Goal: Transaction & Acquisition: Purchase product/service

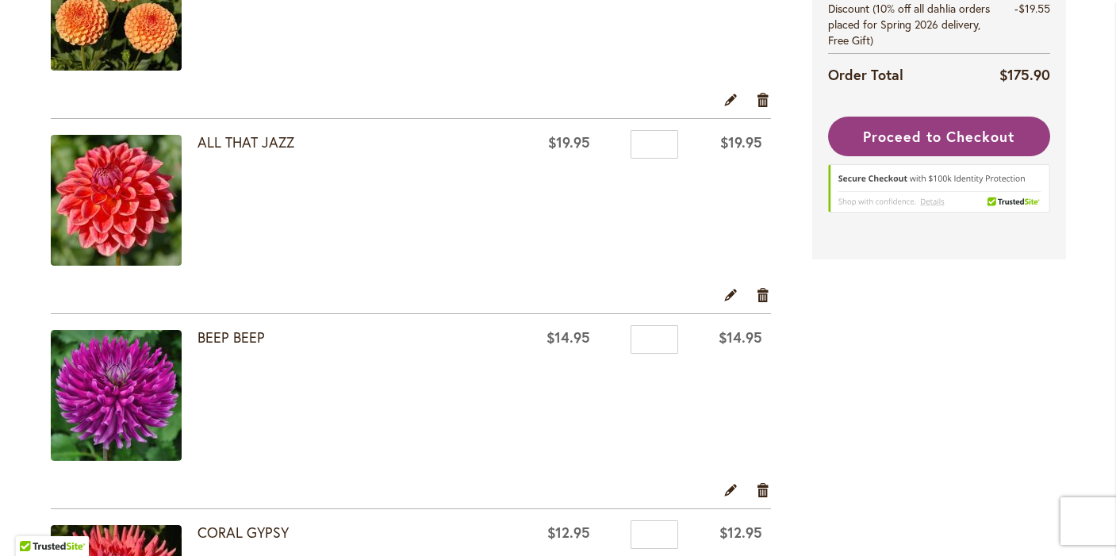
scroll to position [410, 0]
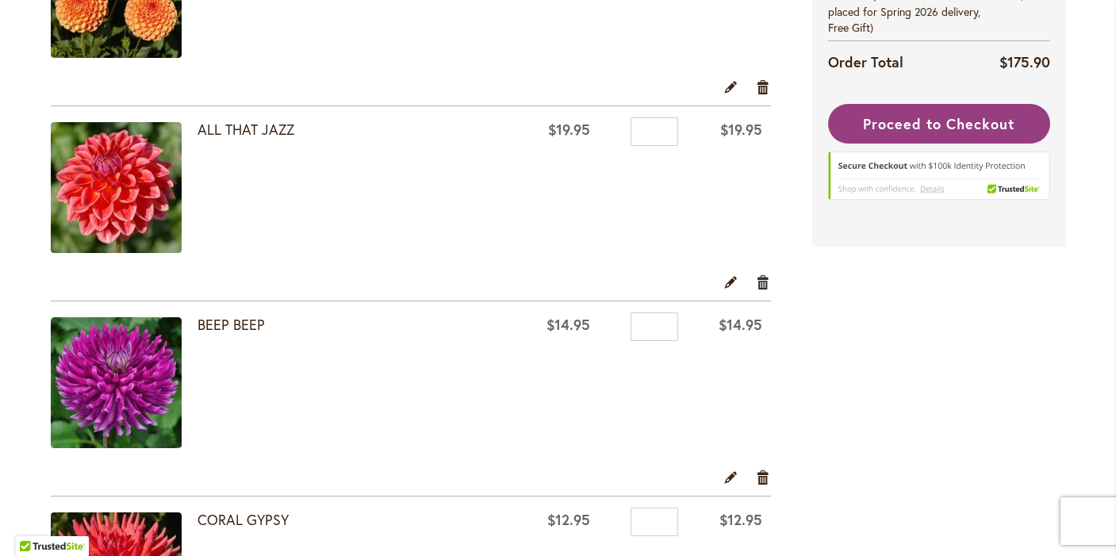
click at [761, 277] on link "Remove item" at bounding box center [763, 281] width 15 height 17
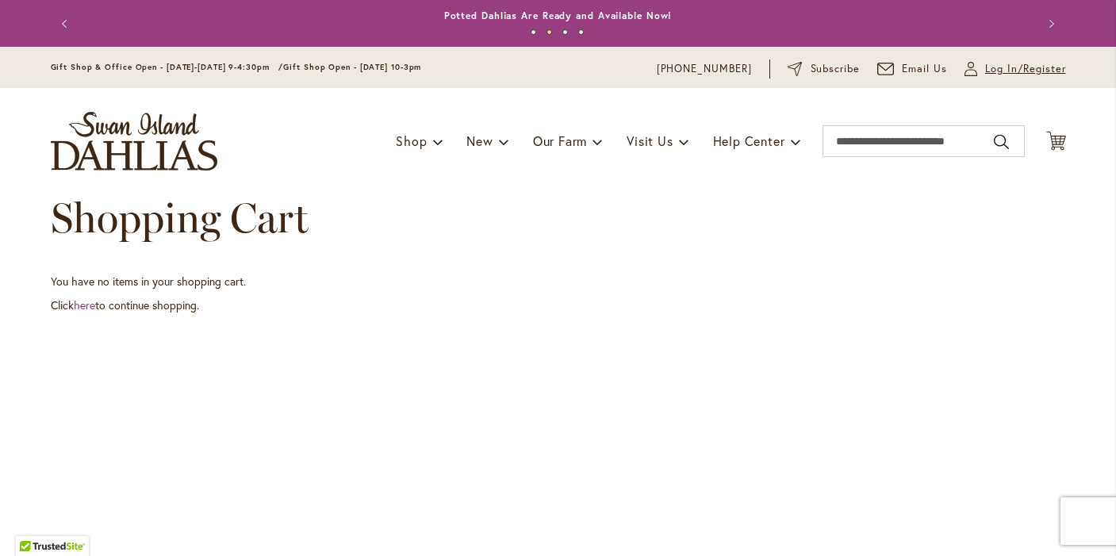
click at [998, 67] on span "Log In/Register" at bounding box center [1025, 69] width 81 height 16
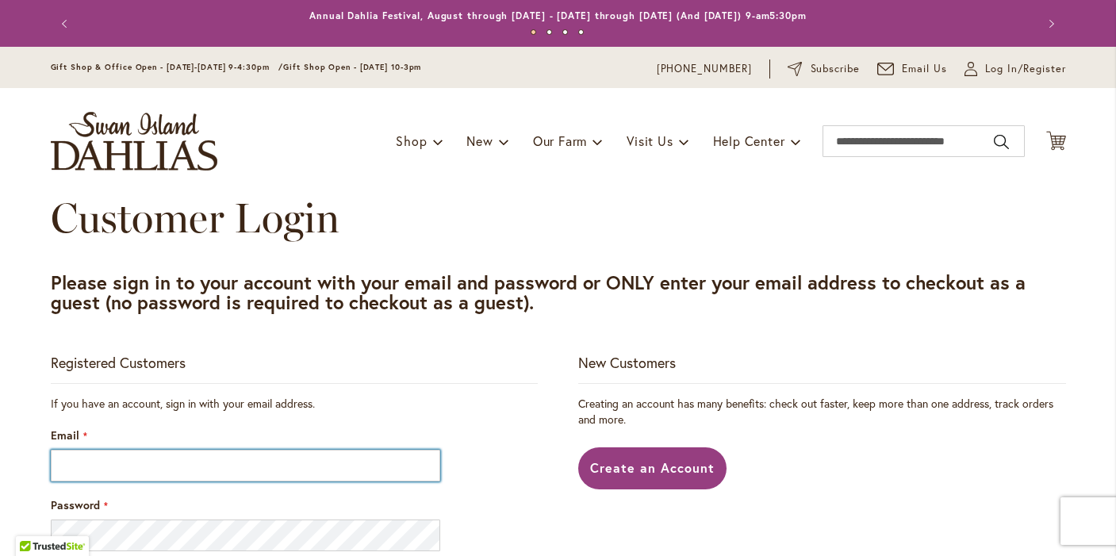
type input "**********"
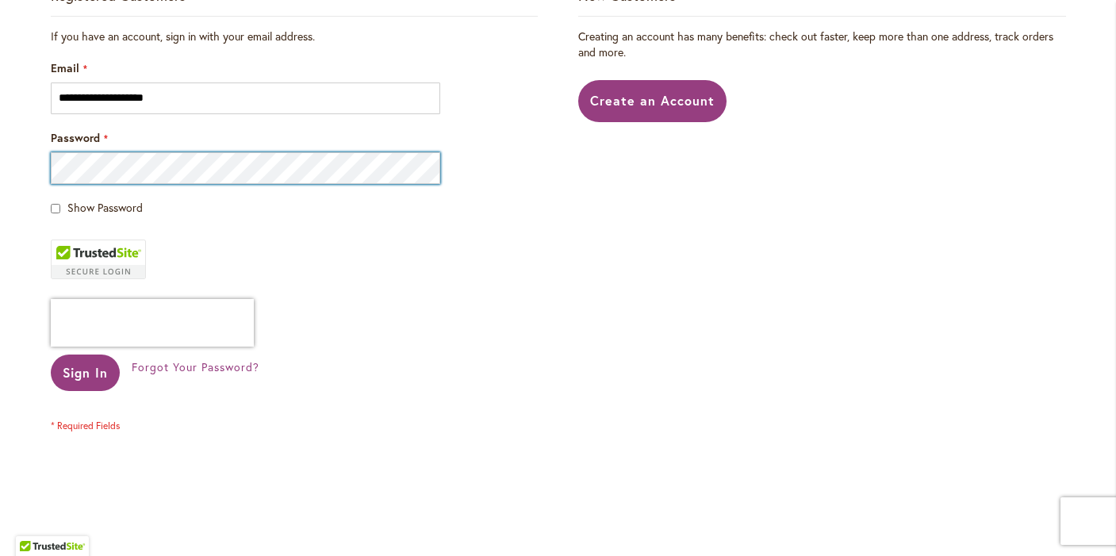
scroll to position [386, 0]
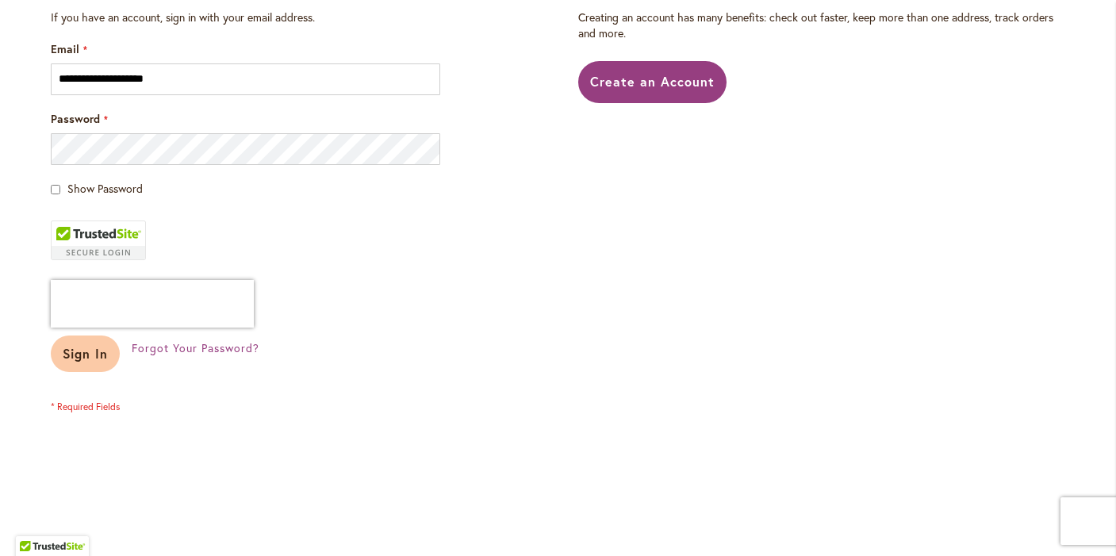
click at [82, 354] on span "Sign In" at bounding box center [86, 353] width 46 height 17
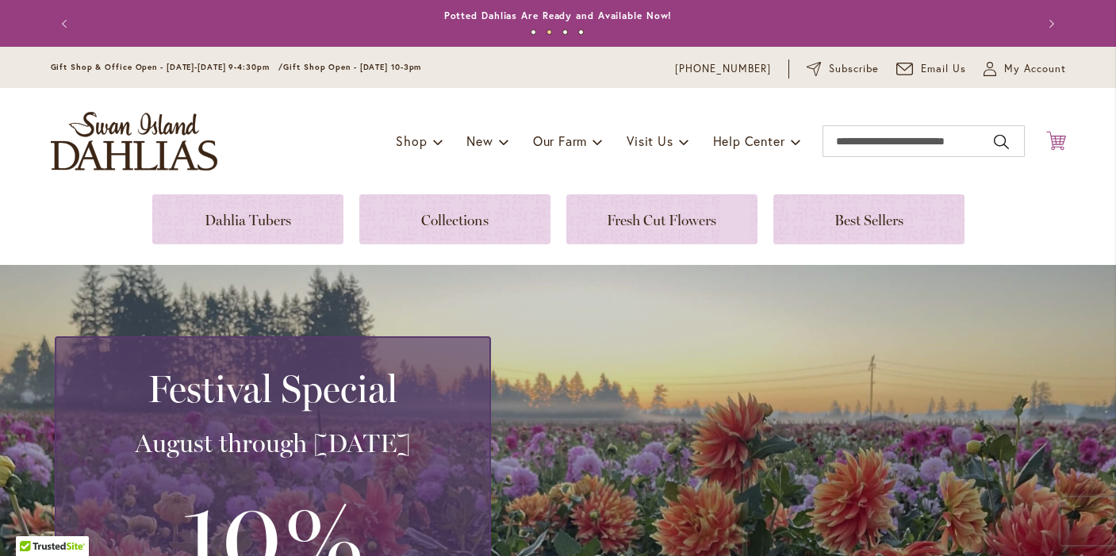
click at [1056, 137] on icon "Cart .cls-1 { fill: #231f20; }" at bounding box center [1056, 141] width 20 height 20
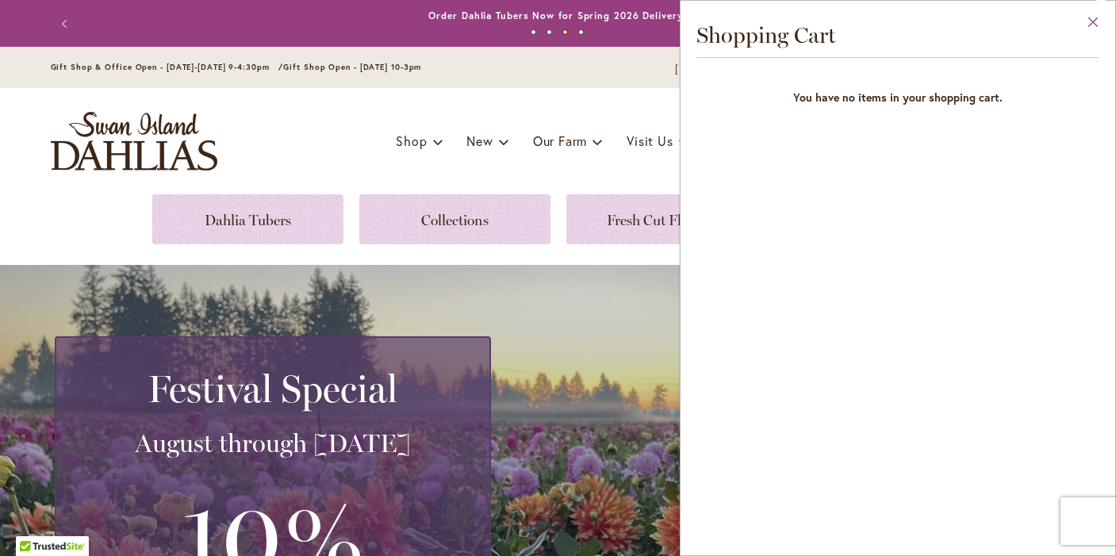
click at [1102, 16] on button "Close" at bounding box center [1093, 26] width 44 height 50
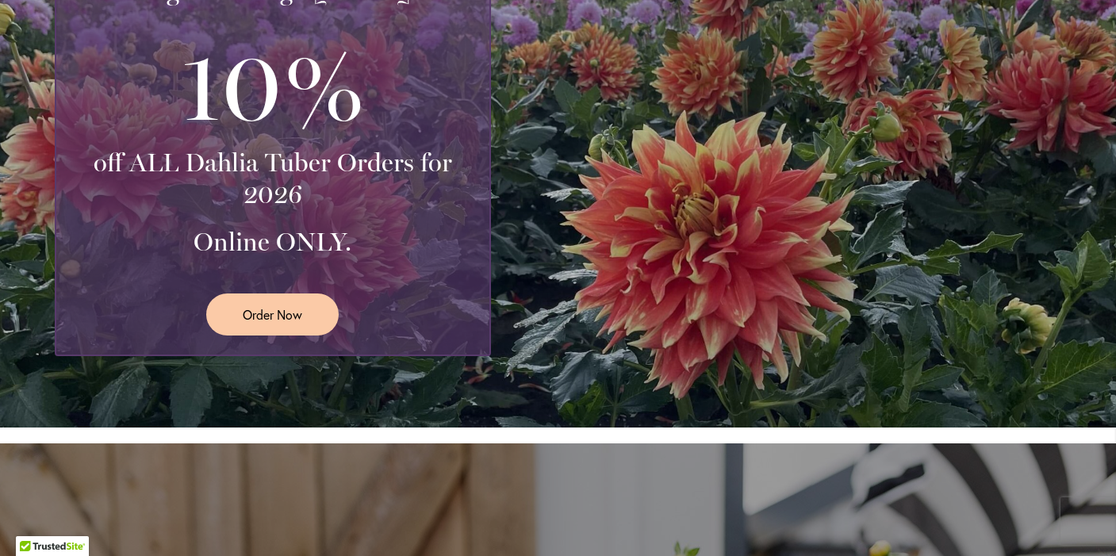
scroll to position [437, 0]
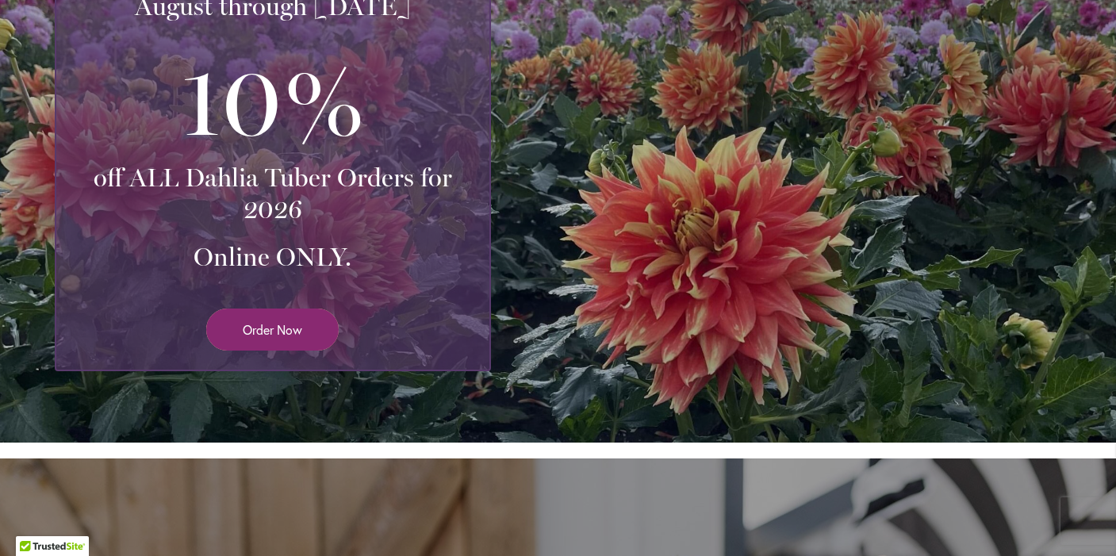
click at [287, 323] on span "Order Now" at bounding box center [272, 329] width 59 height 18
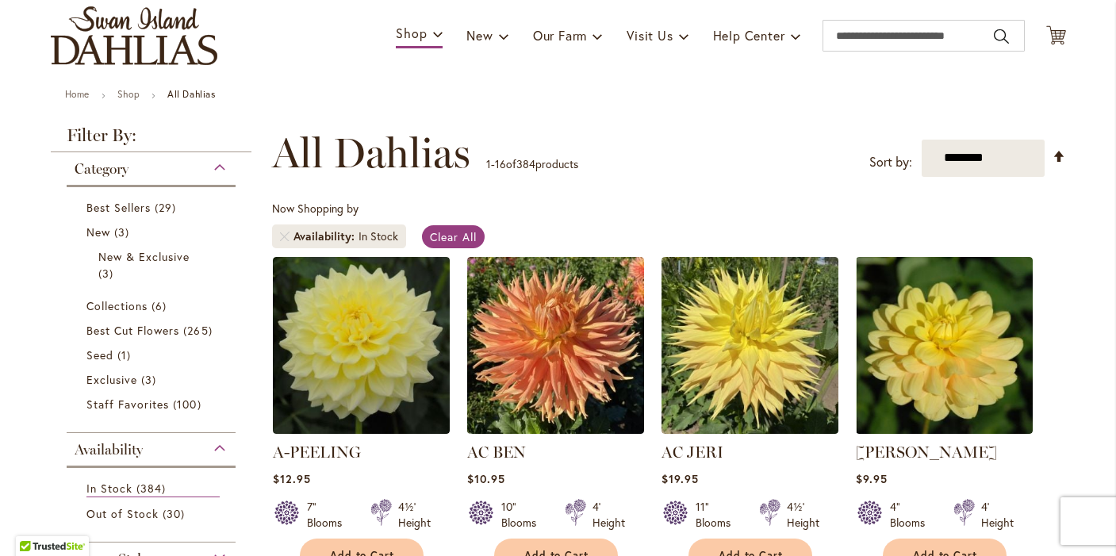
scroll to position [164, 0]
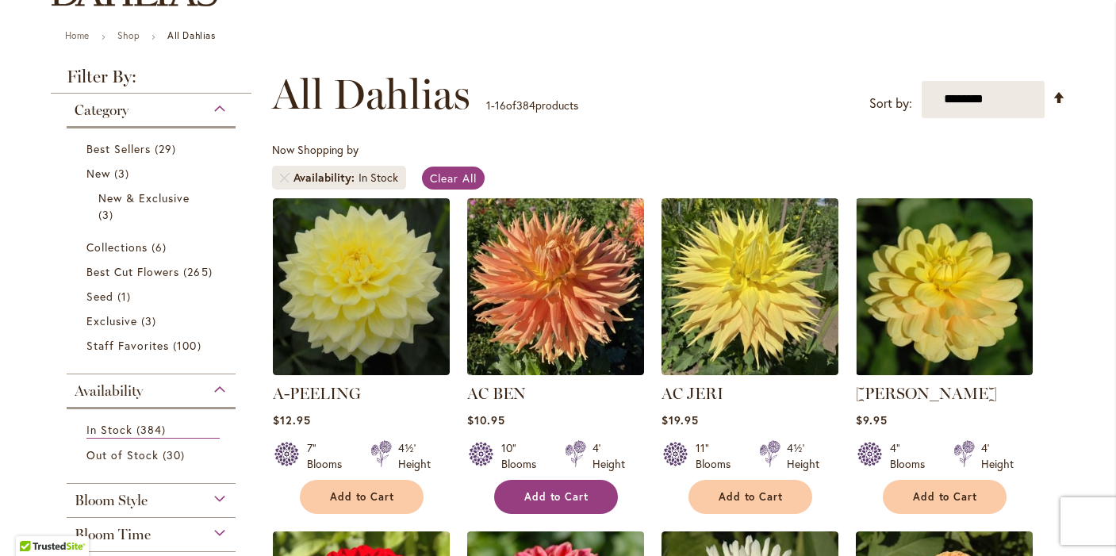
click at [540, 492] on span "Add to Cart" at bounding box center [556, 496] width 65 height 13
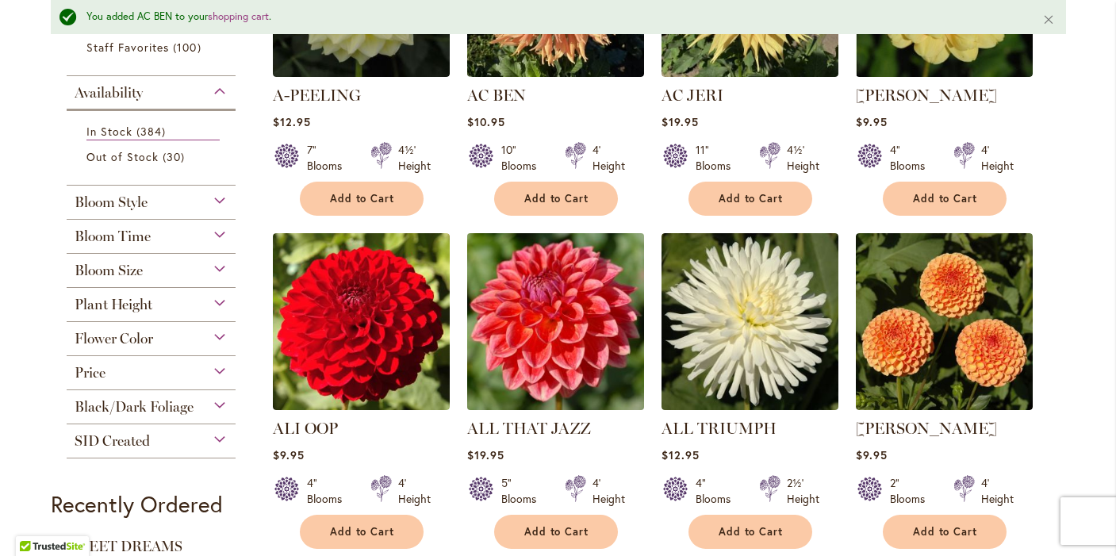
scroll to position [516, 0]
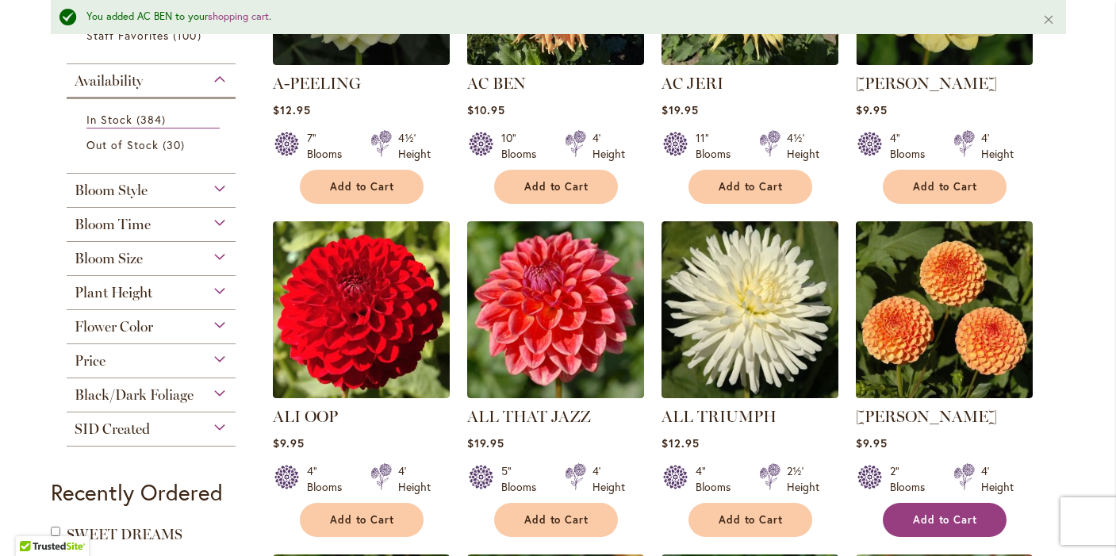
click at [933, 516] on span "Add to Cart" at bounding box center [945, 519] width 65 height 13
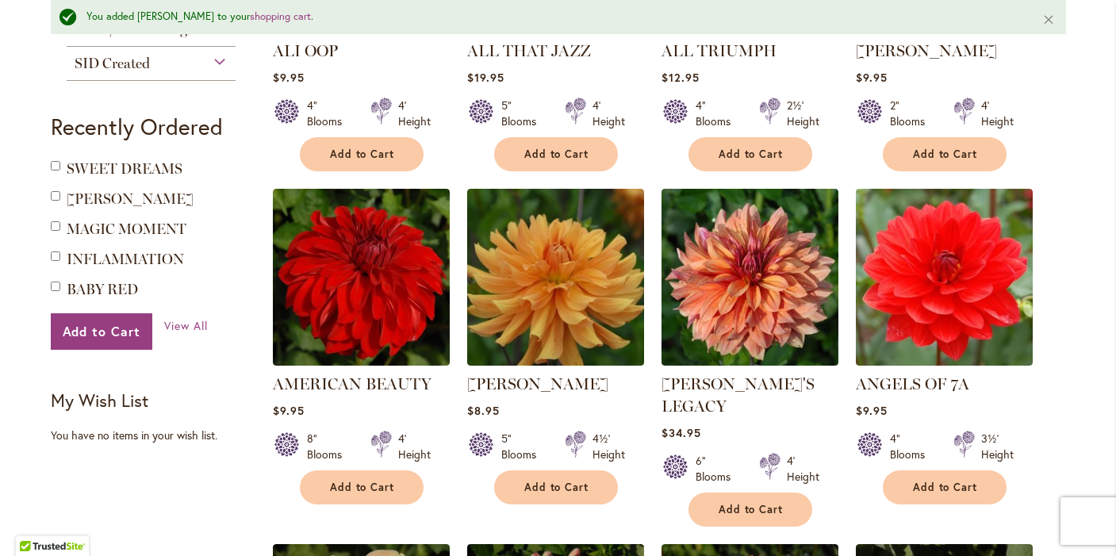
scroll to position [879, 0]
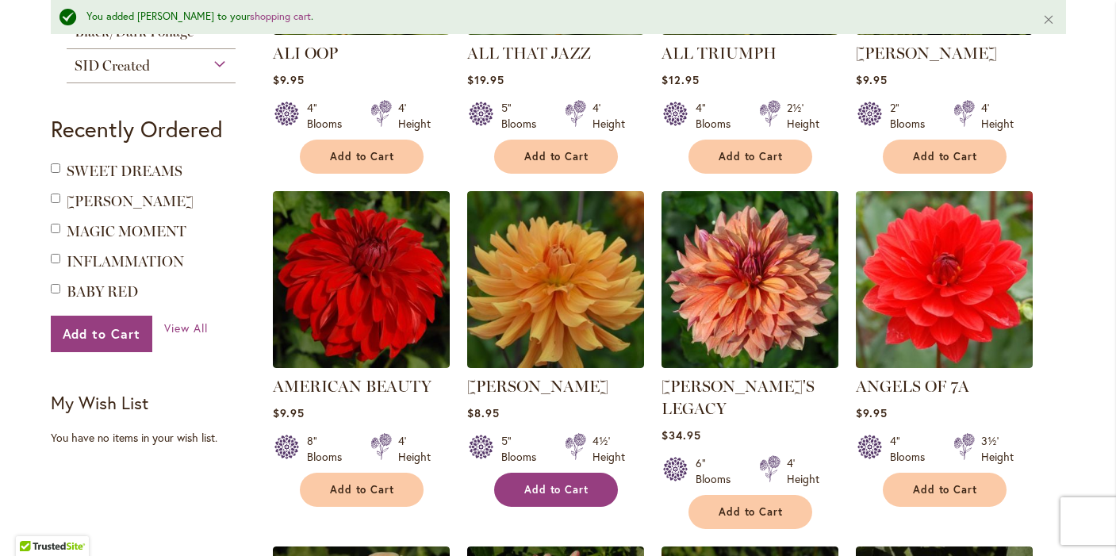
click at [559, 484] on span "Add to Cart" at bounding box center [556, 489] width 65 height 13
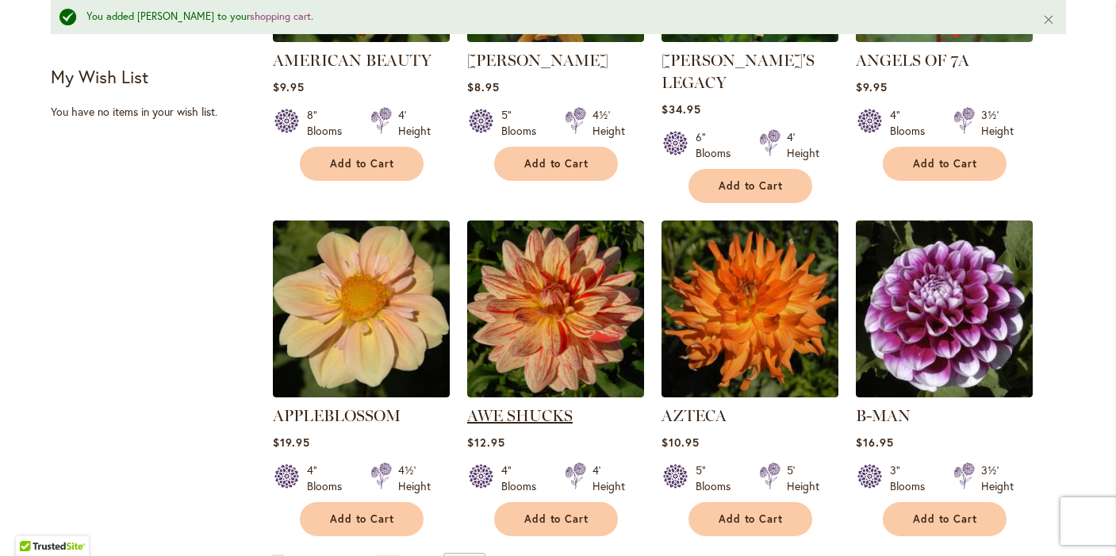
scroll to position [1207, 0]
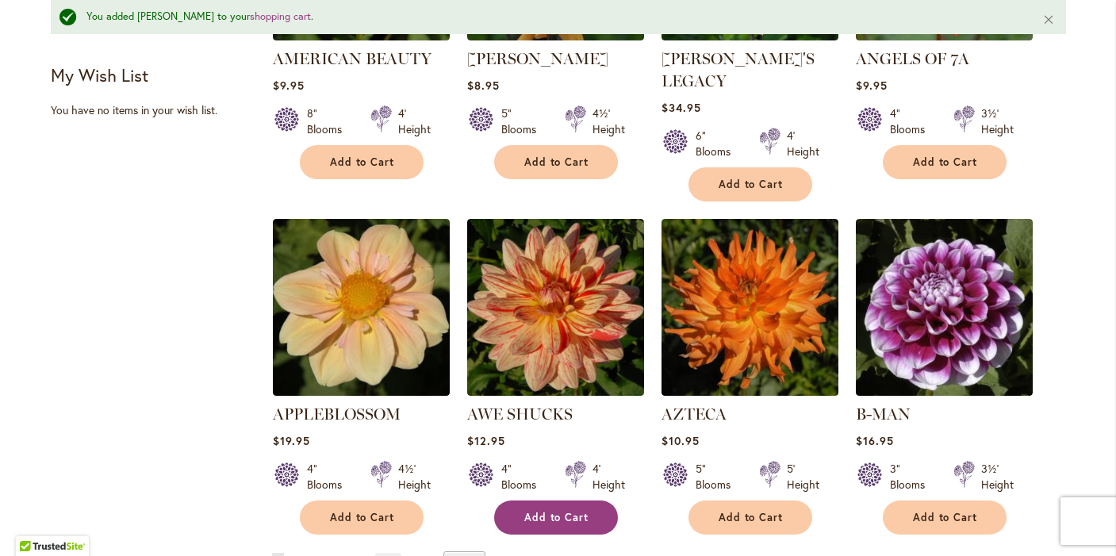
click at [557, 511] on span "Add to Cart" at bounding box center [556, 517] width 65 height 13
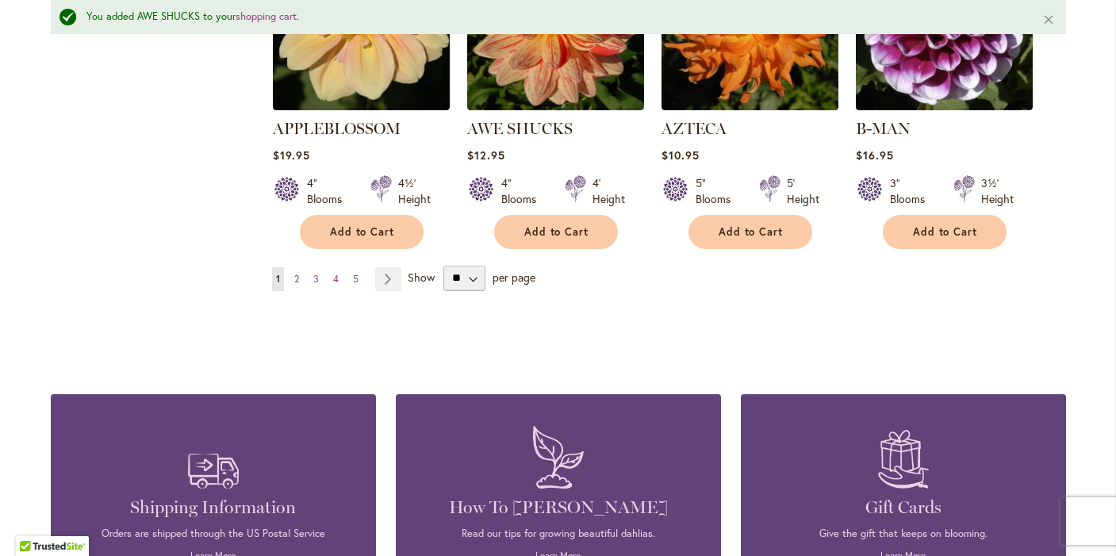
scroll to position [1499, 0]
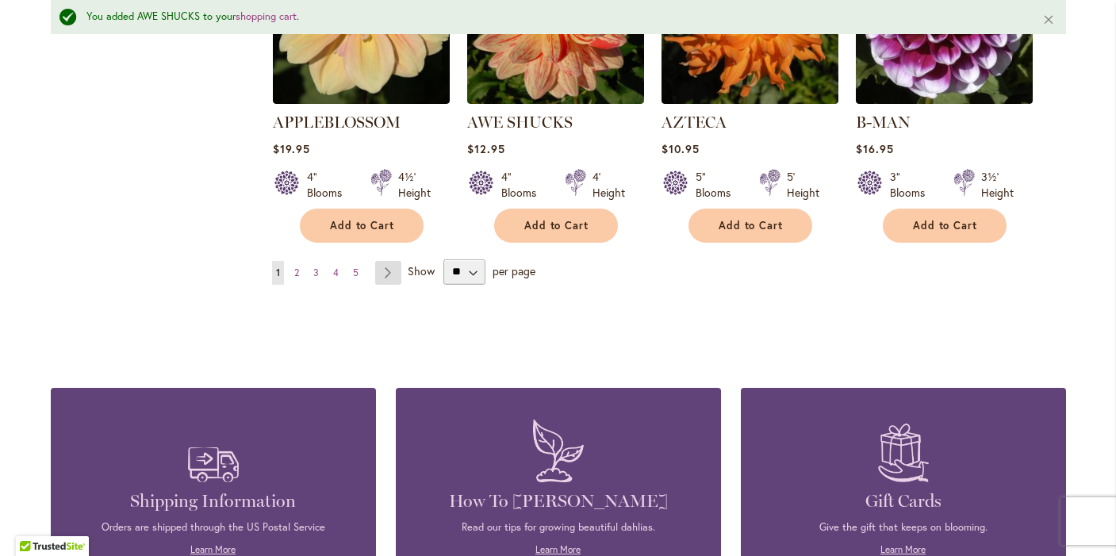
click at [389, 261] on link "Page Next" at bounding box center [388, 273] width 26 height 24
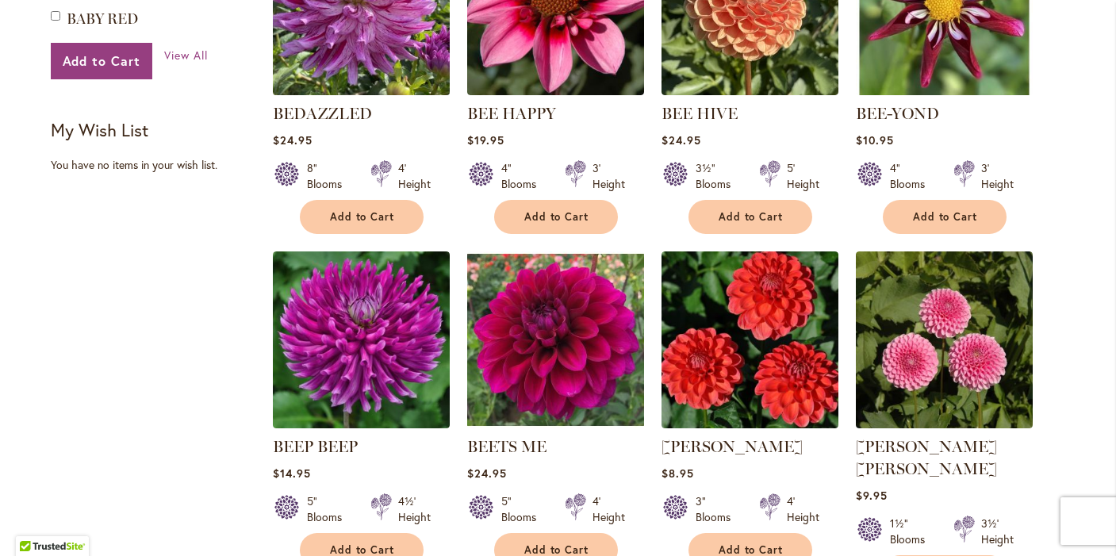
scroll to position [1148, 0]
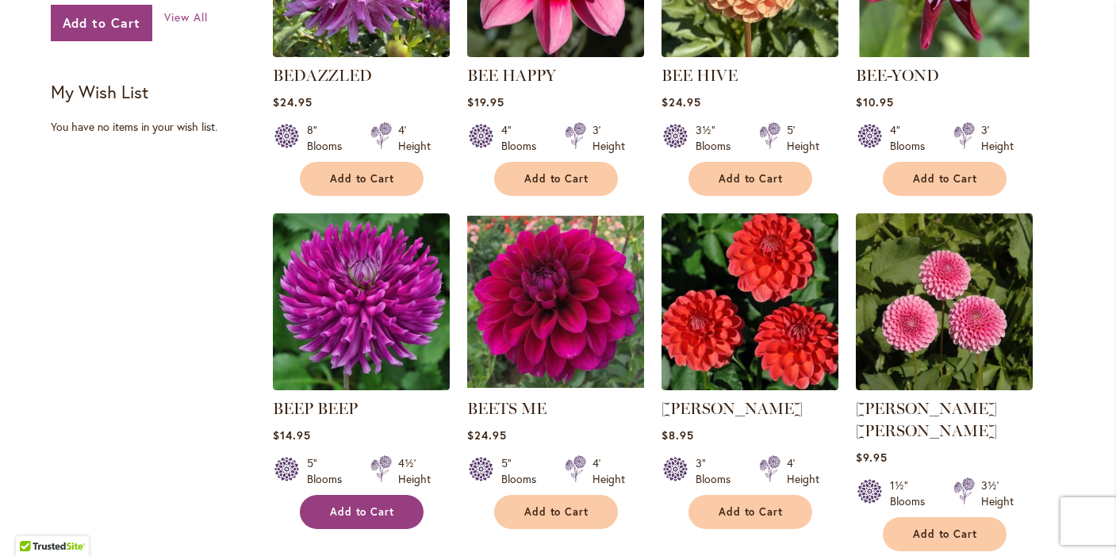
click at [387, 505] on span "Add to Cart" at bounding box center [362, 511] width 65 height 13
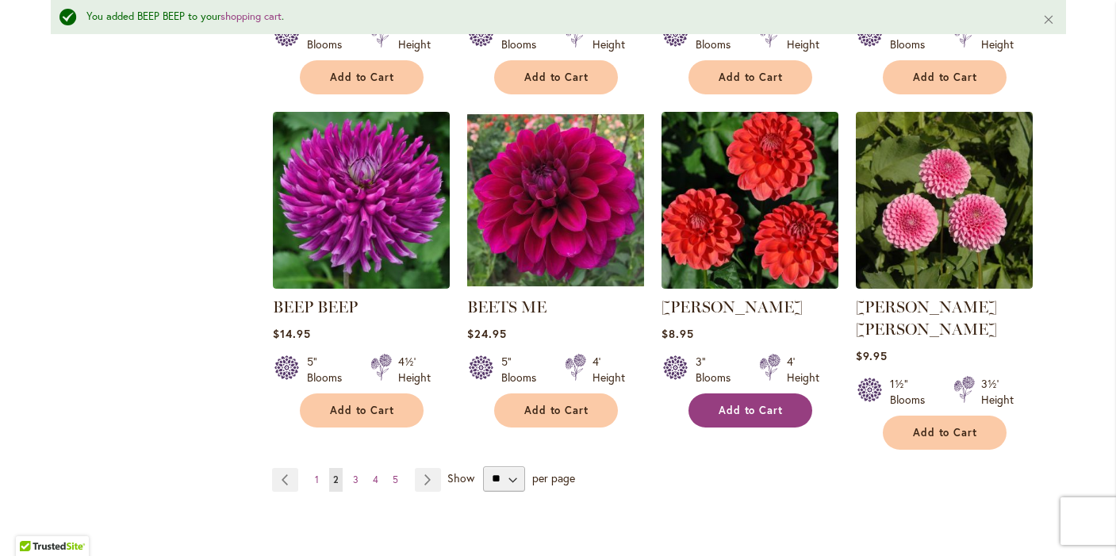
scroll to position [1311, 0]
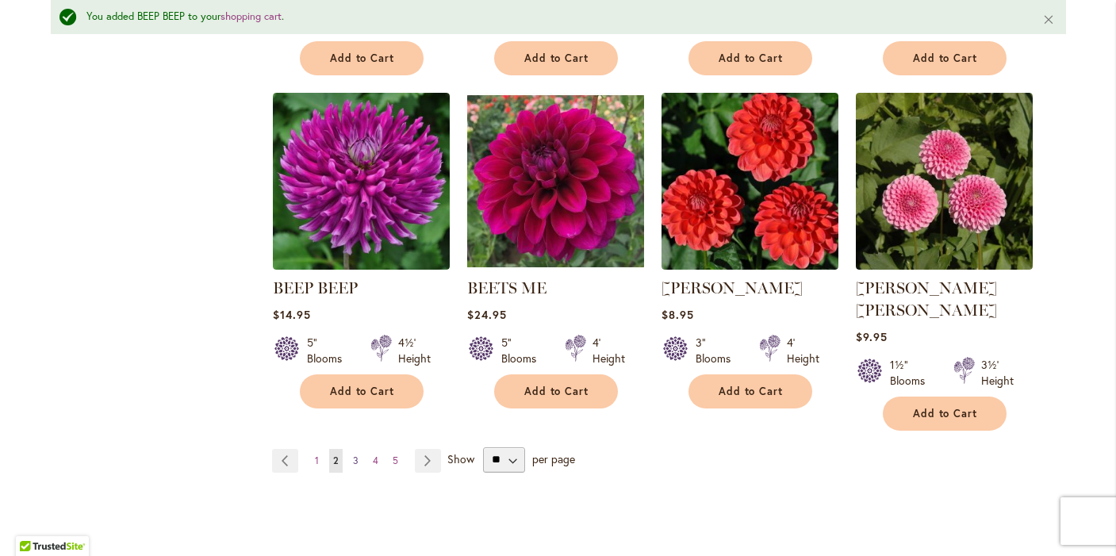
click at [357, 454] on span "3" at bounding box center [356, 460] width 6 height 12
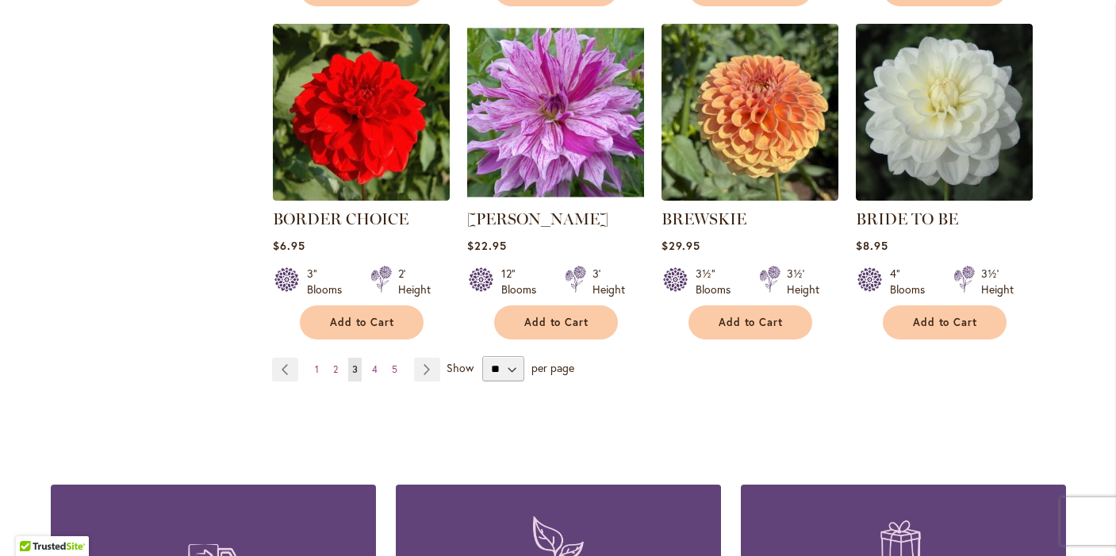
scroll to position [1478, 0]
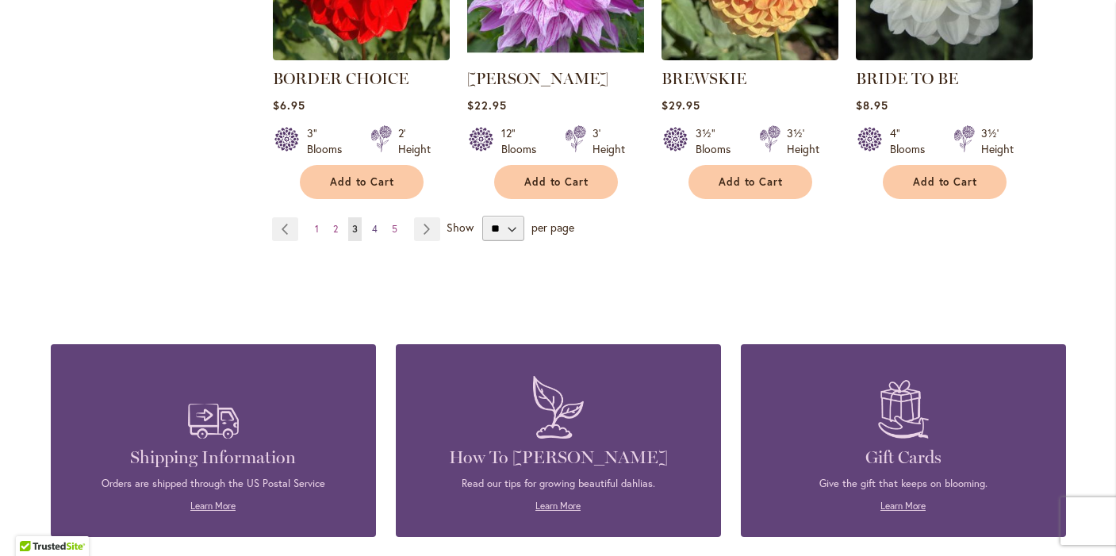
click at [374, 223] on span "4" at bounding box center [375, 229] width 6 height 12
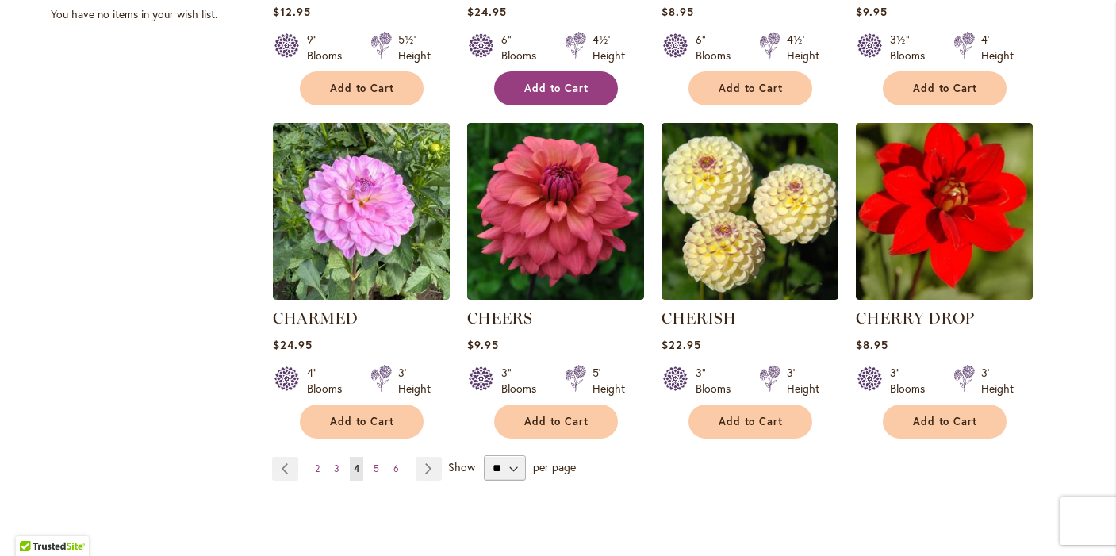
scroll to position [1270, 0]
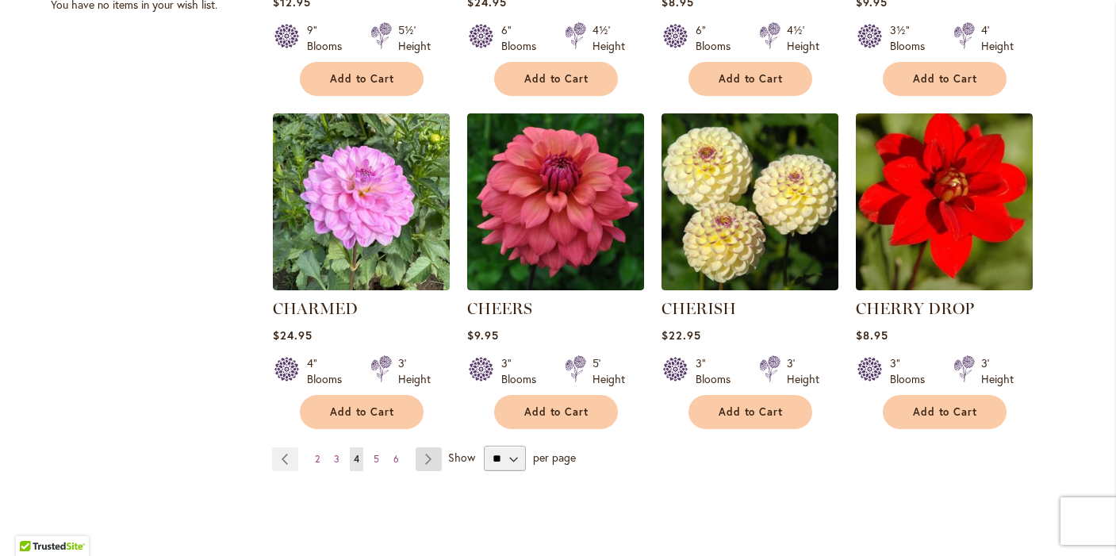
click at [425, 449] on link "Page Next" at bounding box center [428, 459] width 26 height 24
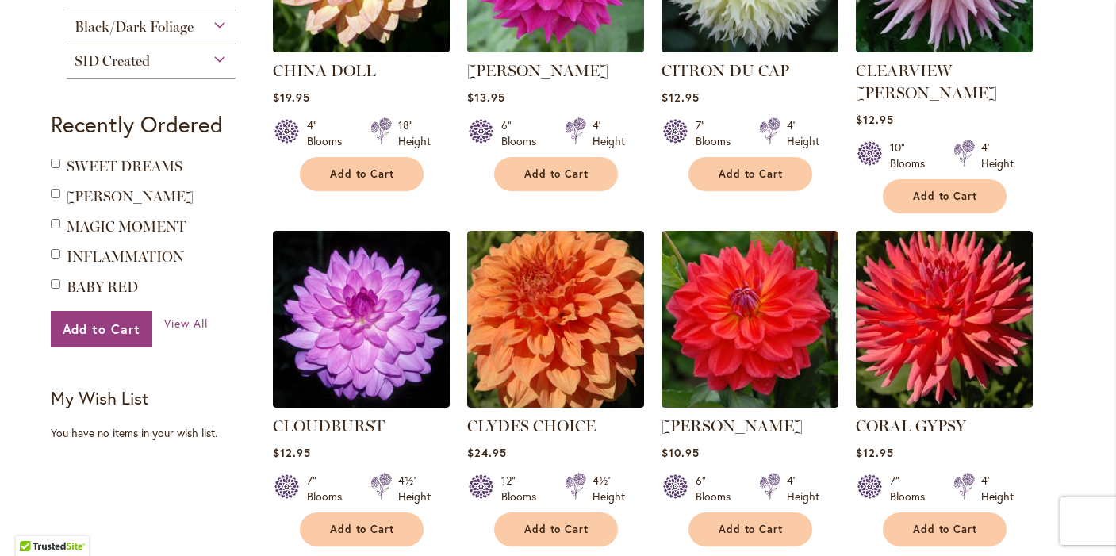
scroll to position [847, 0]
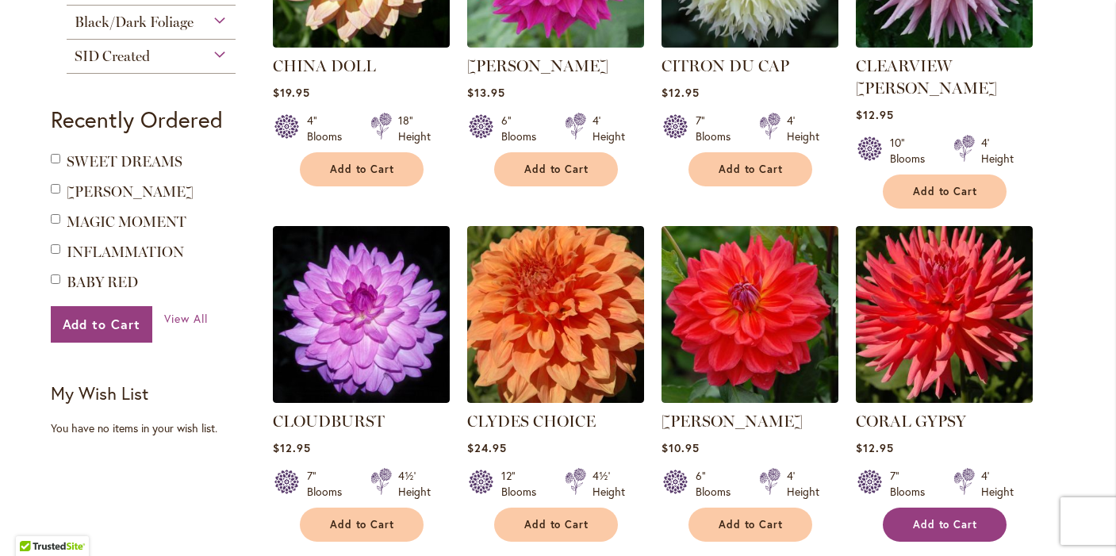
click at [918, 518] on span "Add to Cart" at bounding box center [945, 524] width 65 height 13
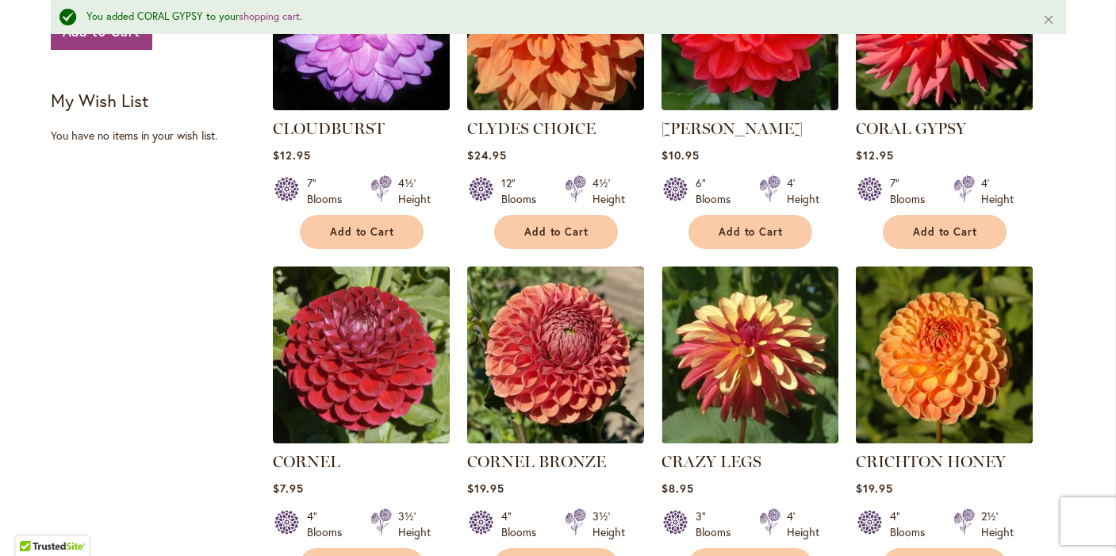
scroll to position [1193, 0]
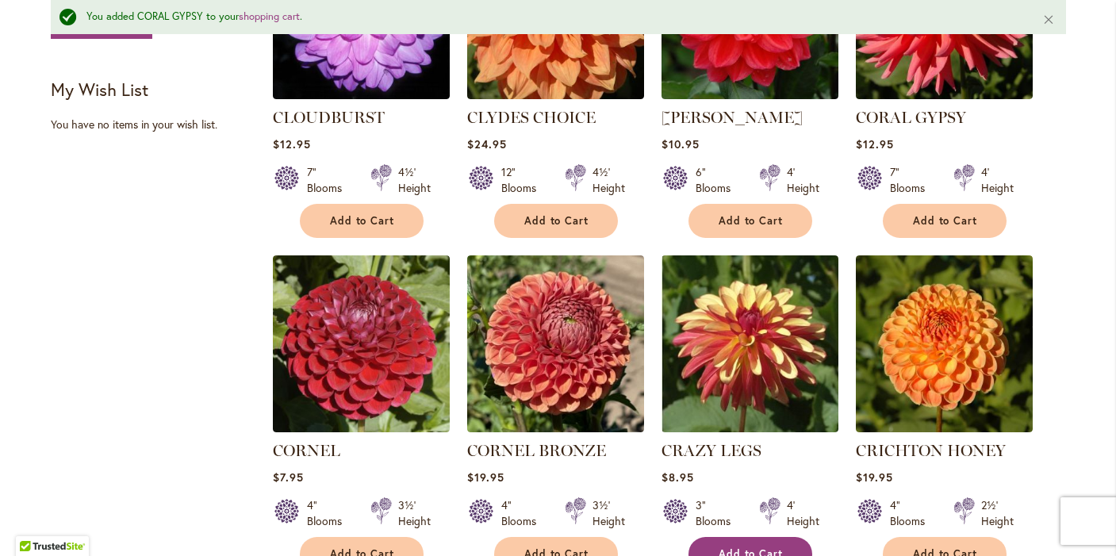
click at [770, 547] on span "Add to Cart" at bounding box center [750, 553] width 65 height 13
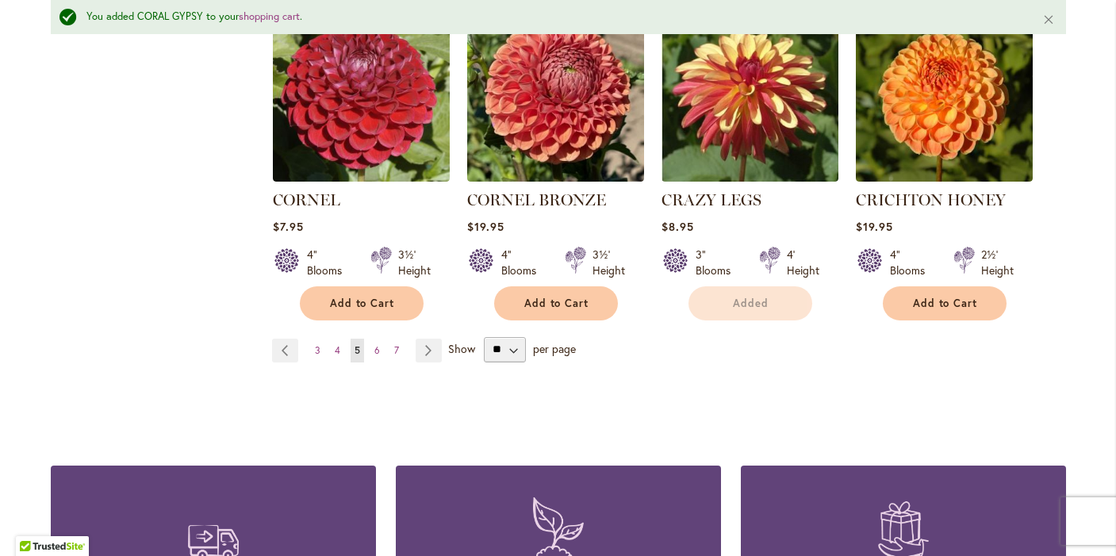
scroll to position [1445, 0]
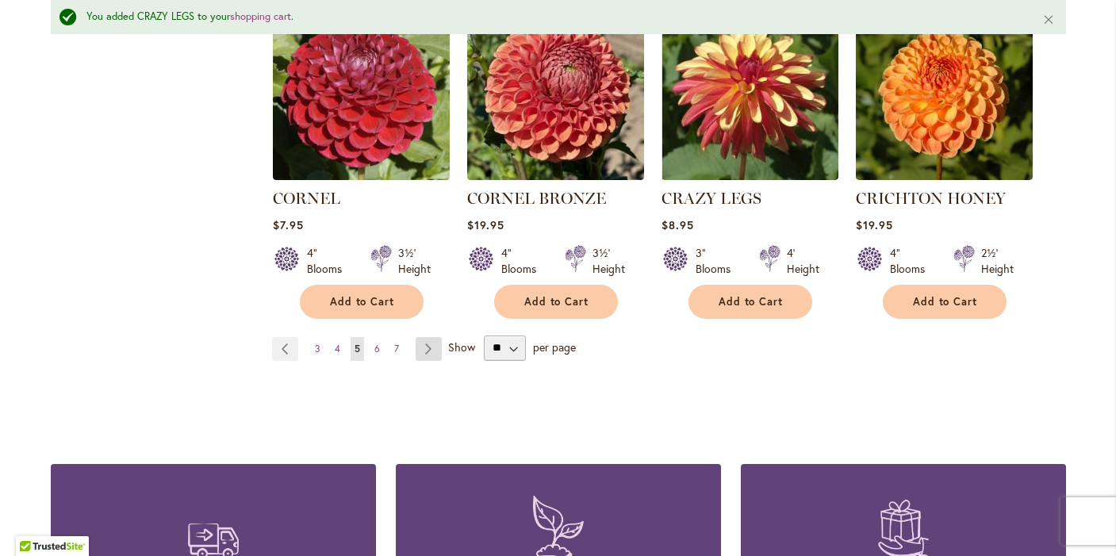
click at [431, 337] on link "Page Next" at bounding box center [428, 349] width 26 height 24
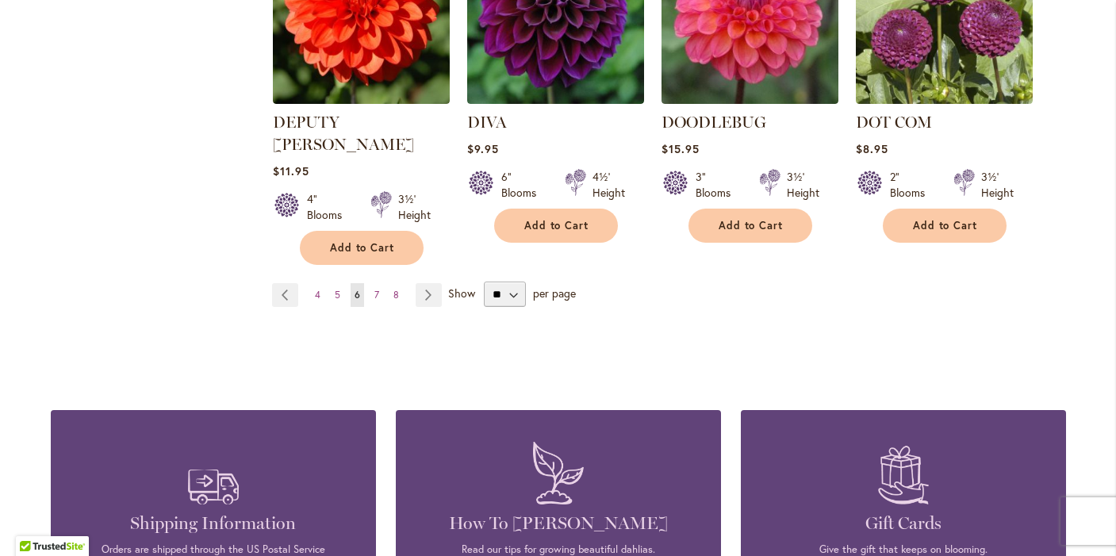
scroll to position [1480, 0]
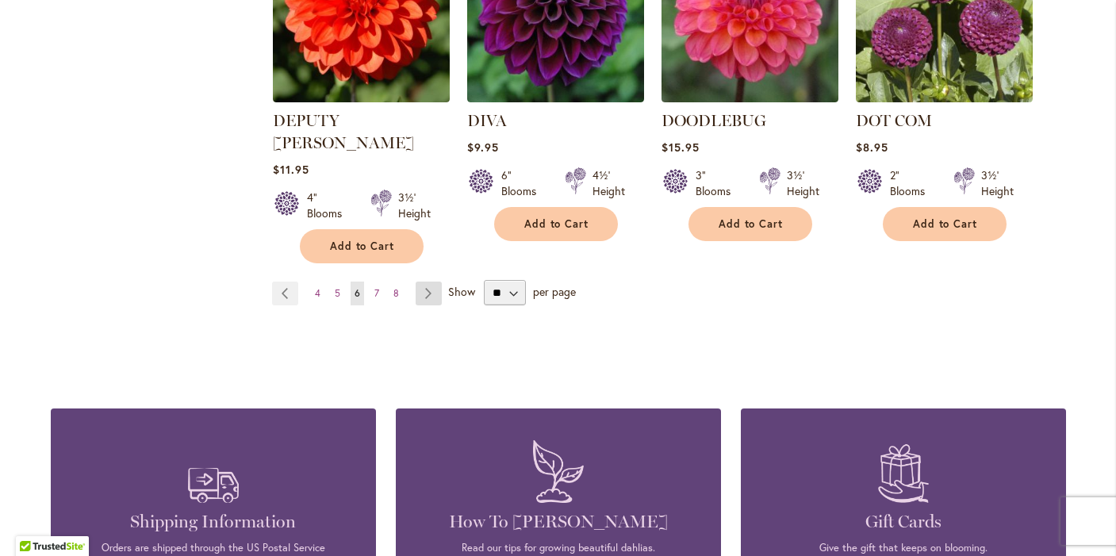
click at [427, 281] on link "Page Next" at bounding box center [428, 293] width 26 height 24
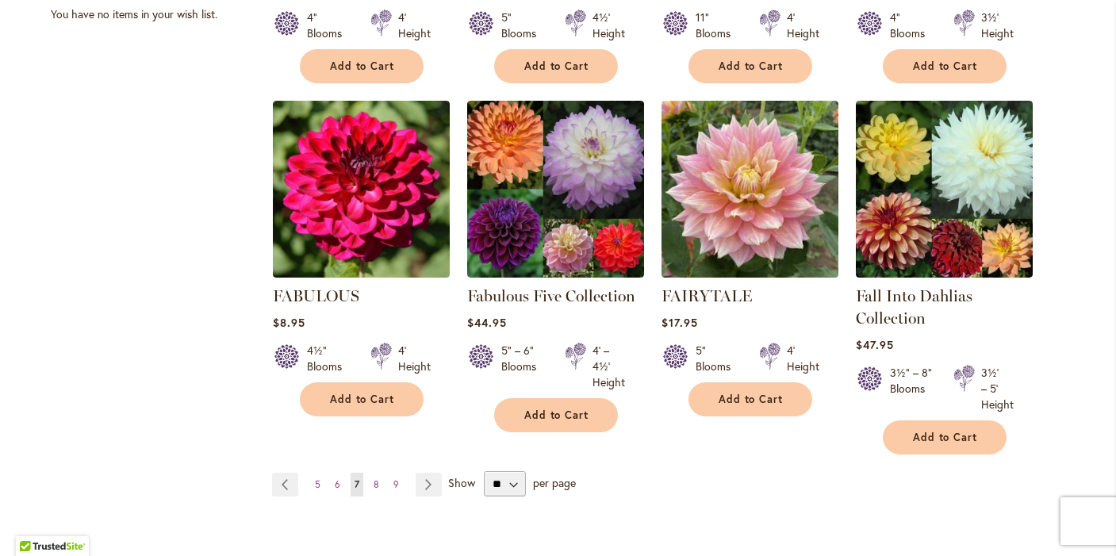
scroll to position [1260, 0]
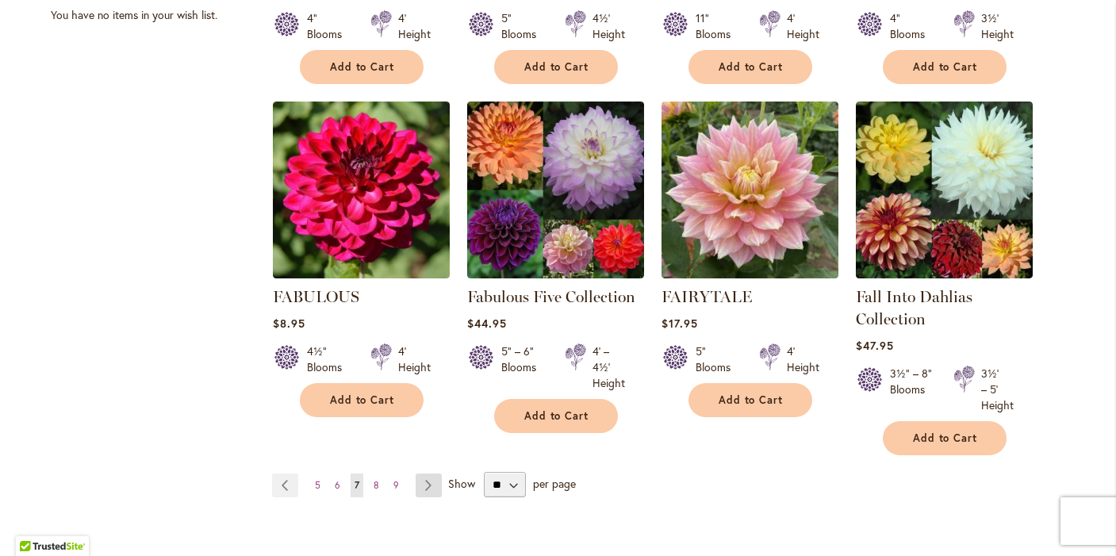
click at [427, 483] on link "Page Next" at bounding box center [428, 485] width 26 height 24
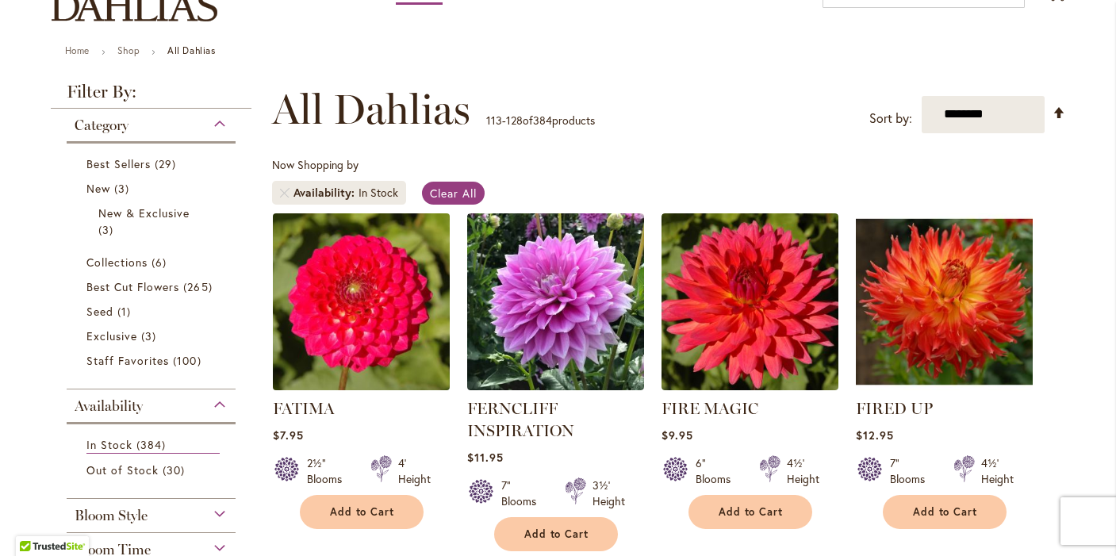
scroll to position [163, 0]
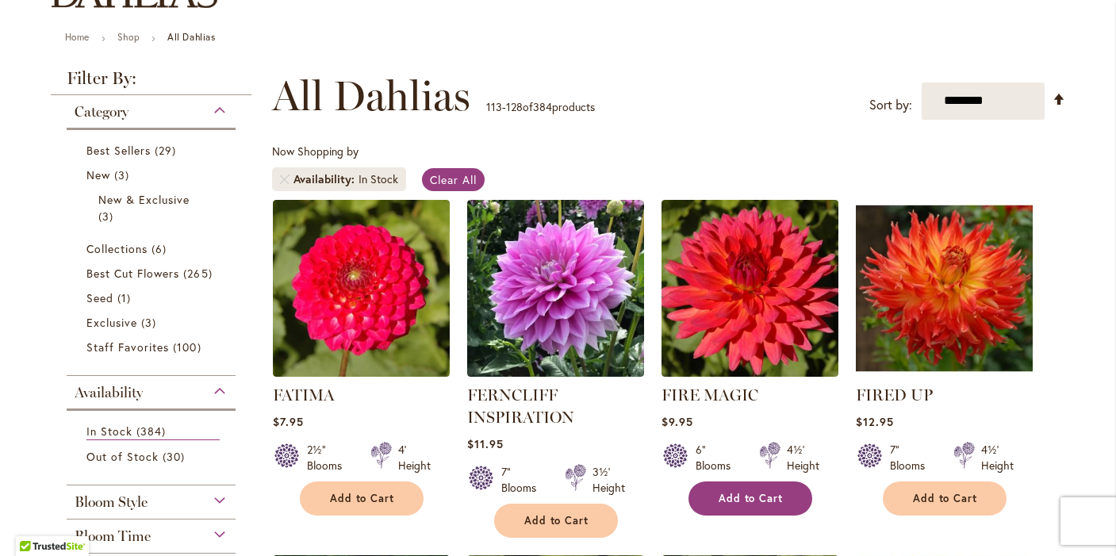
click at [748, 492] on span "Add to Cart" at bounding box center [750, 498] width 65 height 13
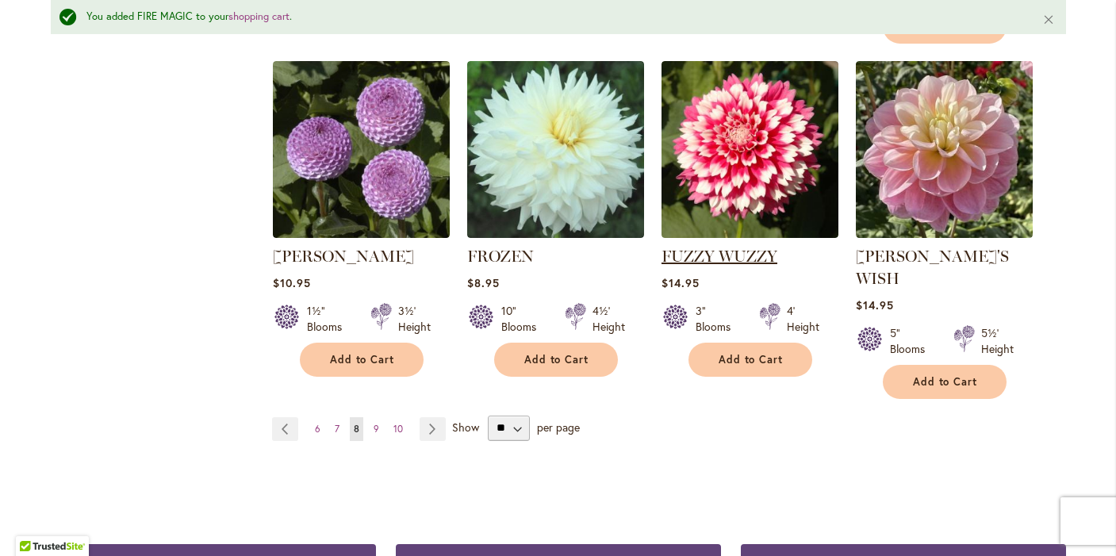
scroll to position [1417, 0]
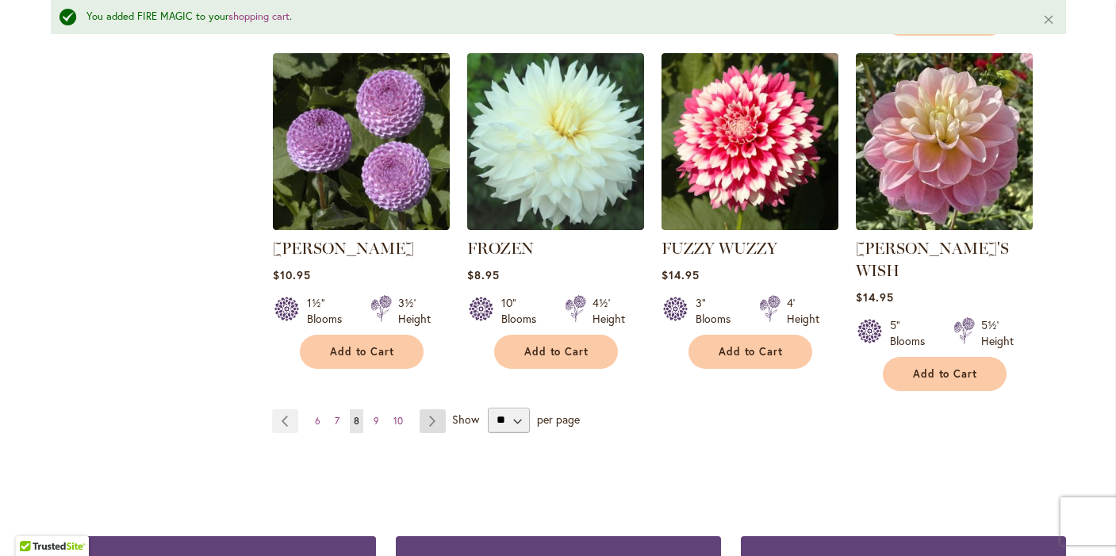
click at [431, 409] on link "Page Next" at bounding box center [432, 421] width 26 height 24
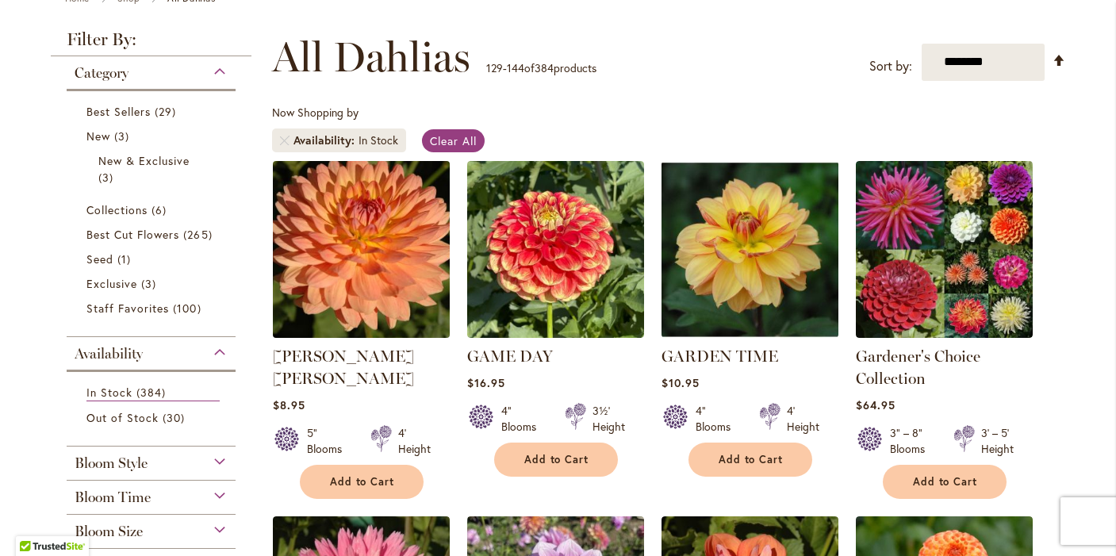
scroll to position [211, 0]
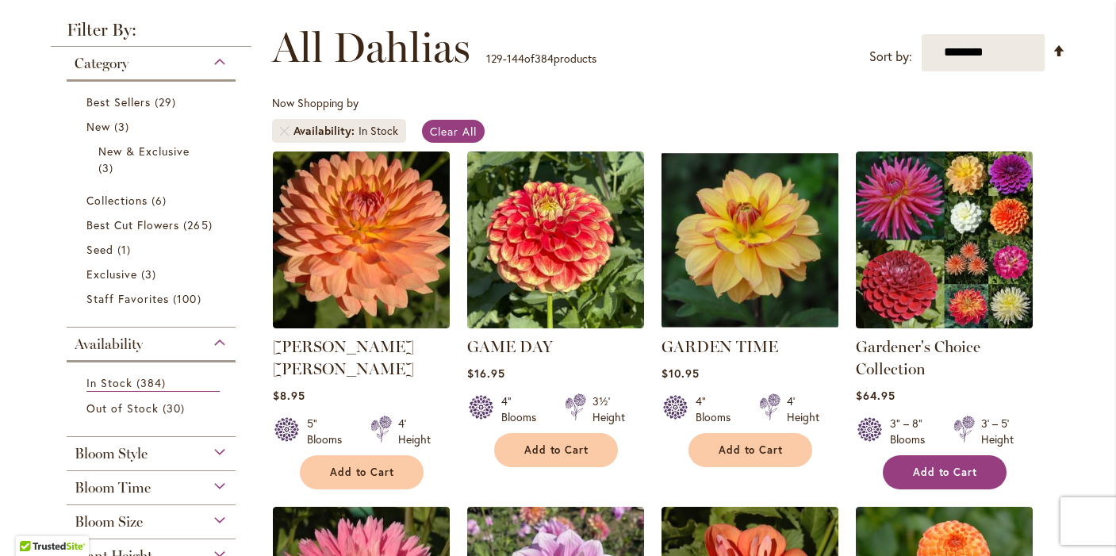
click at [944, 474] on span "Add to Cart" at bounding box center [945, 471] width 65 height 13
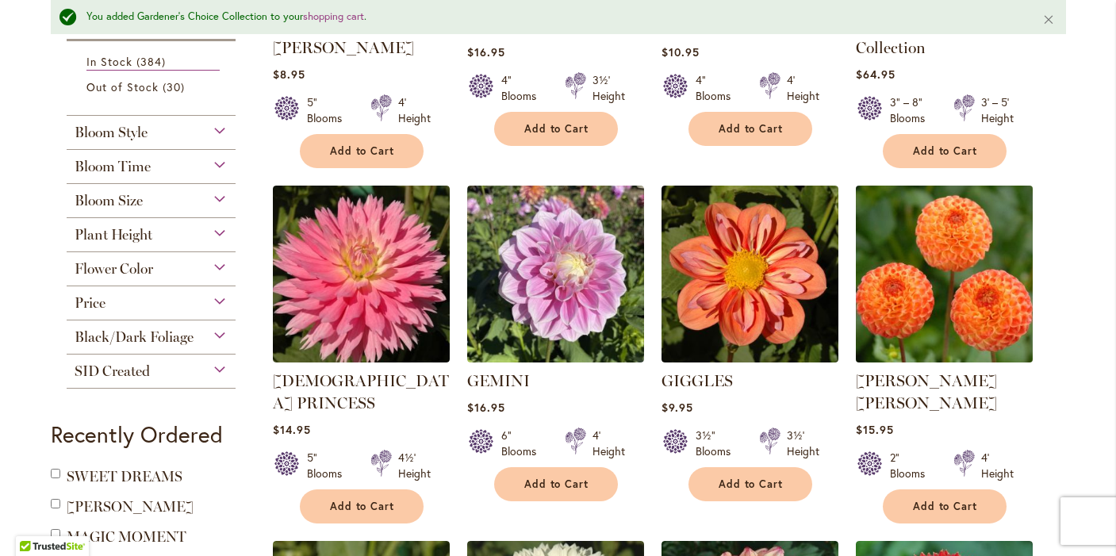
scroll to position [576, 0]
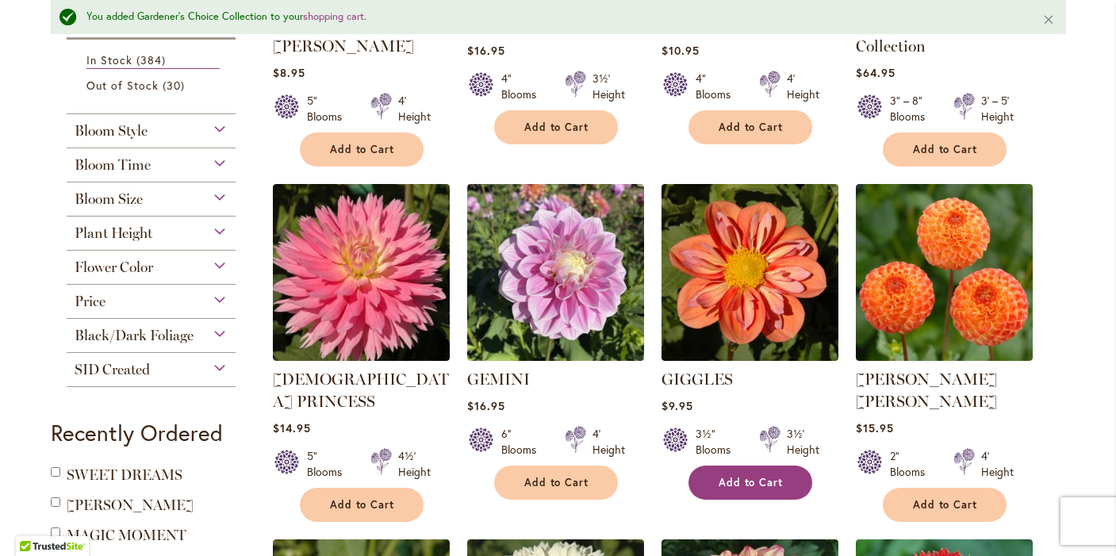
click at [758, 484] on span "Add to Cart" at bounding box center [750, 482] width 65 height 13
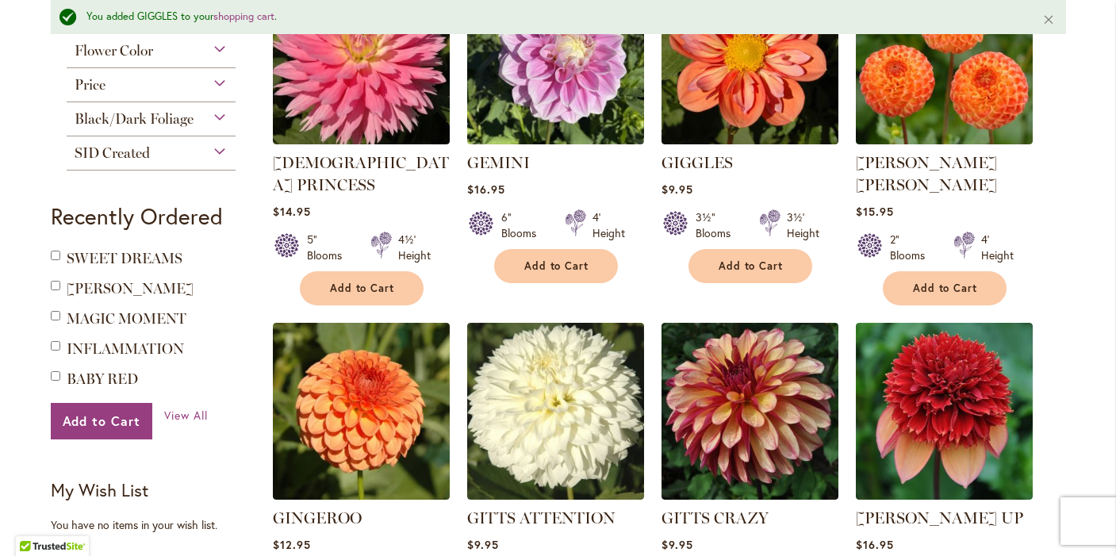
scroll to position [794, 0]
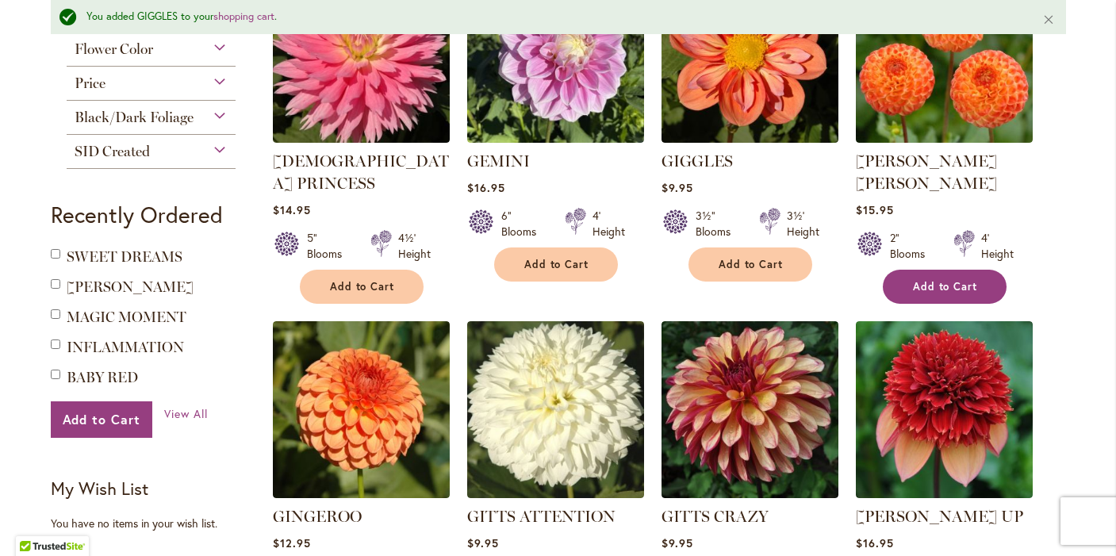
click at [917, 280] on span "Add to Cart" at bounding box center [945, 286] width 65 height 13
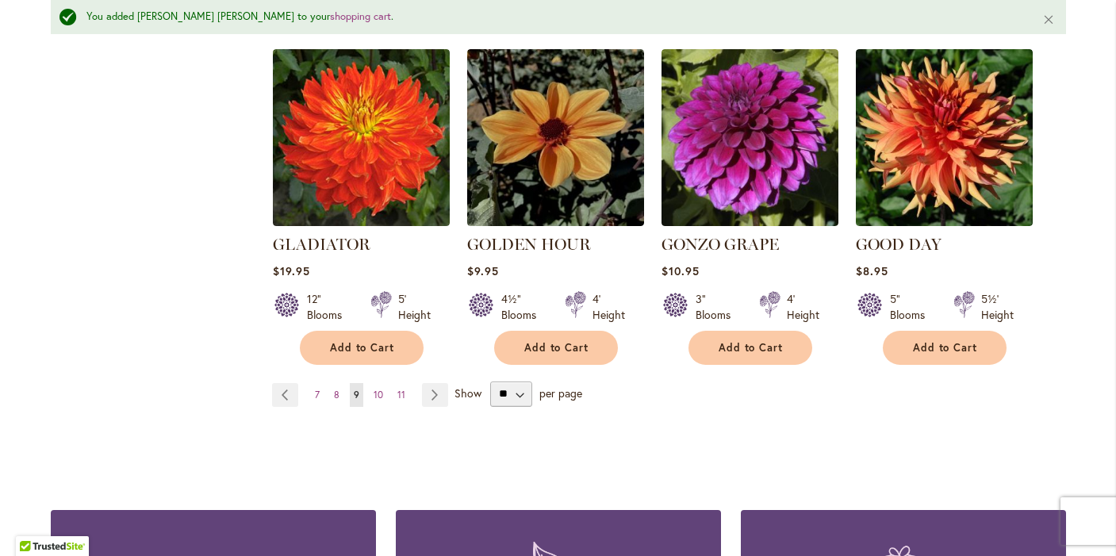
scroll to position [1444, 0]
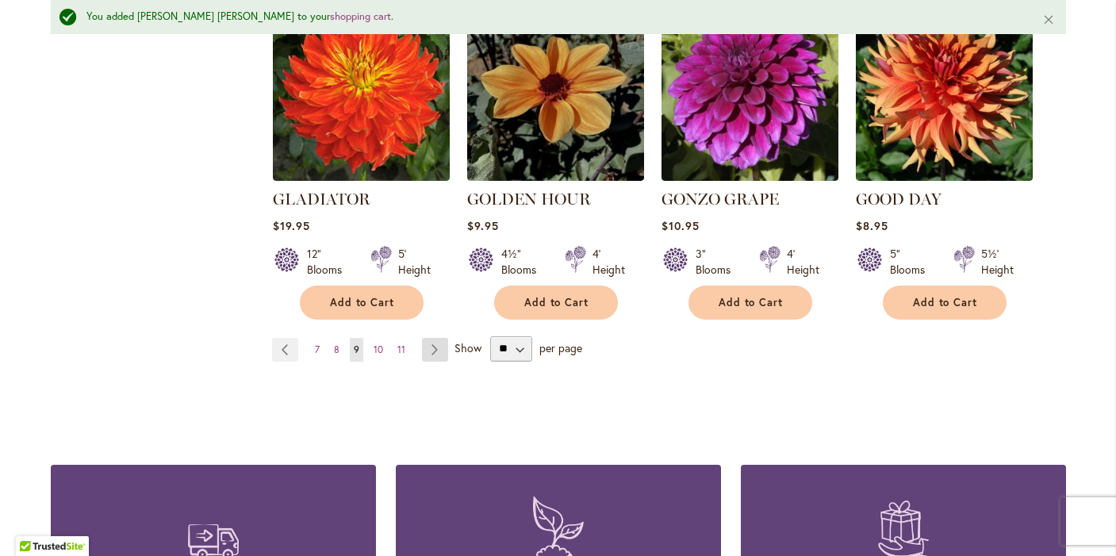
click at [435, 338] on link "Page Next" at bounding box center [435, 350] width 26 height 24
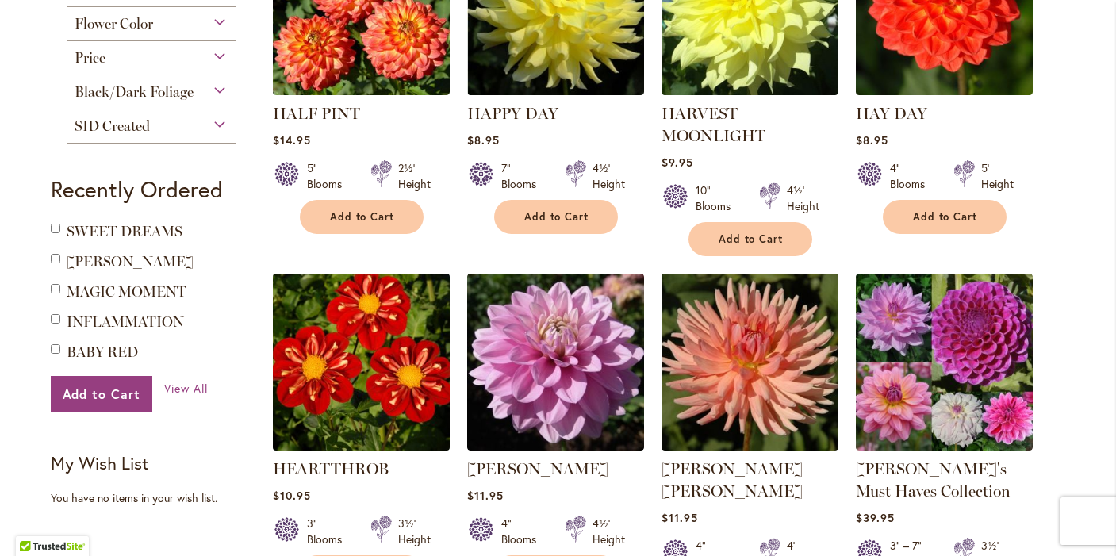
scroll to position [826, 0]
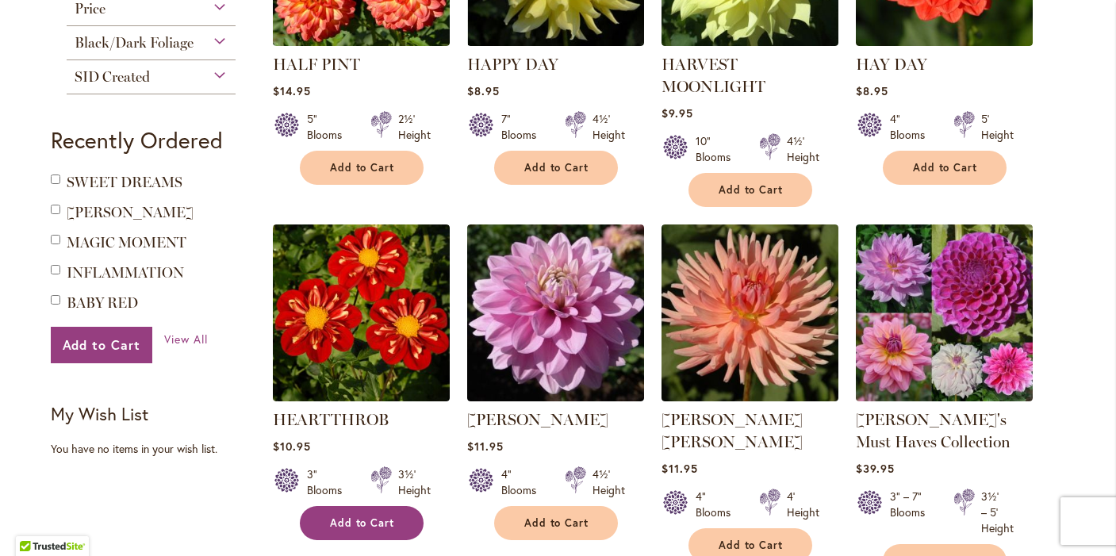
click at [366, 519] on span "Add to Cart" at bounding box center [362, 522] width 65 height 13
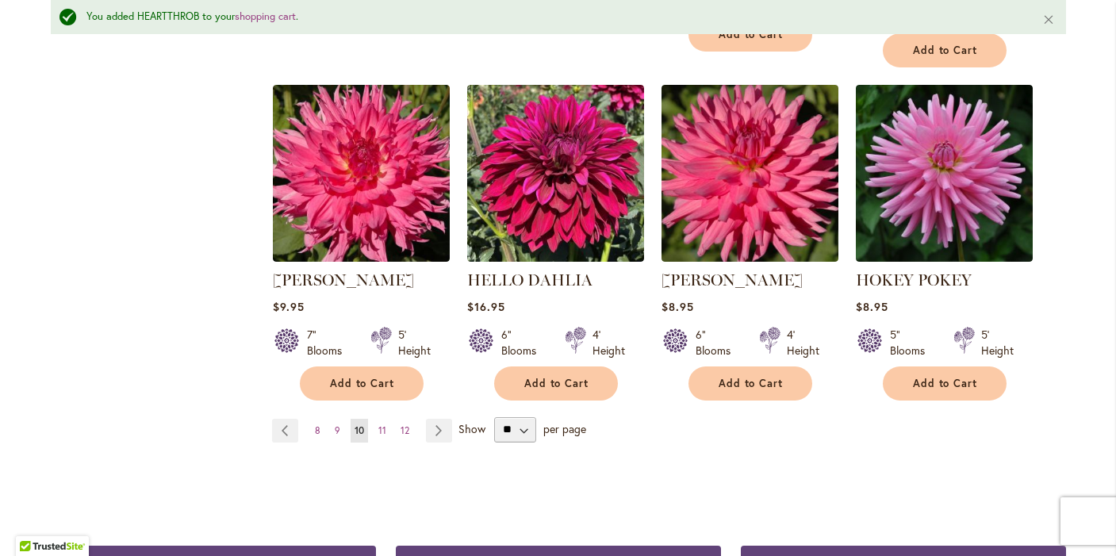
scroll to position [1396, 0]
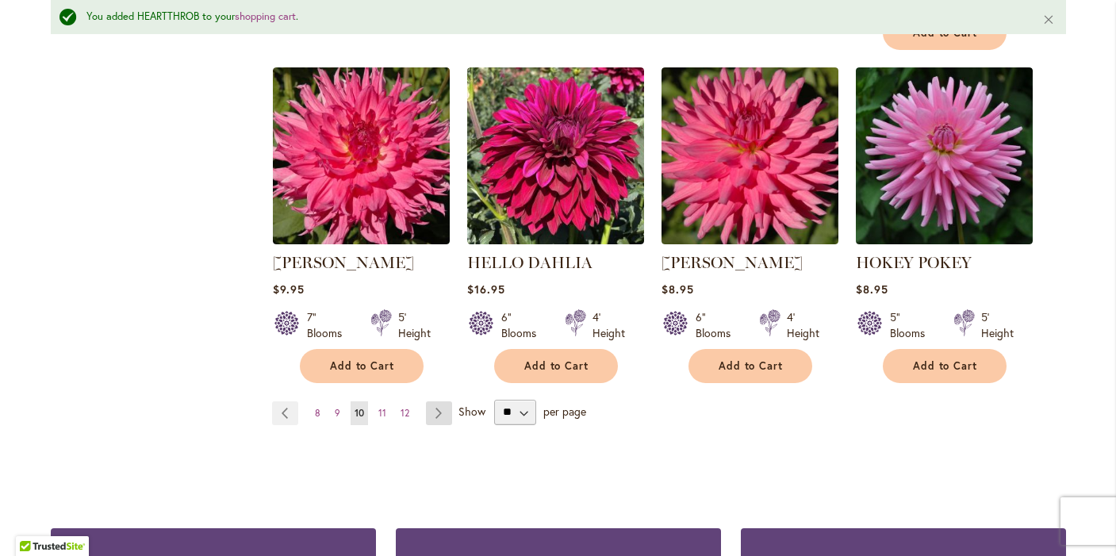
click at [439, 407] on link "Page Next" at bounding box center [439, 413] width 26 height 24
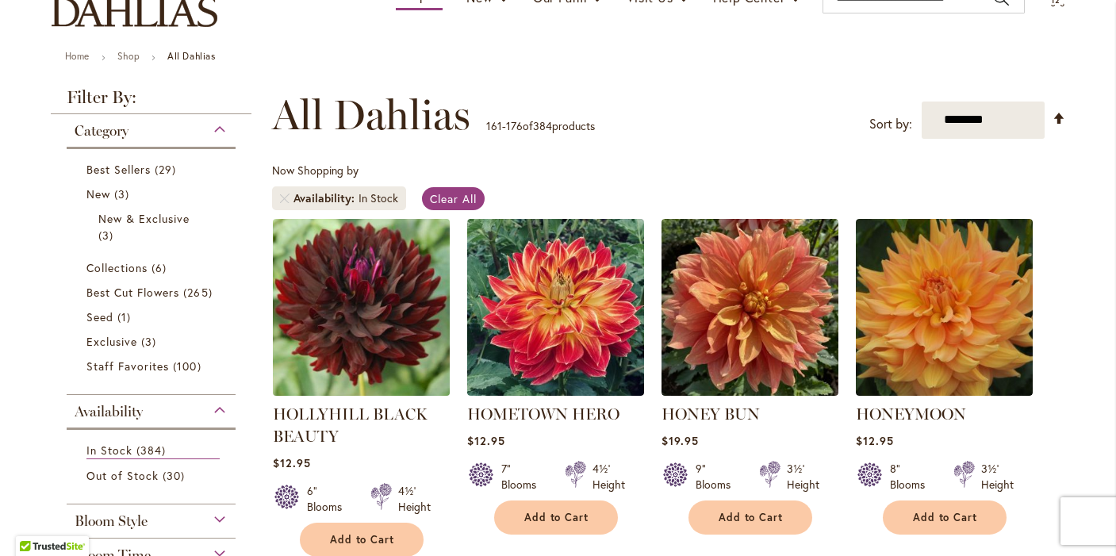
scroll to position [144, 0]
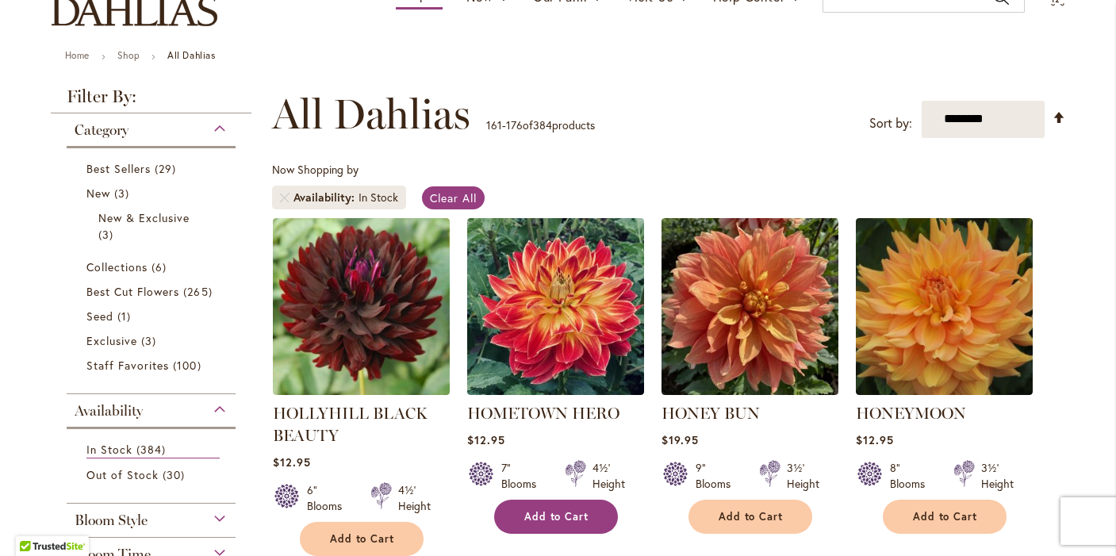
click at [545, 512] on span "Add to Cart" at bounding box center [556, 516] width 65 height 13
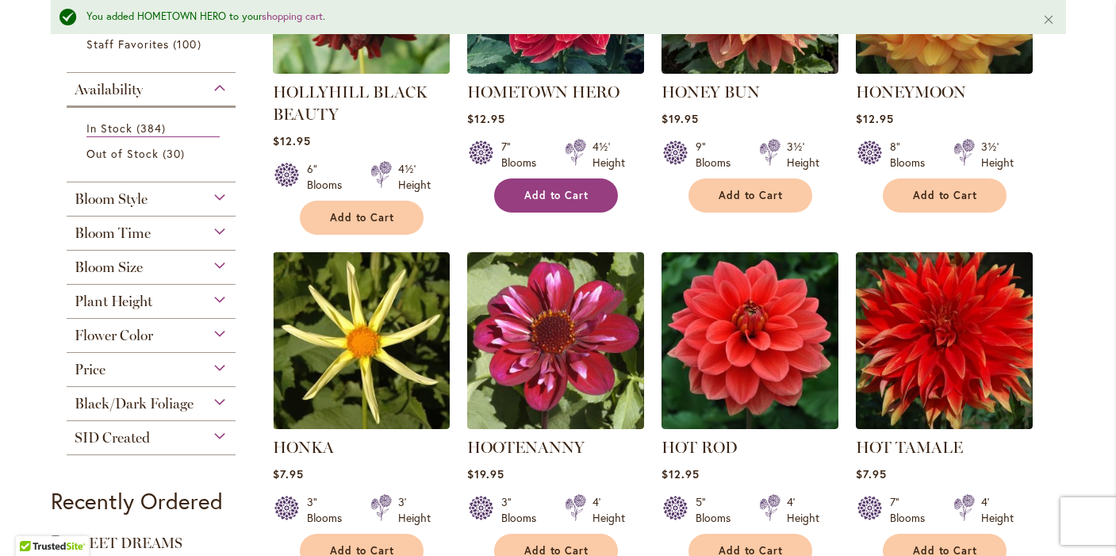
scroll to position [512, 0]
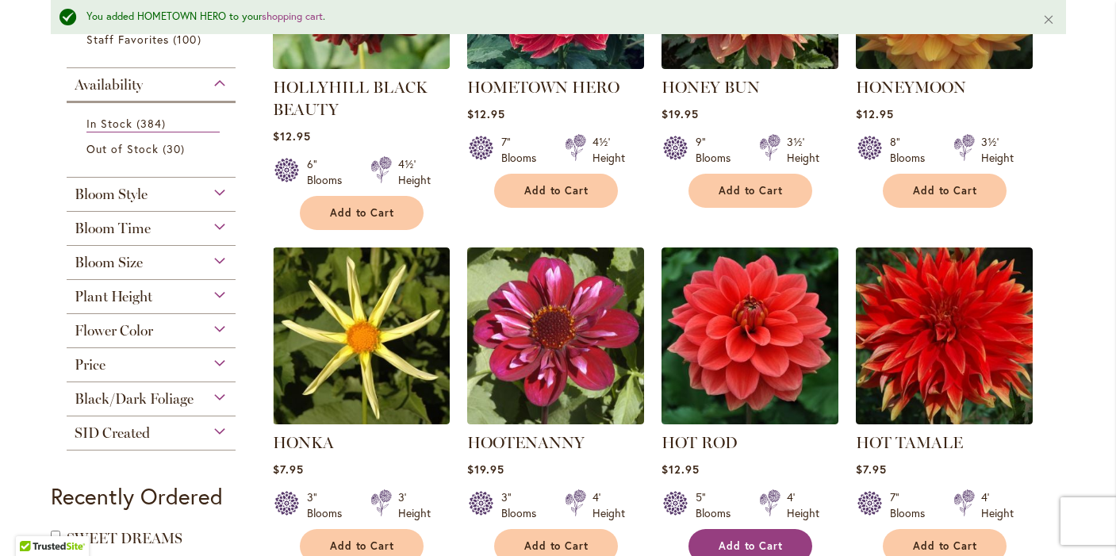
click at [754, 535] on button "Add to Cart" at bounding box center [750, 546] width 124 height 34
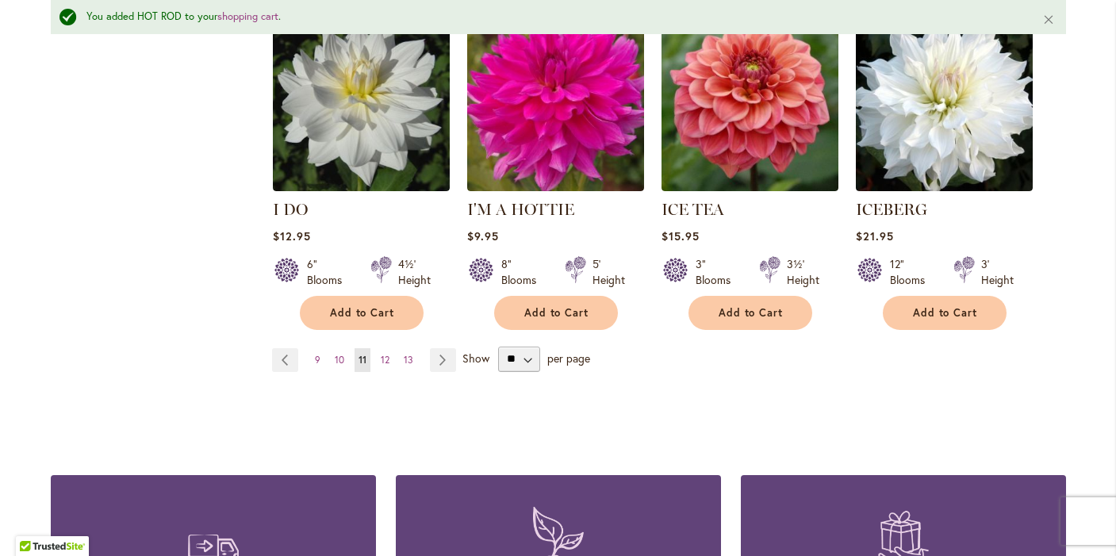
scroll to position [1459, 0]
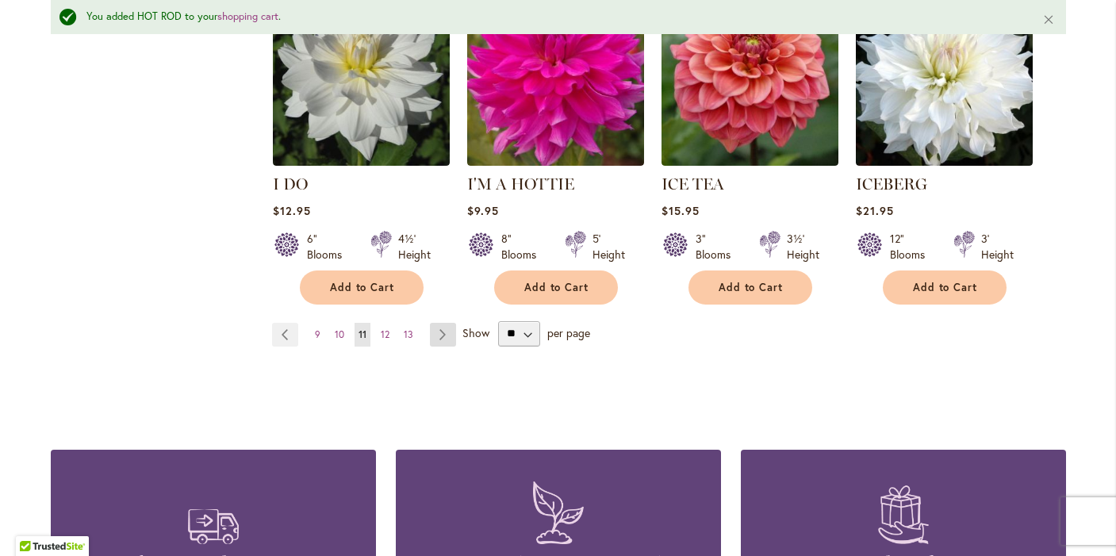
click at [441, 323] on link "Page Next" at bounding box center [443, 335] width 26 height 24
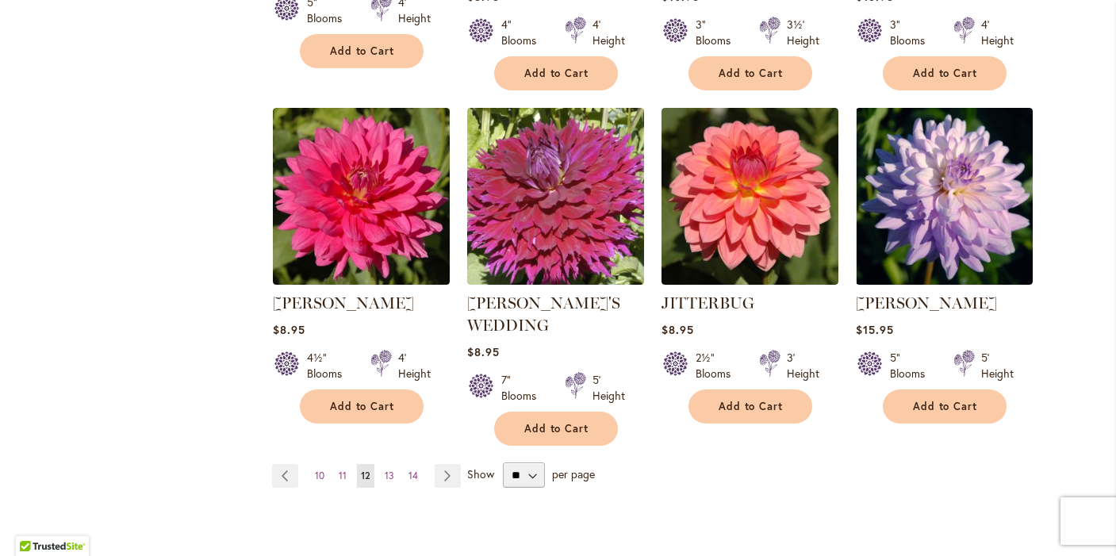
scroll to position [1296, 0]
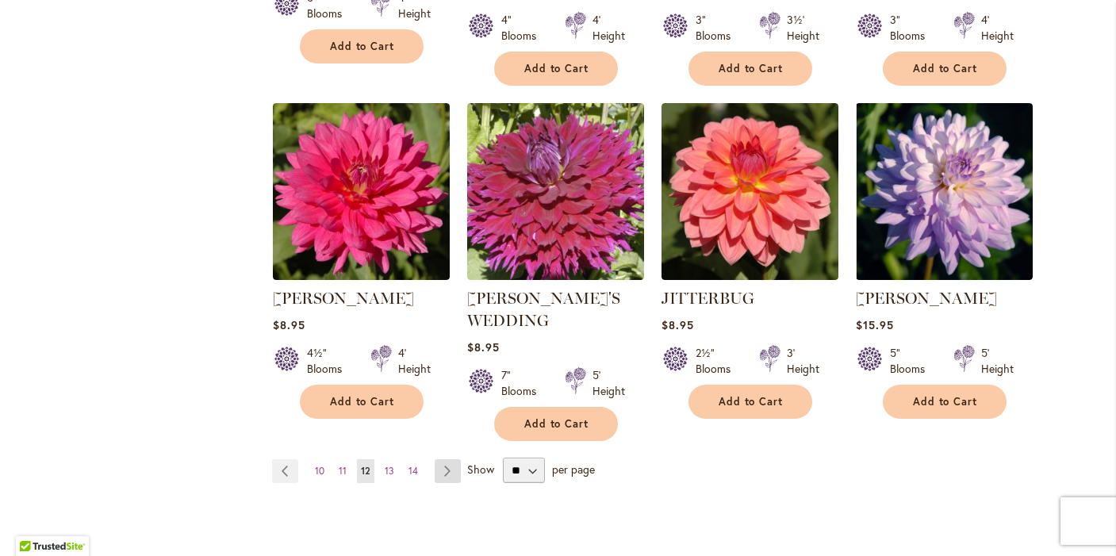
click at [445, 459] on link "Page Next" at bounding box center [448, 471] width 26 height 24
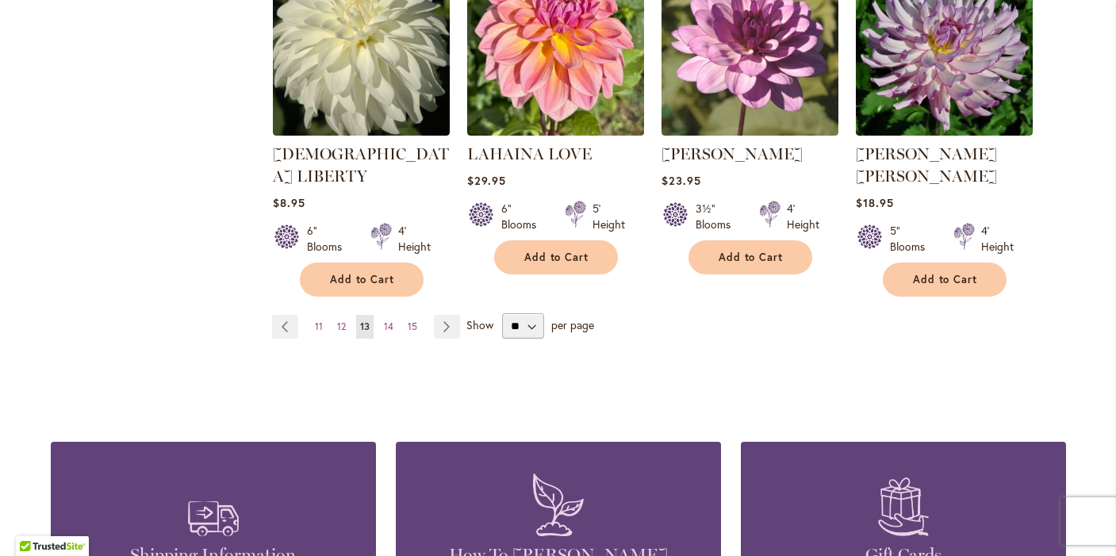
scroll to position [1403, 0]
click at [454, 314] on link "Page Next" at bounding box center [447, 326] width 26 height 24
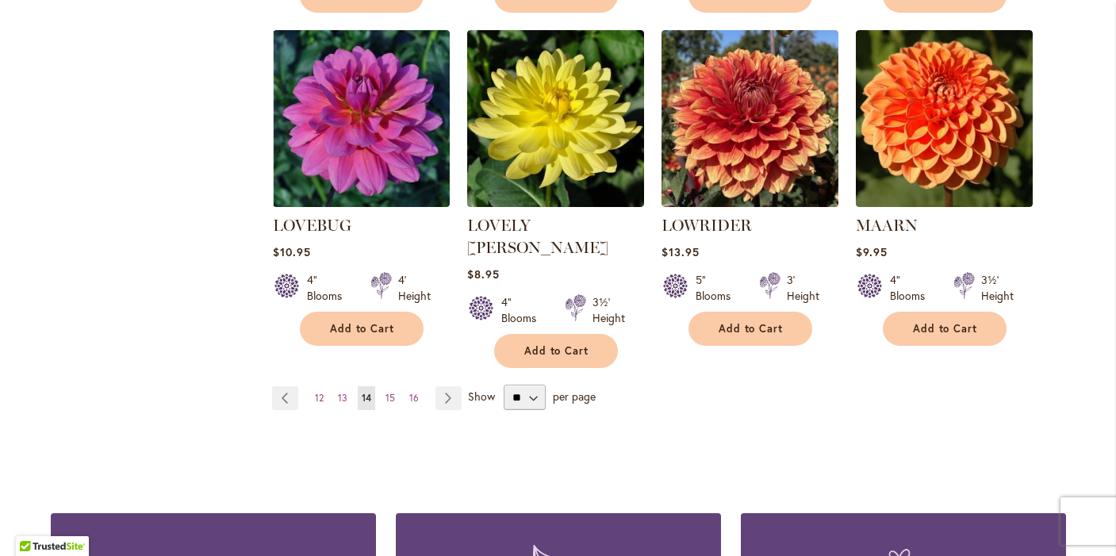
scroll to position [1420, 0]
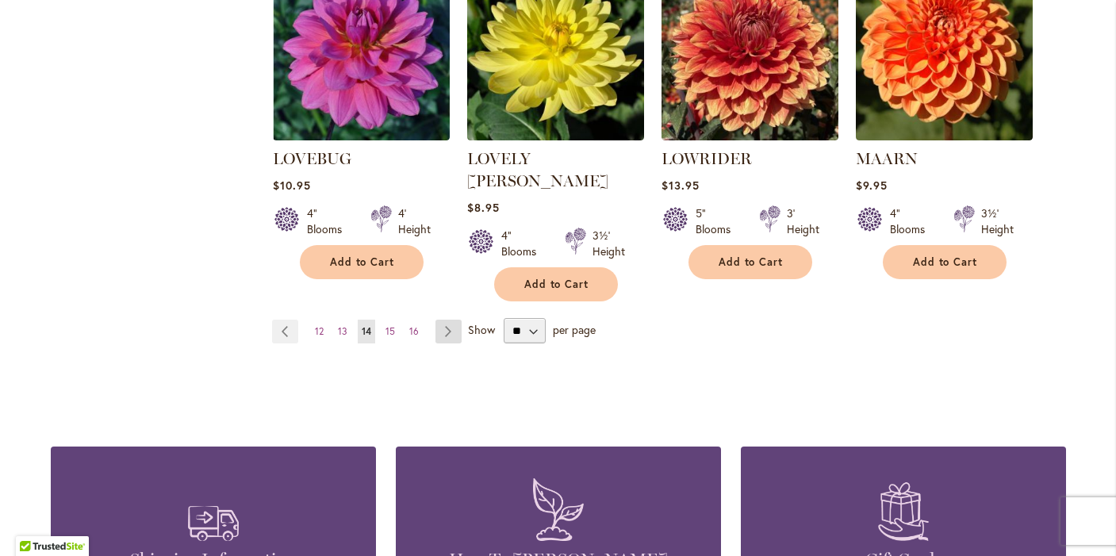
click at [447, 320] on link "Page Next" at bounding box center [448, 332] width 26 height 24
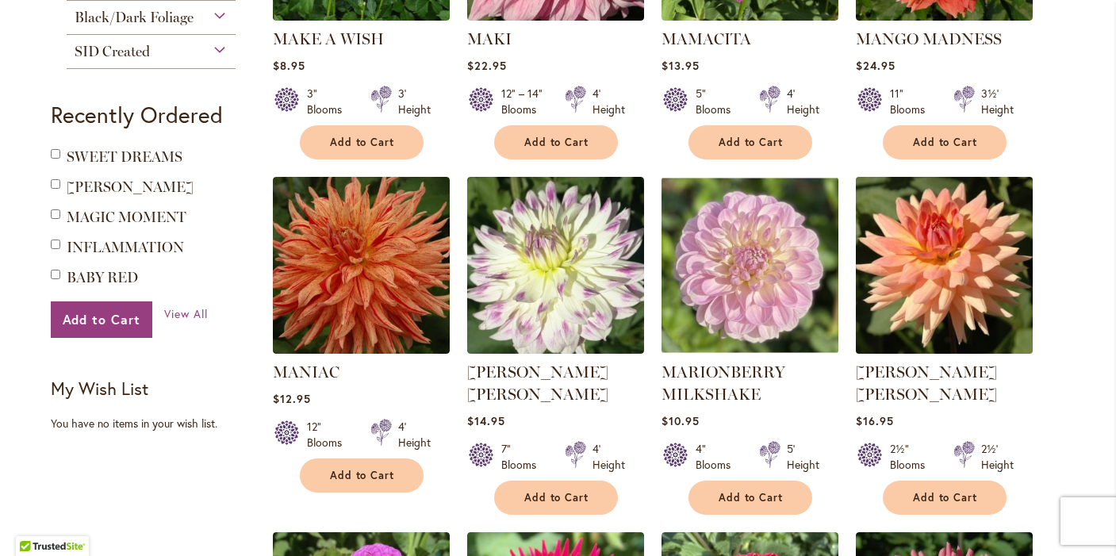
scroll to position [858, 0]
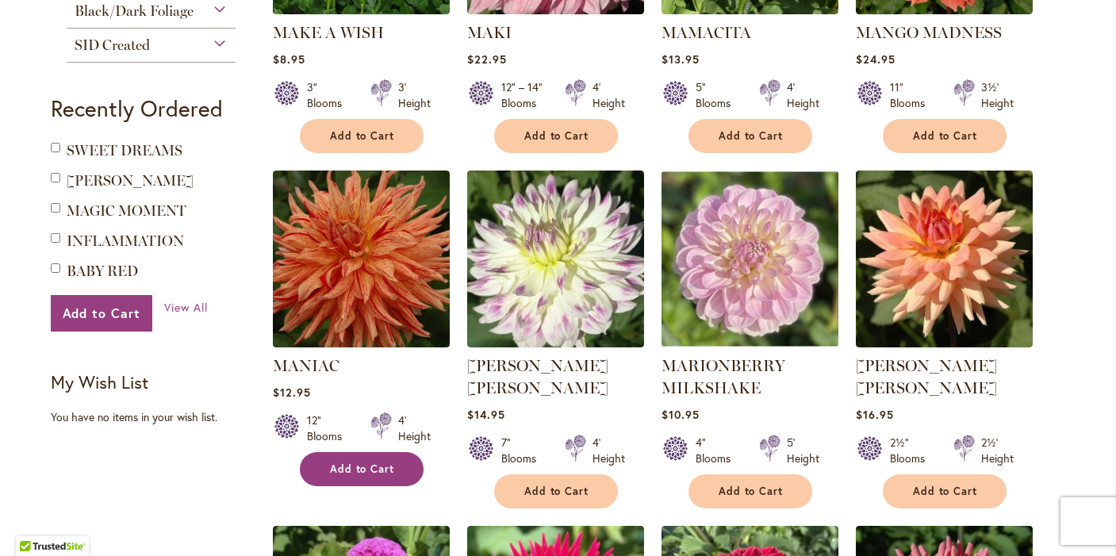
click at [401, 465] on button "Add to Cart" at bounding box center [362, 469] width 124 height 34
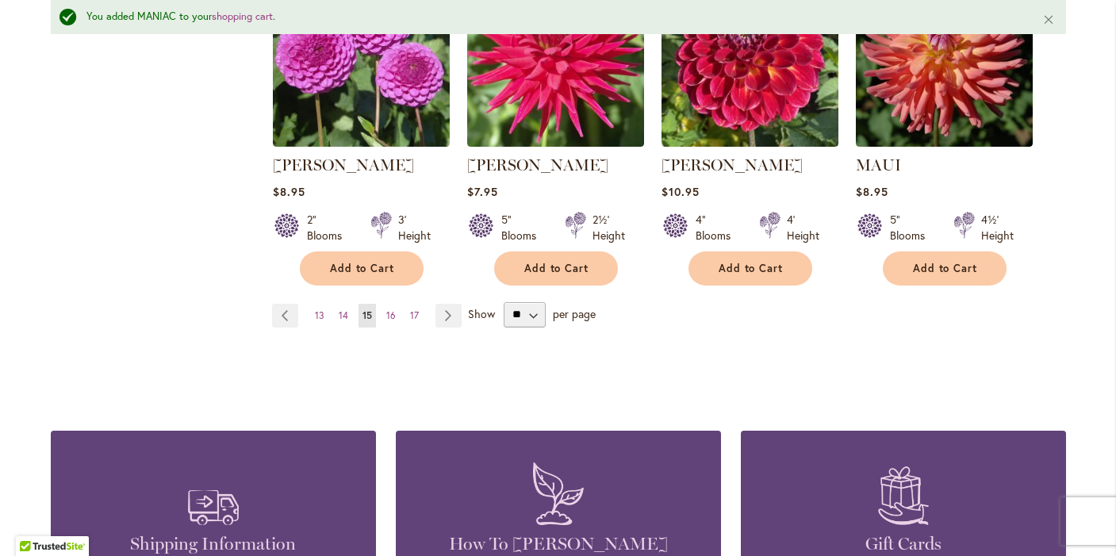
scroll to position [1457, 0]
click at [447, 308] on link "Page Next" at bounding box center [448, 315] width 26 height 24
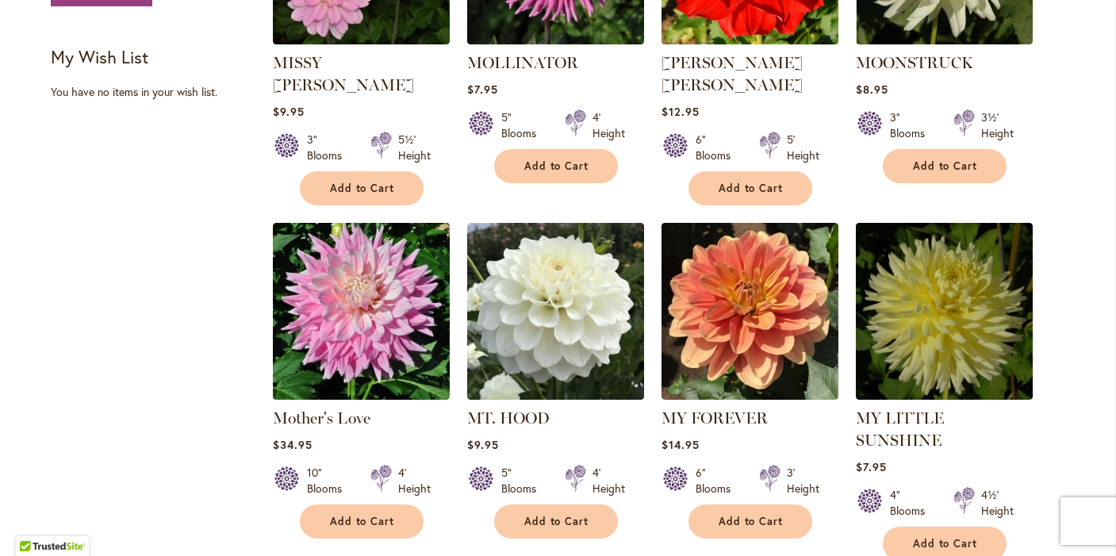
scroll to position [1195, 0]
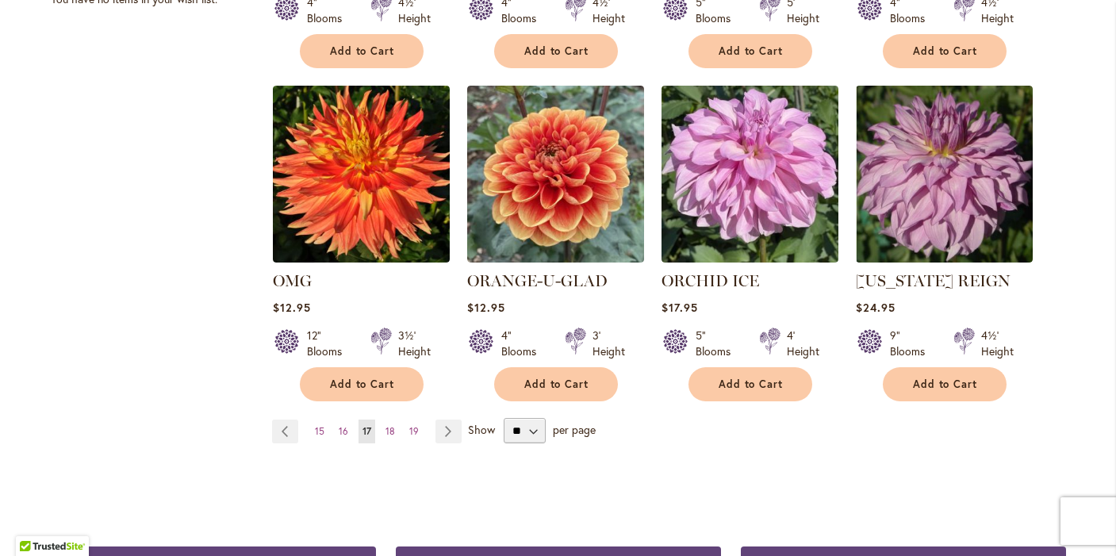
scroll to position [1323, 0]
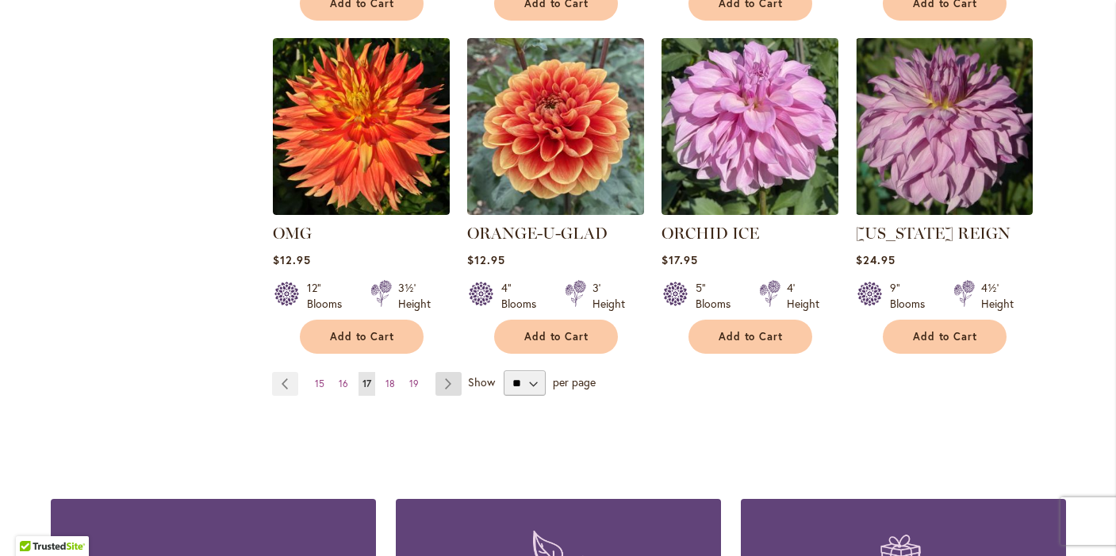
click at [445, 381] on link "Page Next" at bounding box center [448, 384] width 26 height 24
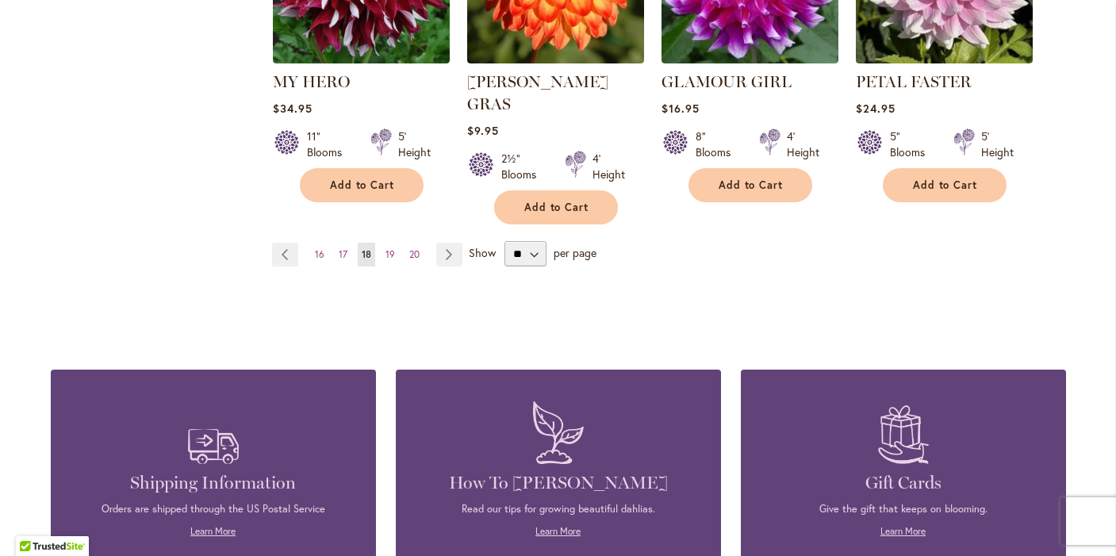
scroll to position [1522, 0]
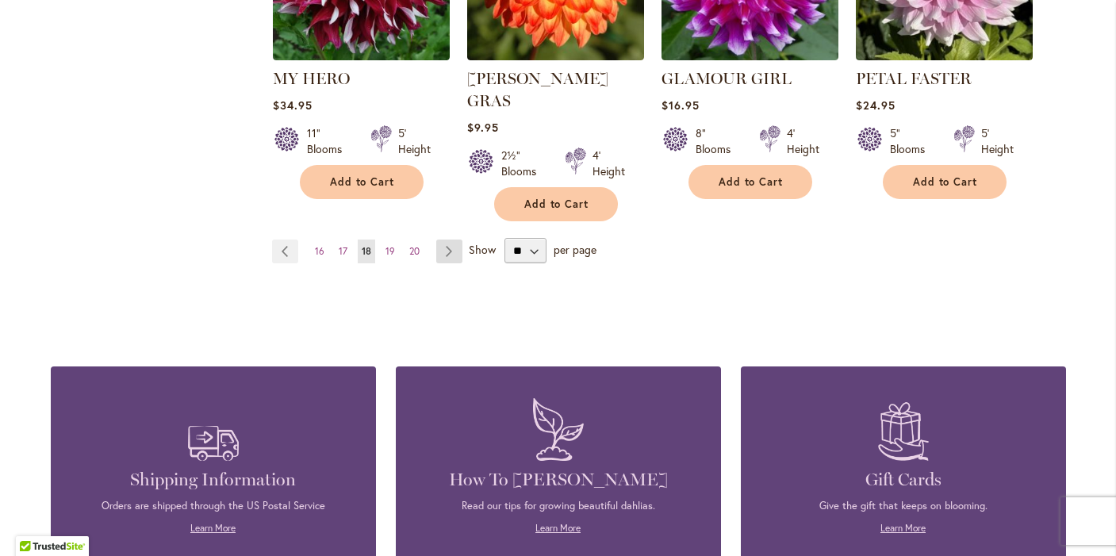
click at [451, 239] on link "Page Next" at bounding box center [449, 251] width 26 height 24
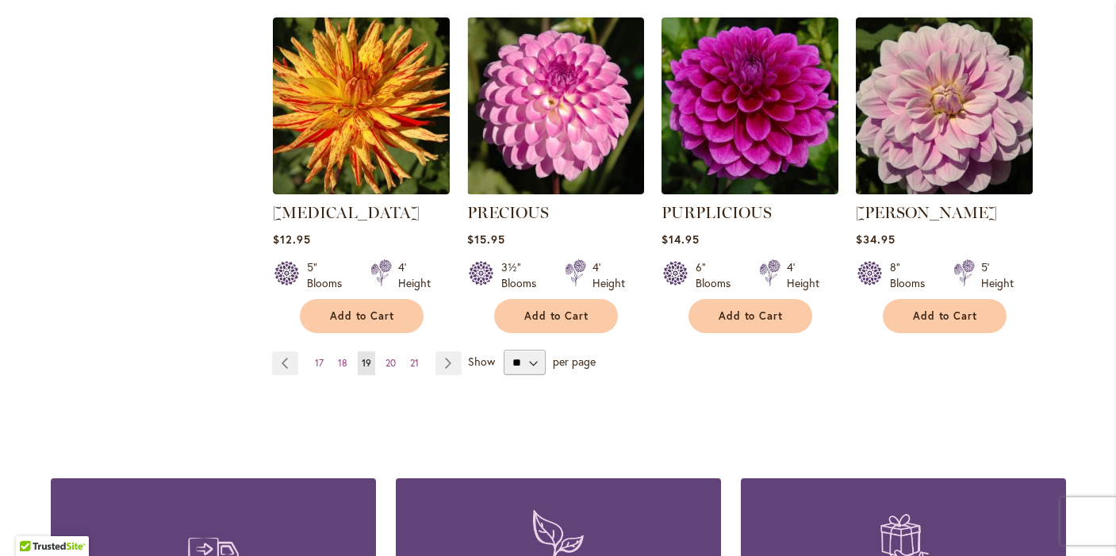
scroll to position [1391, 0]
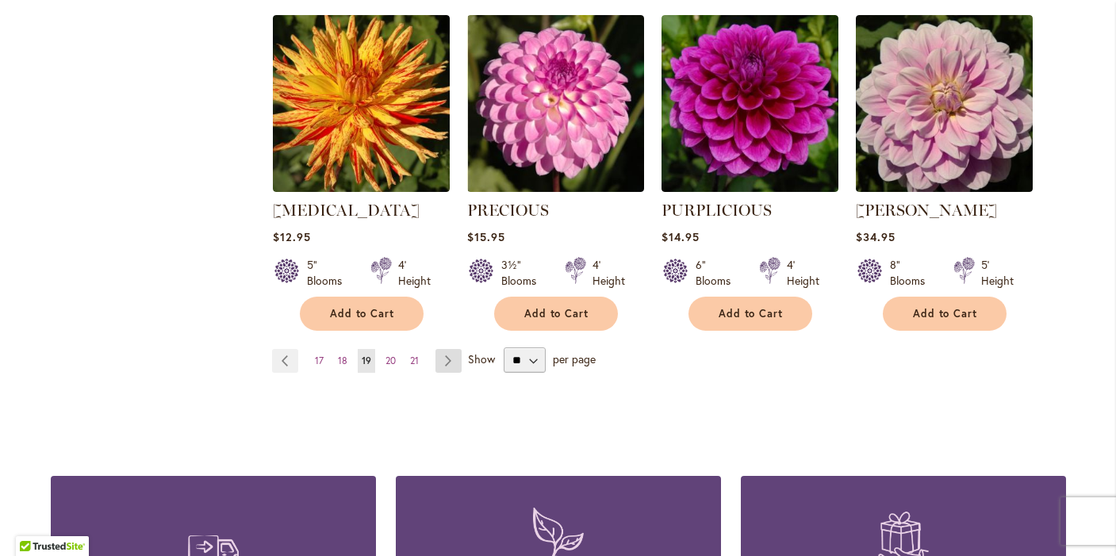
click at [454, 349] on link "Page Next" at bounding box center [448, 361] width 26 height 24
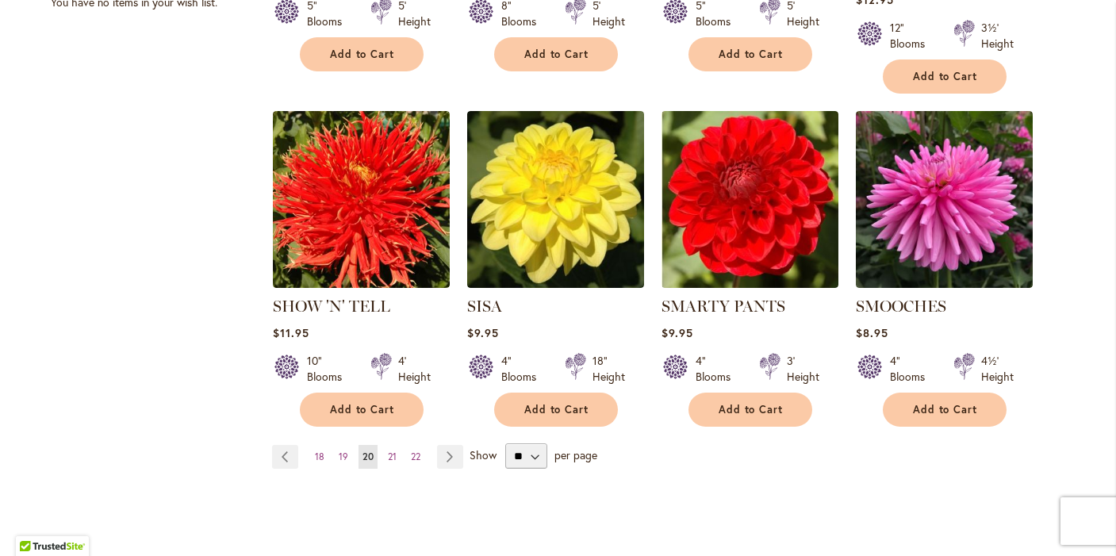
scroll to position [1275, 0]
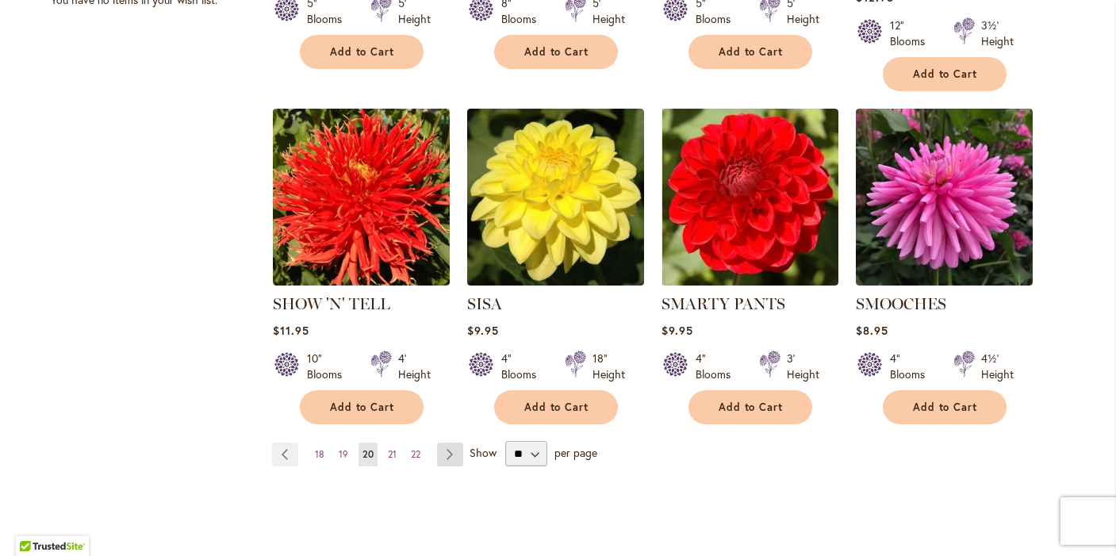
click at [451, 442] on link "Page Next" at bounding box center [450, 454] width 26 height 24
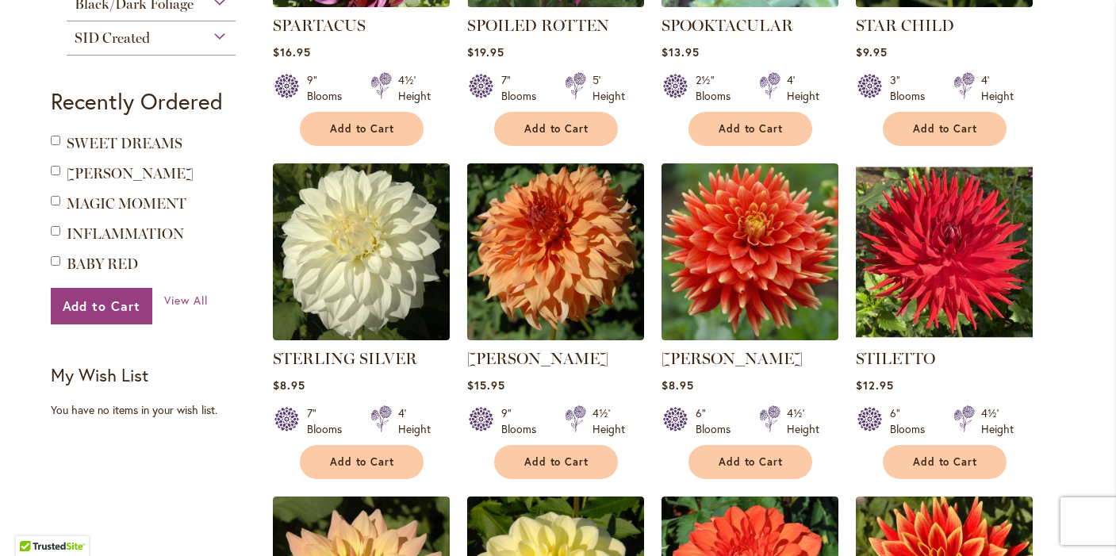
scroll to position [867, 0]
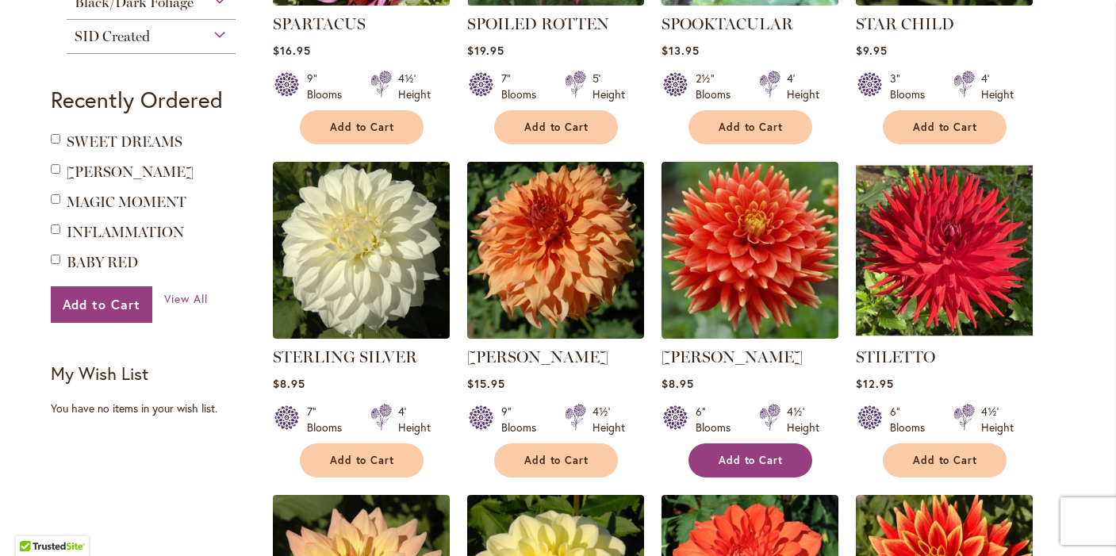
click at [750, 448] on button "Add to Cart" at bounding box center [750, 460] width 124 height 34
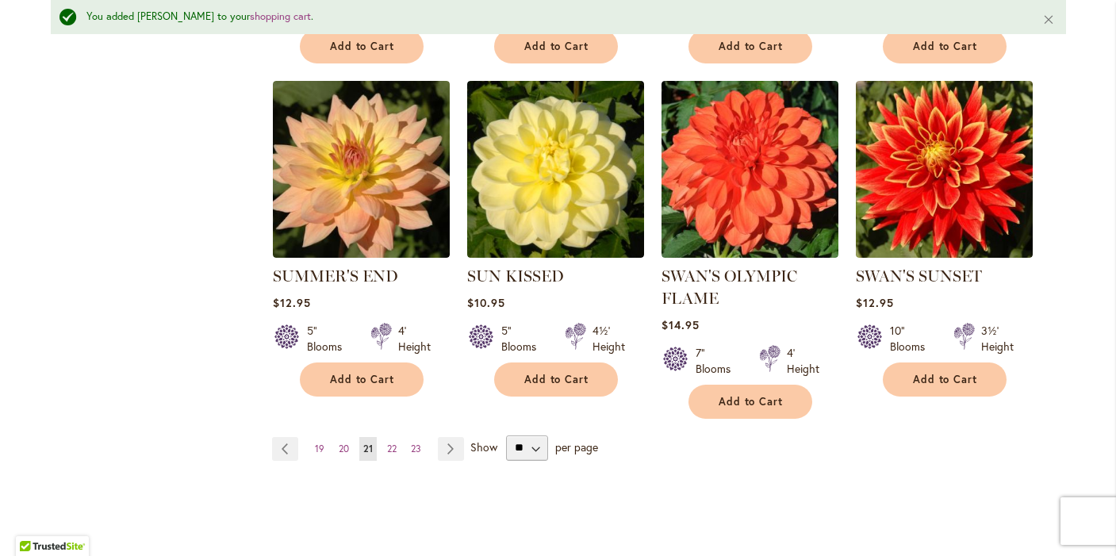
scroll to position [1327, 0]
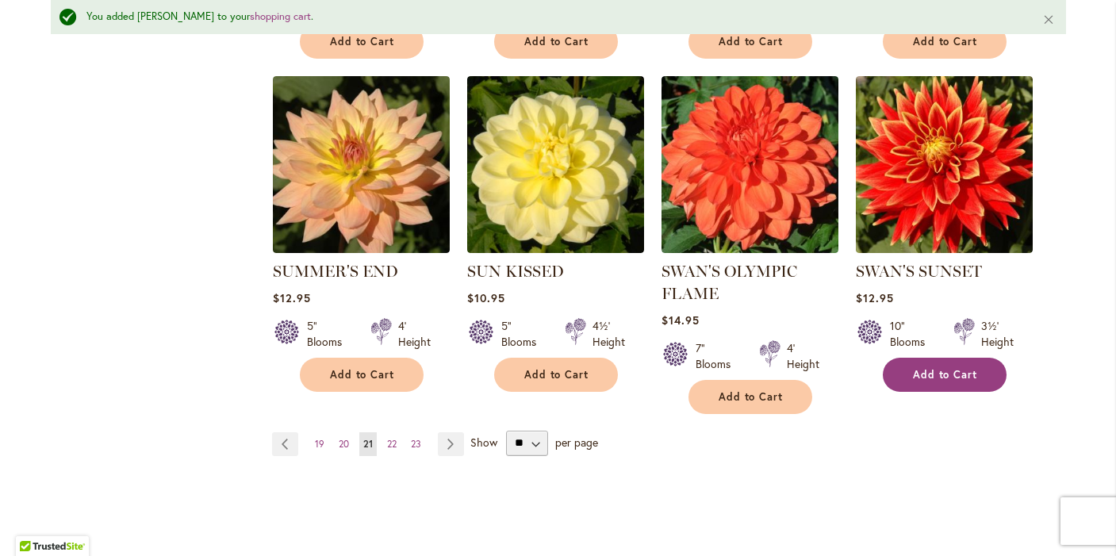
click at [944, 372] on span "Add to Cart" at bounding box center [945, 374] width 65 height 13
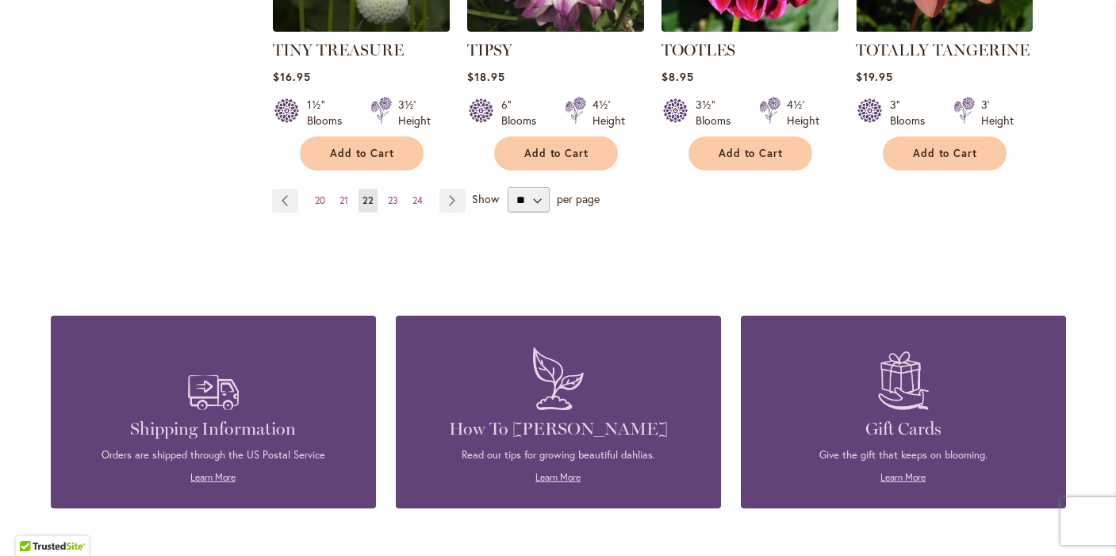
scroll to position [1507, 0]
click at [454, 194] on link "Page Next" at bounding box center [452, 200] width 26 height 24
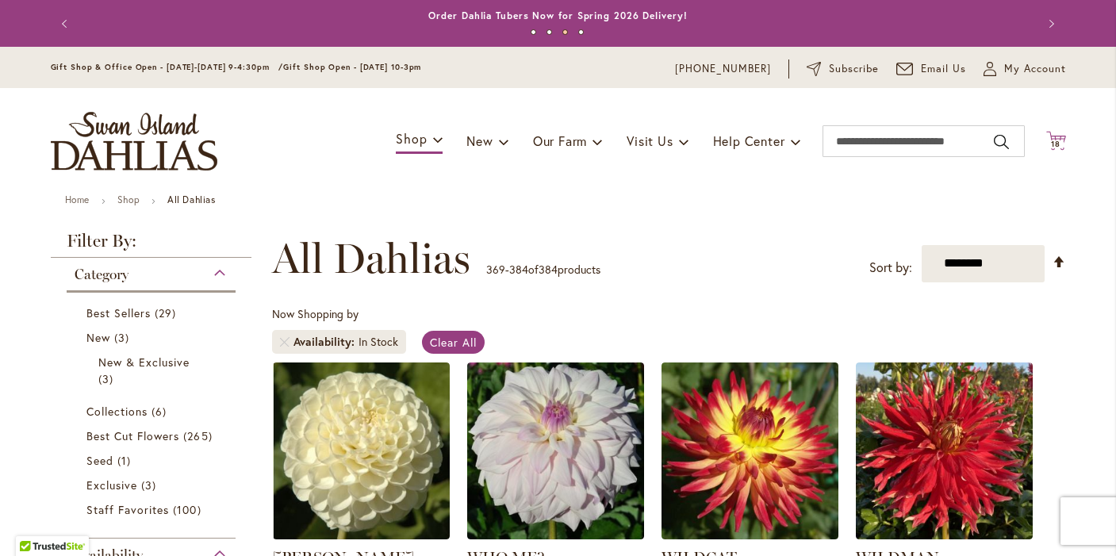
click at [1055, 140] on span "18" at bounding box center [1056, 144] width 10 height 10
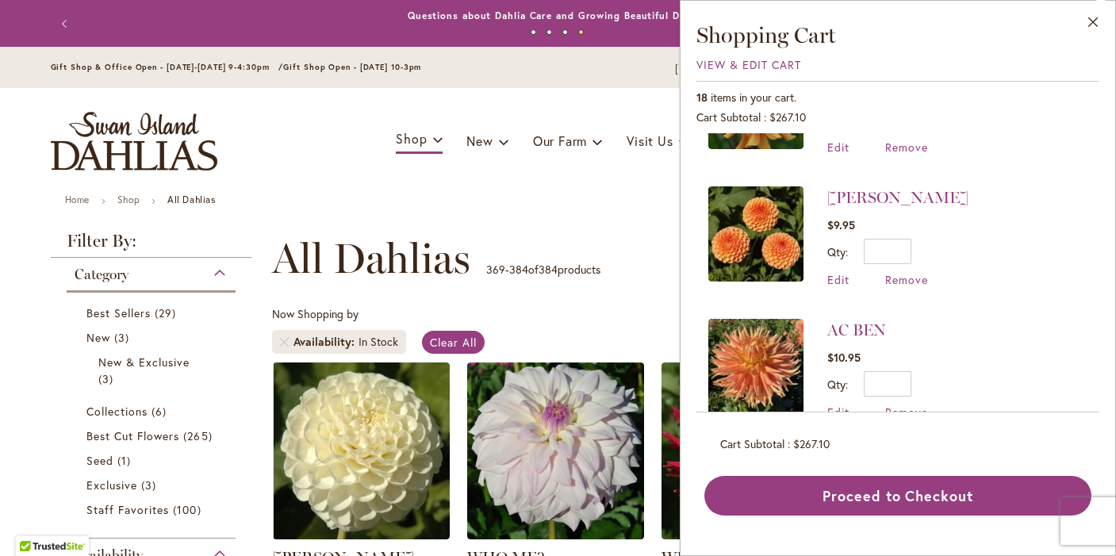
scroll to position [2099, 0]
click at [899, 405] on span "Remove" at bounding box center [906, 412] width 43 height 15
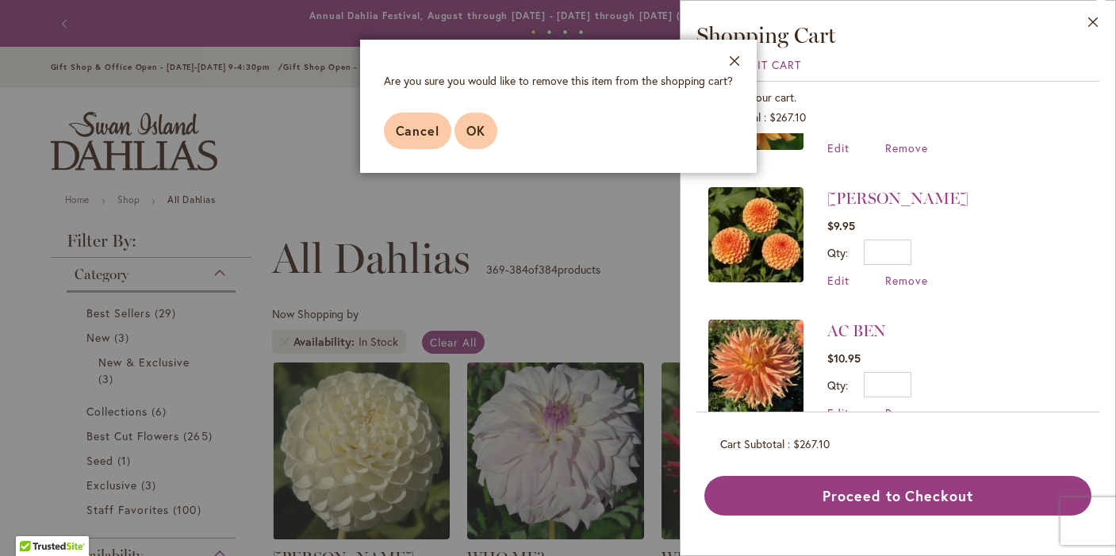
click at [473, 133] on span "OK" at bounding box center [475, 130] width 19 height 17
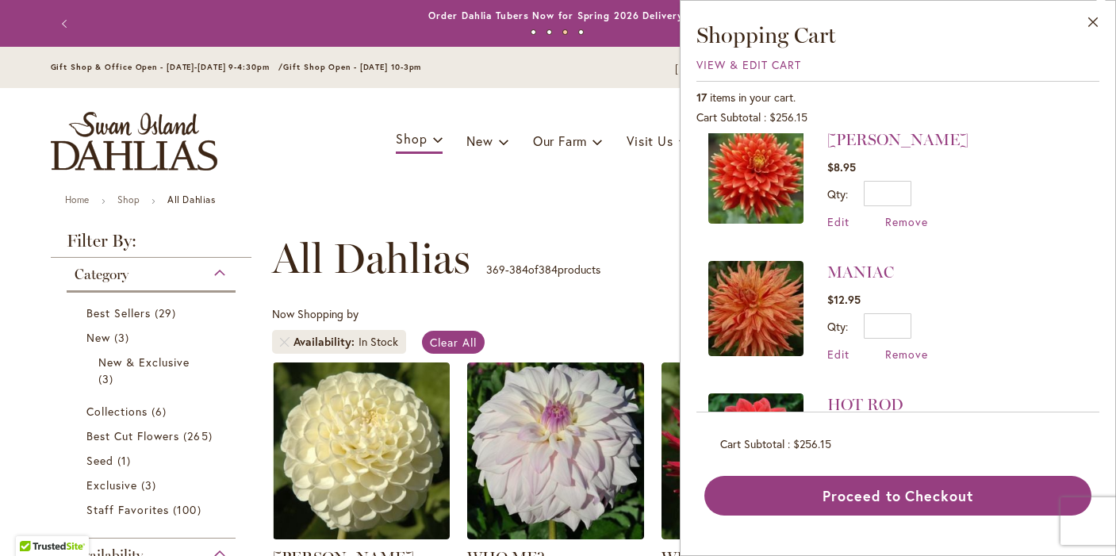
scroll to position [280, 0]
click at [913, 353] on span "Remove" at bounding box center [906, 355] width 43 height 15
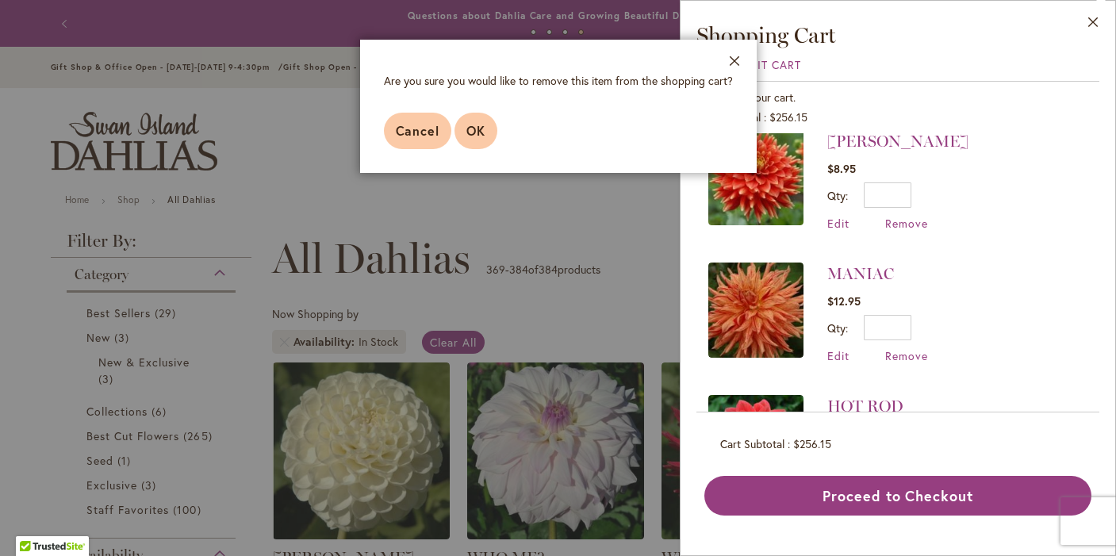
click at [476, 130] on span "OK" at bounding box center [475, 130] width 19 height 17
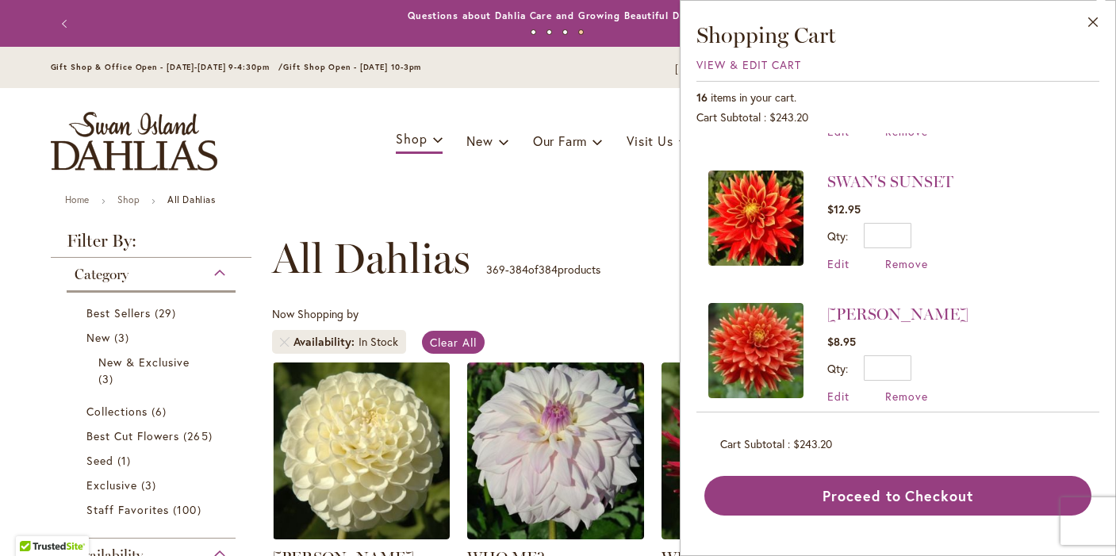
scroll to position [113, 0]
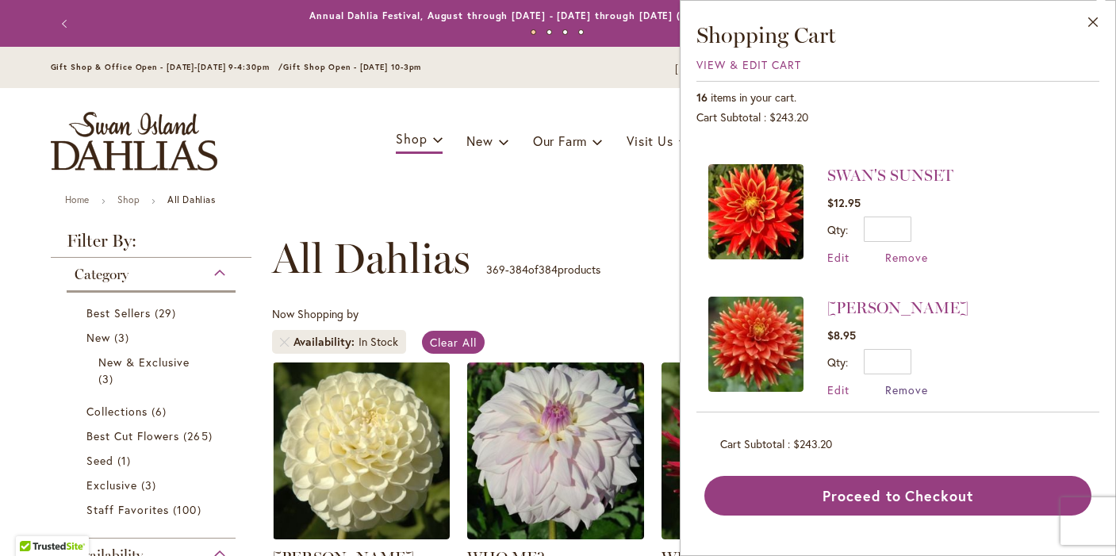
click at [895, 388] on span "Remove" at bounding box center [906, 389] width 43 height 15
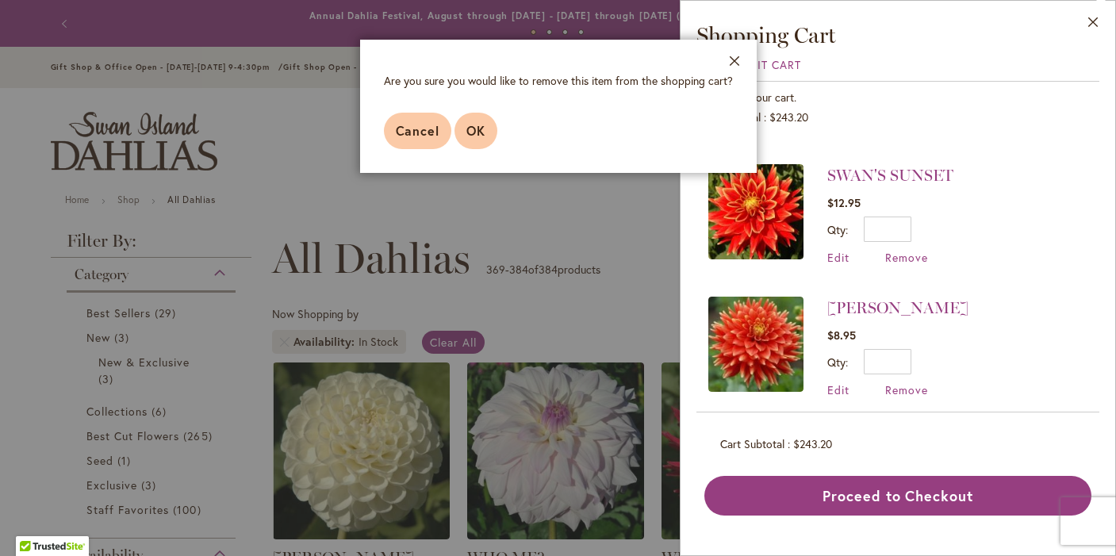
click at [477, 134] on span "OK" at bounding box center [475, 130] width 19 height 17
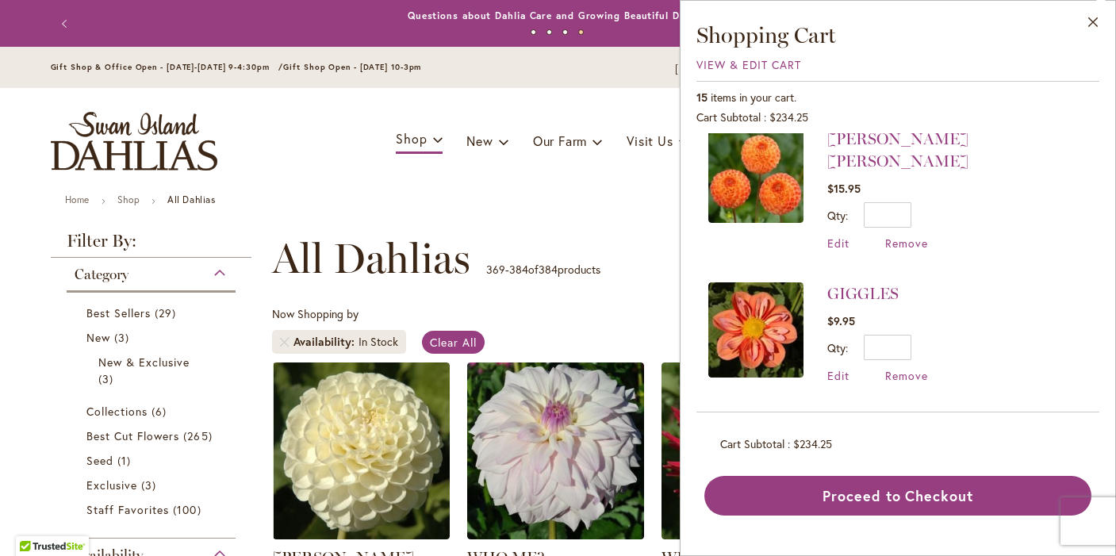
scroll to position [703, 0]
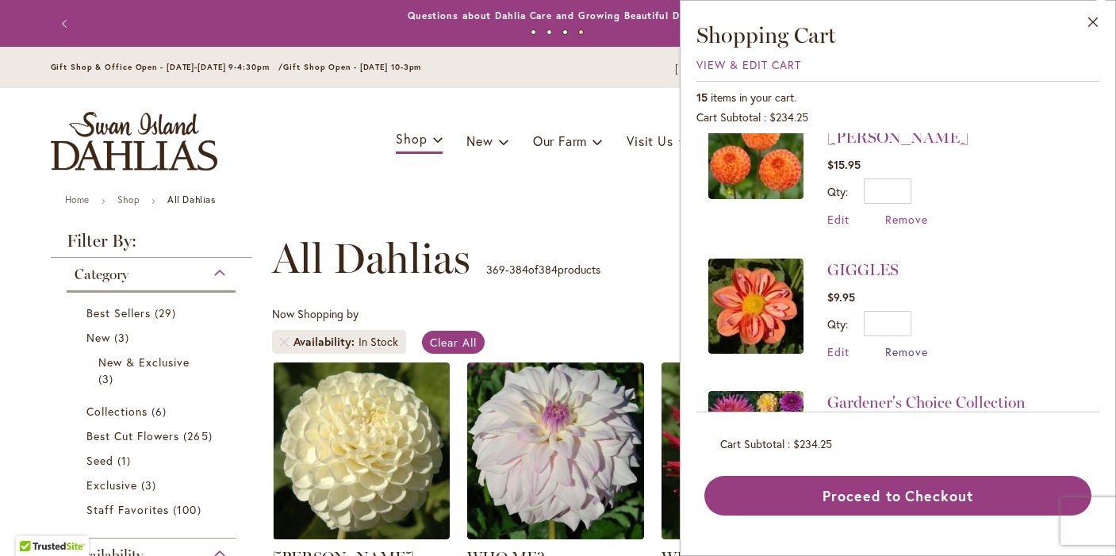
click at [902, 344] on span "Remove" at bounding box center [906, 351] width 43 height 15
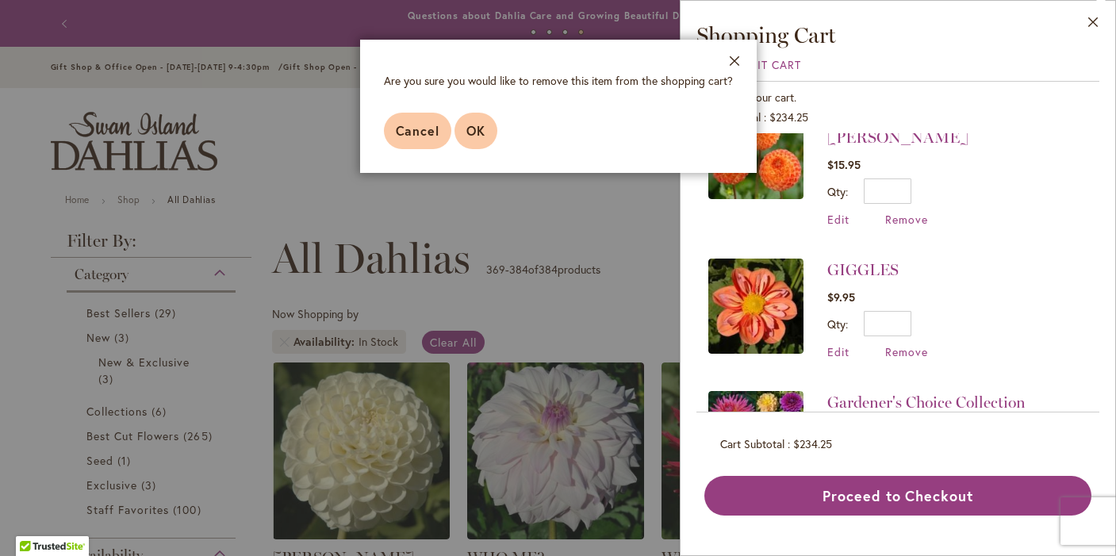
click at [476, 131] on span "OK" at bounding box center [475, 130] width 19 height 17
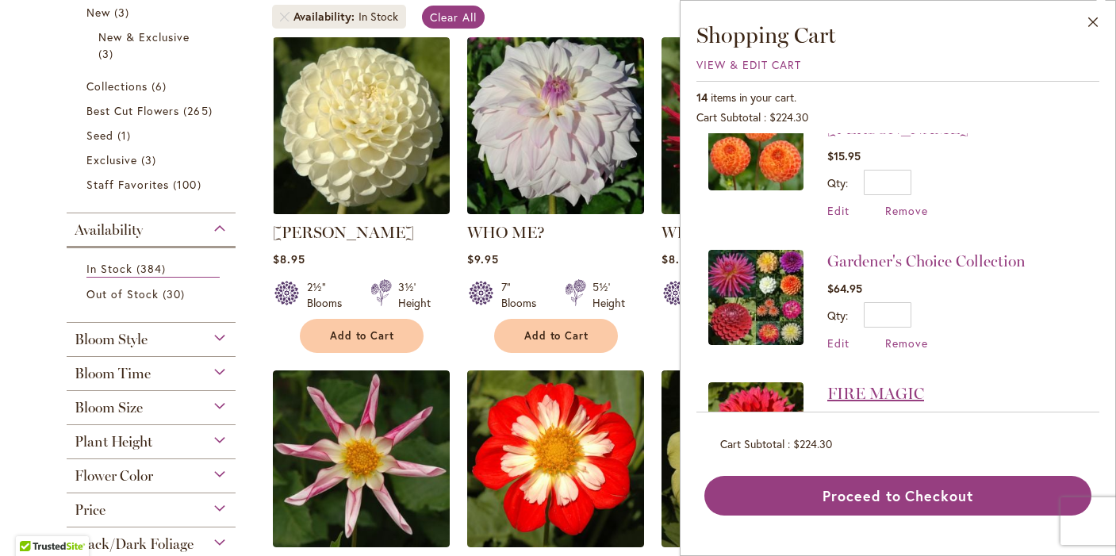
scroll to position [716, 0]
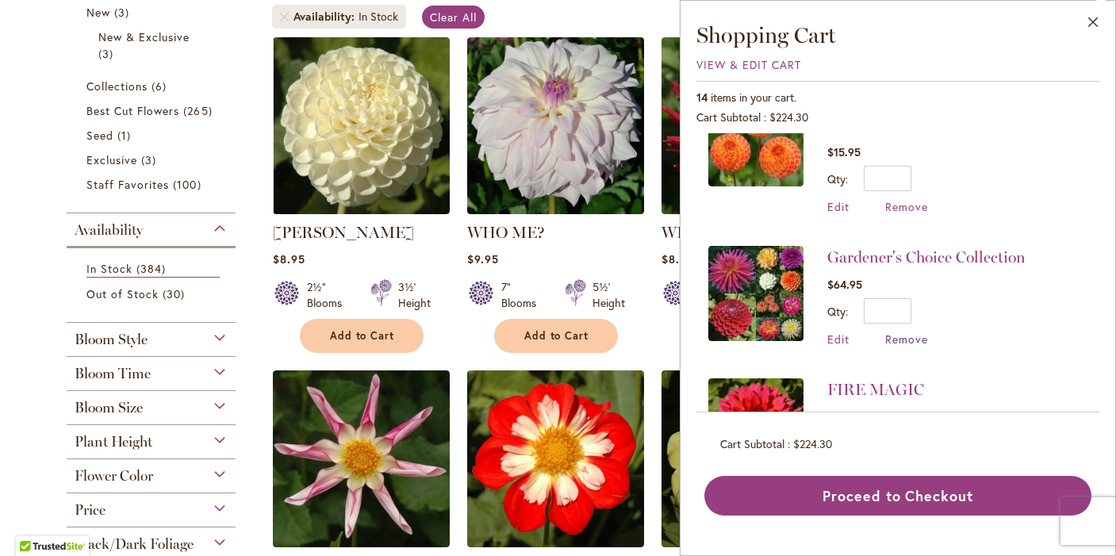
click at [902, 331] on span "Remove" at bounding box center [906, 338] width 43 height 15
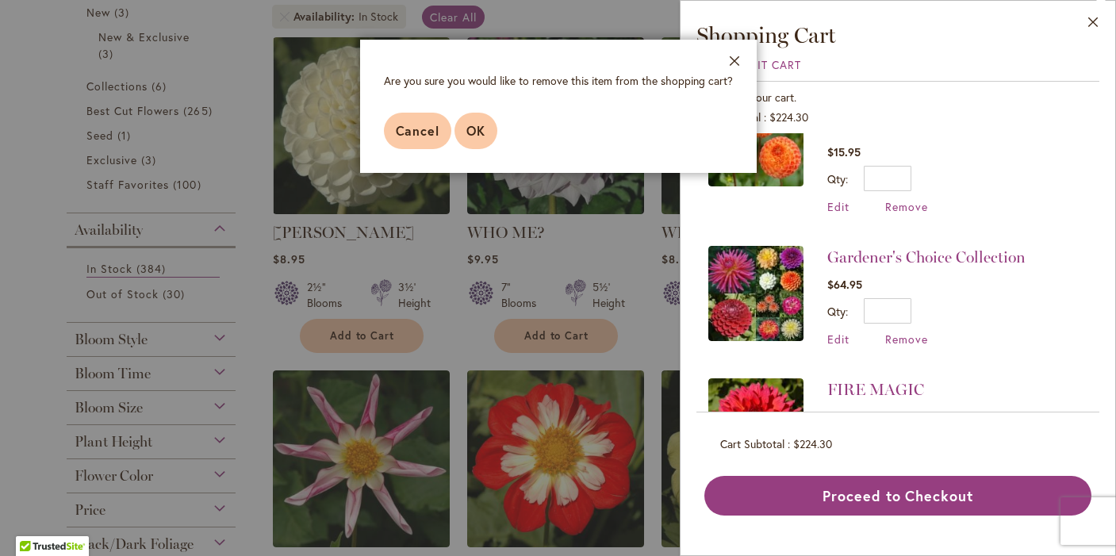
click at [477, 136] on span "OK" at bounding box center [475, 130] width 19 height 17
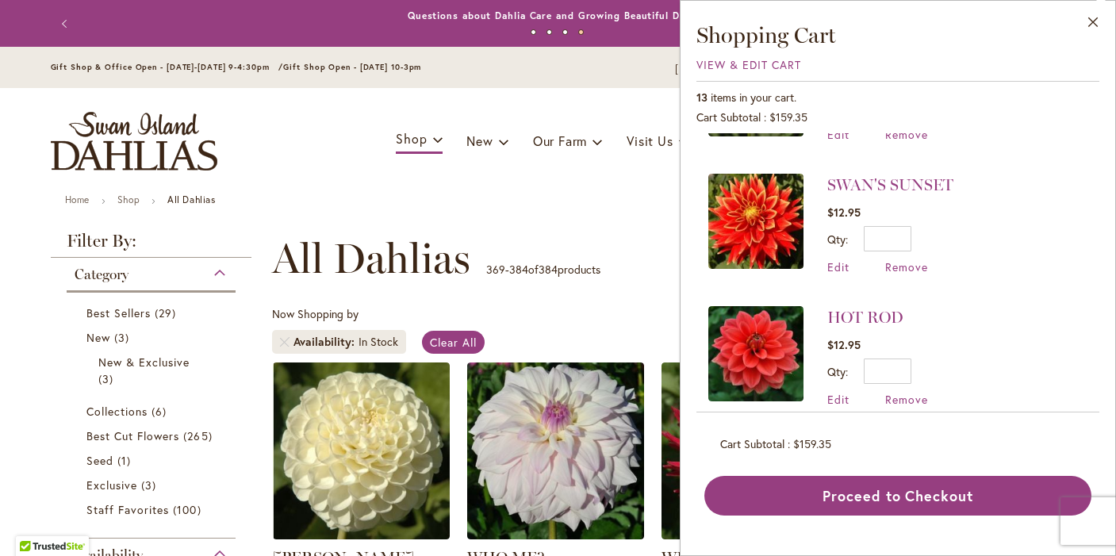
scroll to position [0, 0]
click at [765, 60] on span "View & Edit Cart" at bounding box center [748, 64] width 105 height 15
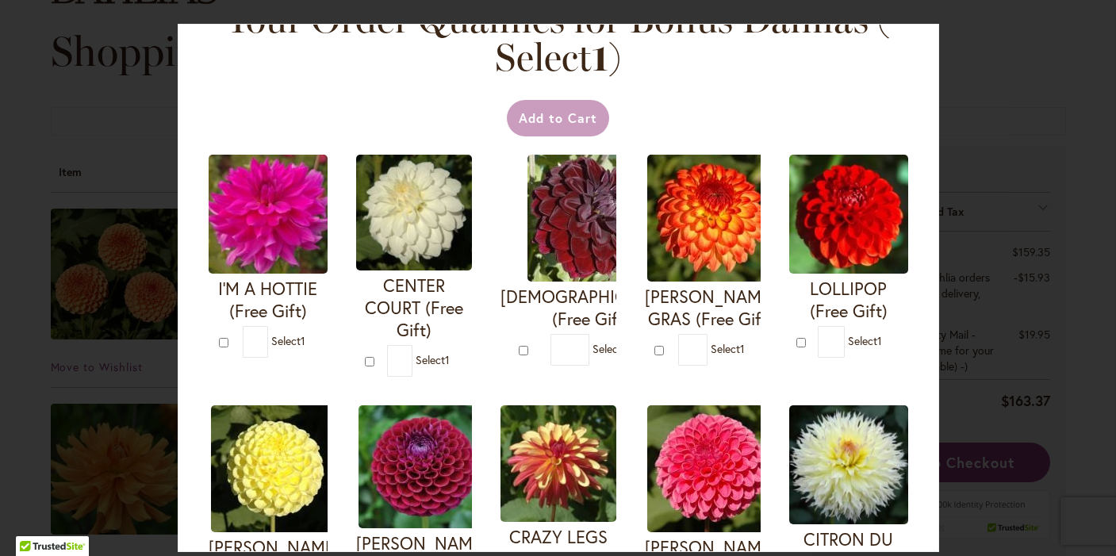
scroll to position [38, 0]
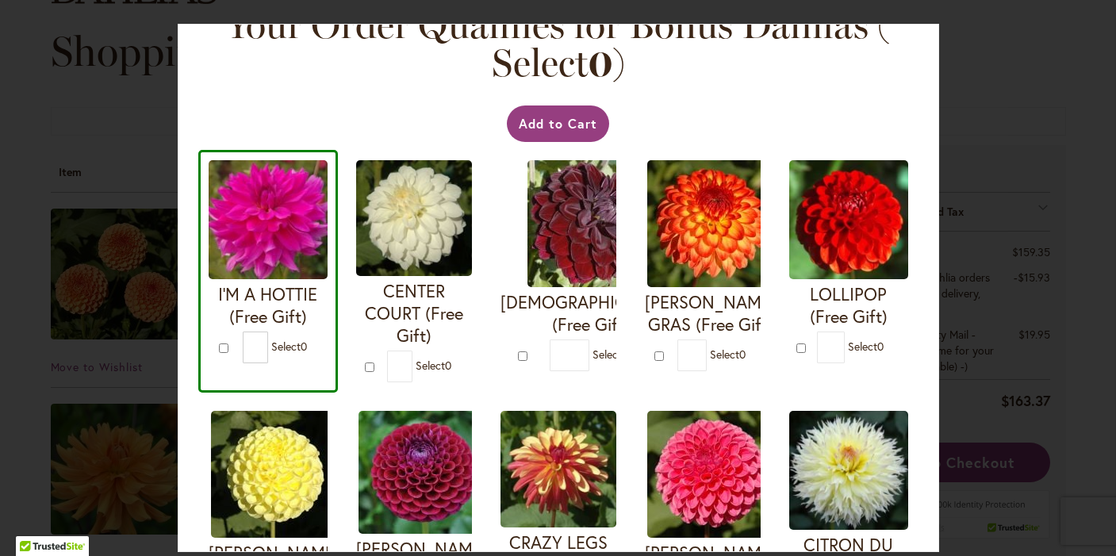
type input "*"
click at [549, 123] on button "Add to Cart" at bounding box center [558, 123] width 102 height 36
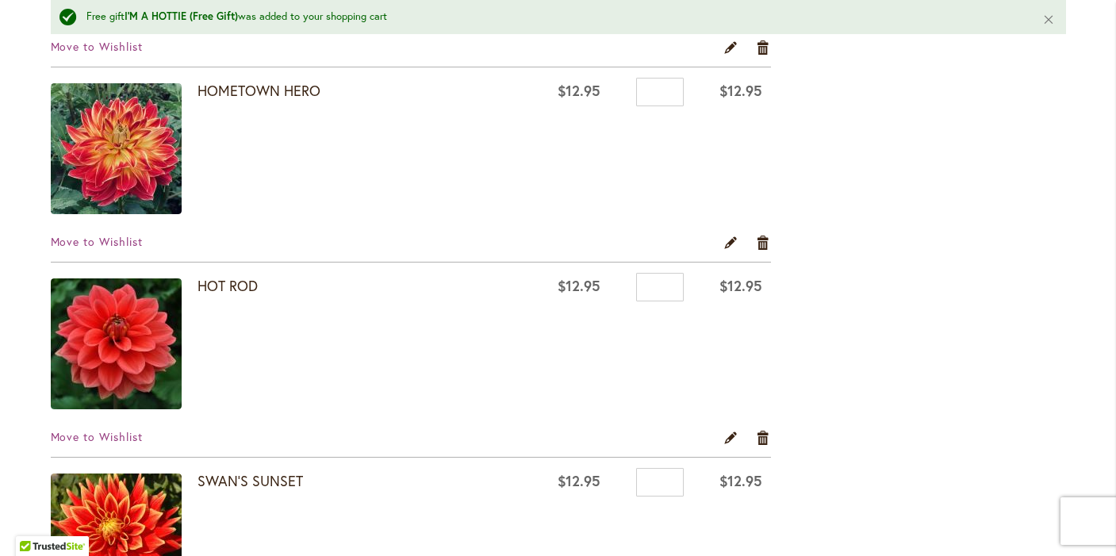
scroll to position [2051, 0]
click at [762, 438] on link "Remove item" at bounding box center [763, 438] width 15 height 17
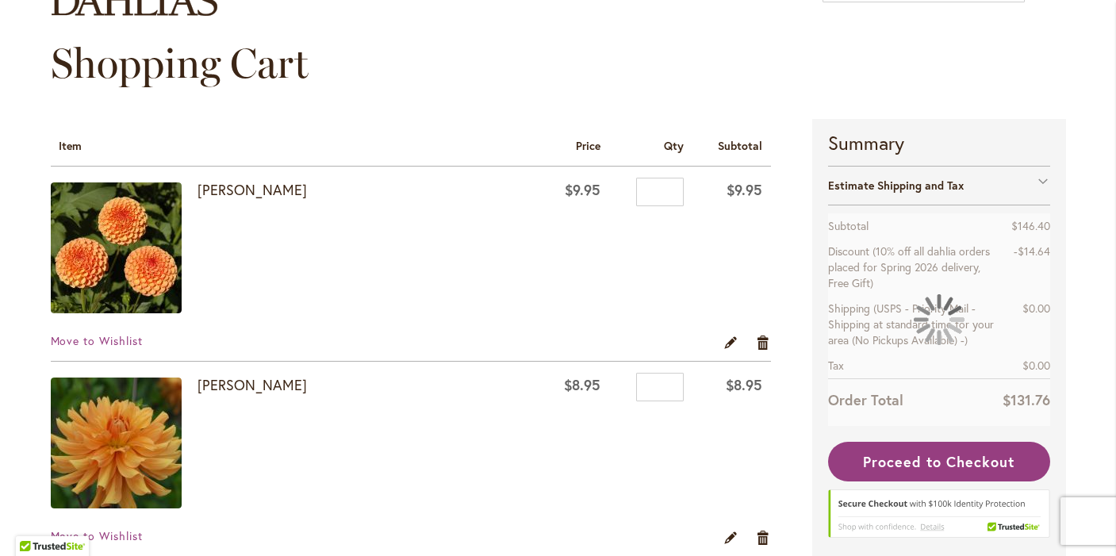
scroll to position [167, 0]
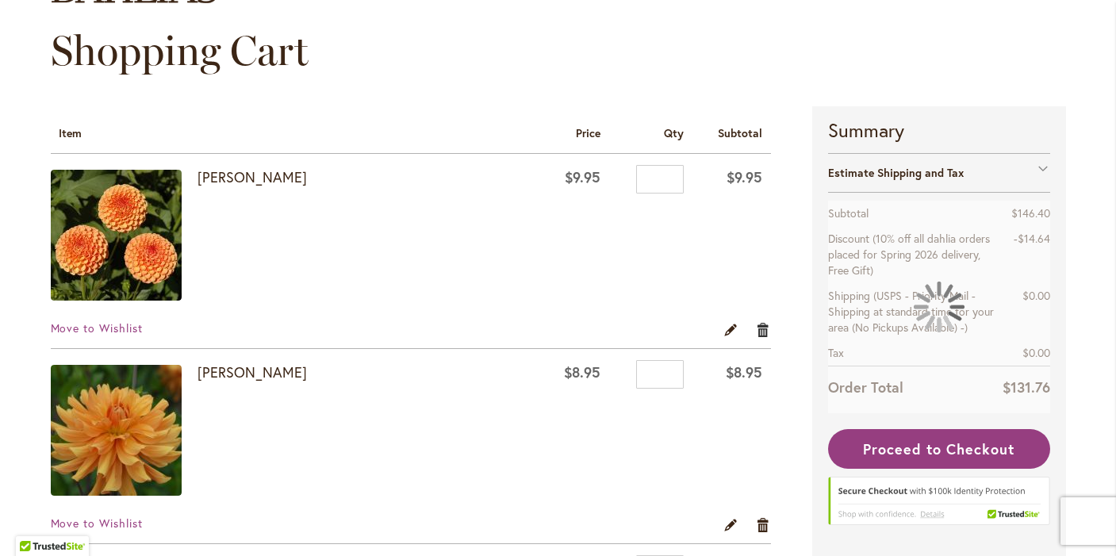
click at [759, 329] on link "Remove item" at bounding box center [763, 328] width 15 height 17
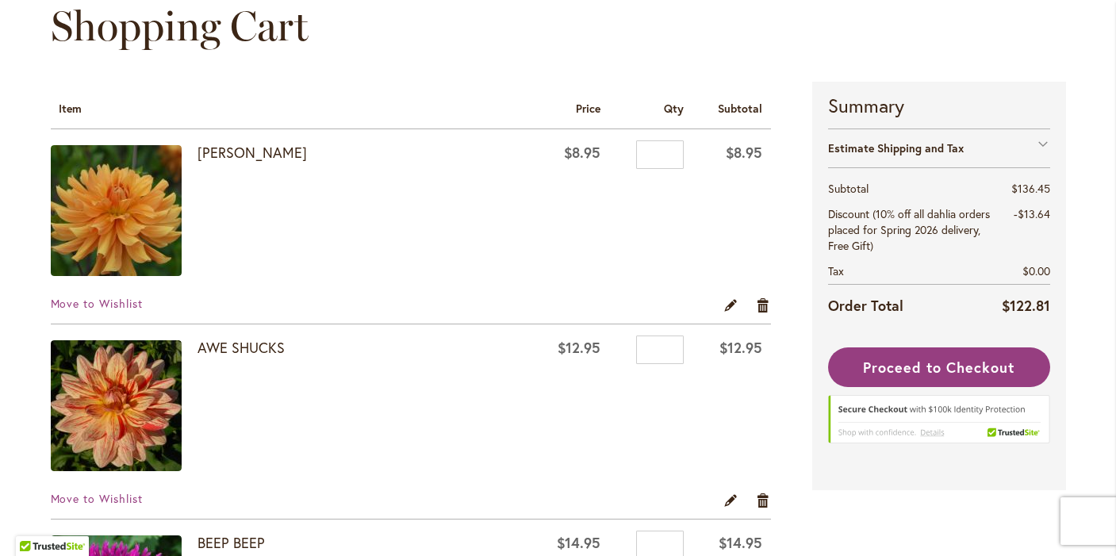
scroll to position [204, 0]
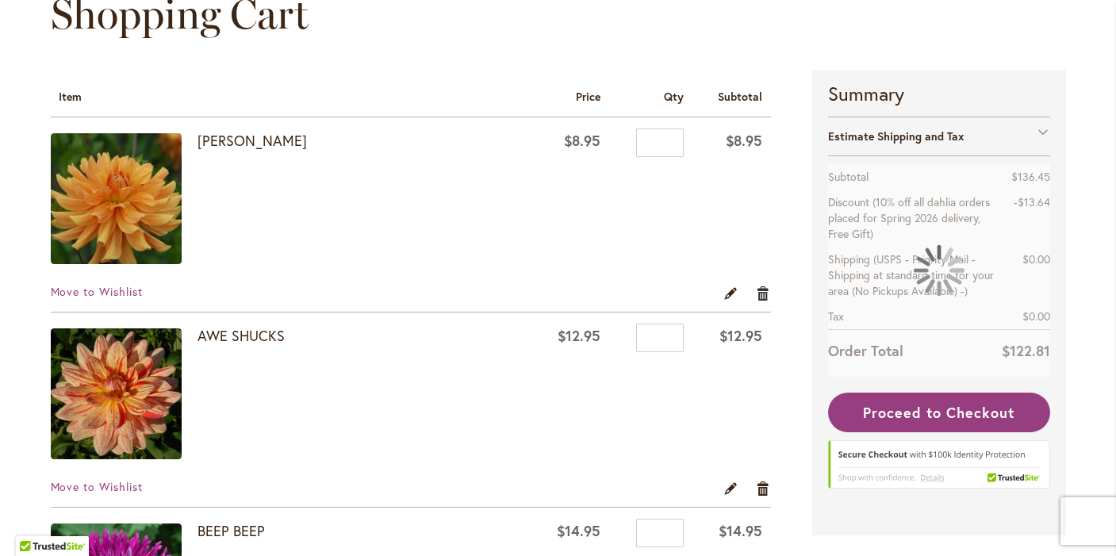
click at [765, 298] on link "Remove item" at bounding box center [763, 292] width 15 height 17
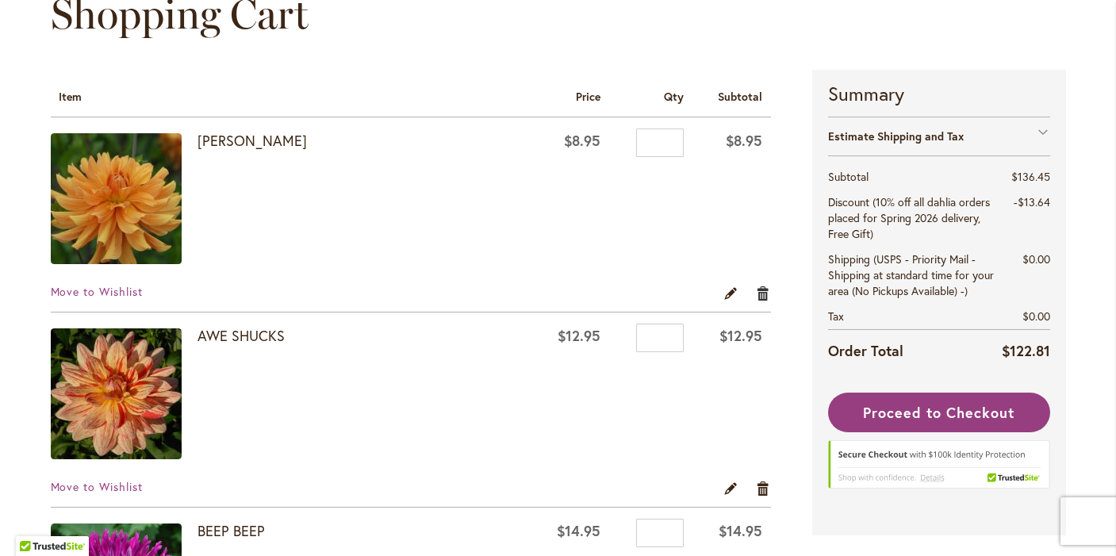
click at [761, 293] on link "Remove item" at bounding box center [763, 292] width 15 height 17
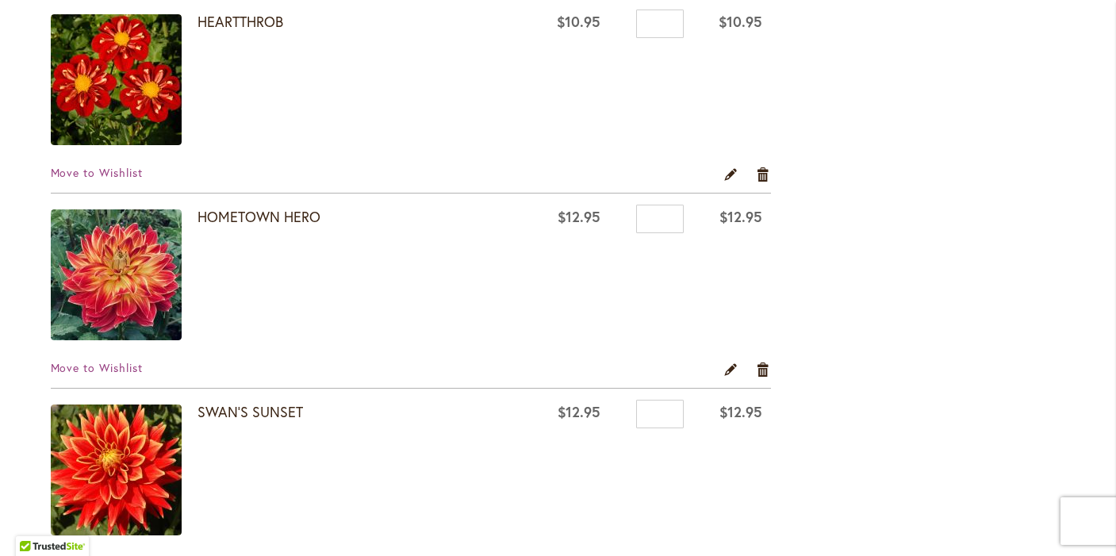
scroll to position [1555, 0]
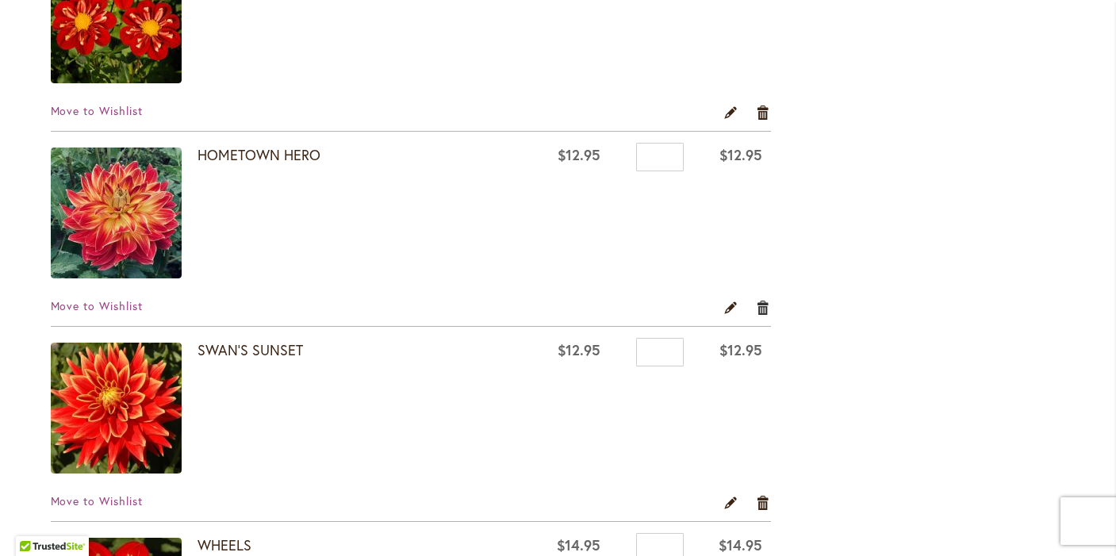
click at [761, 306] on link "Remove item" at bounding box center [763, 306] width 15 height 17
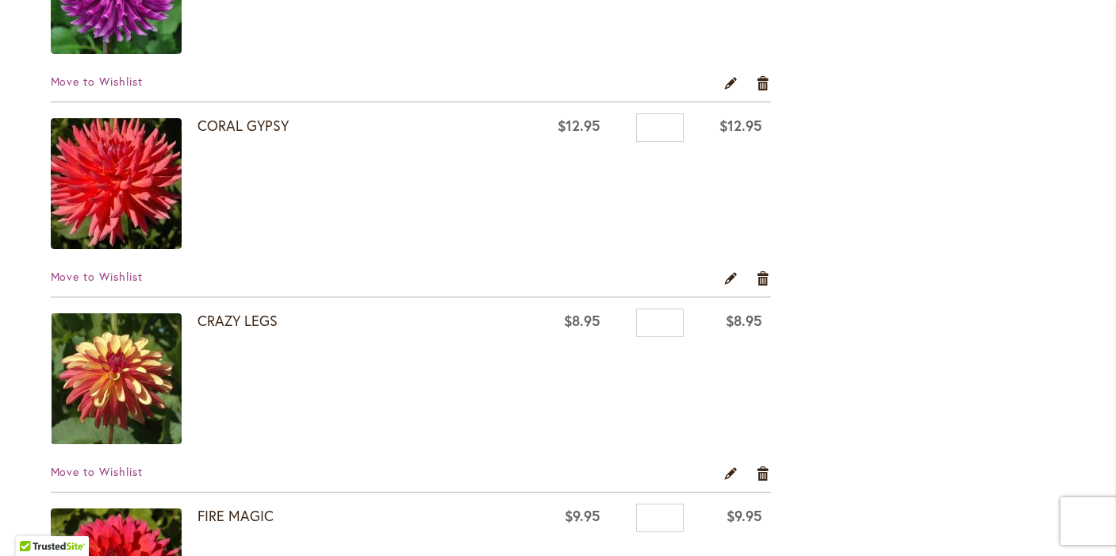
scroll to position [613, 0]
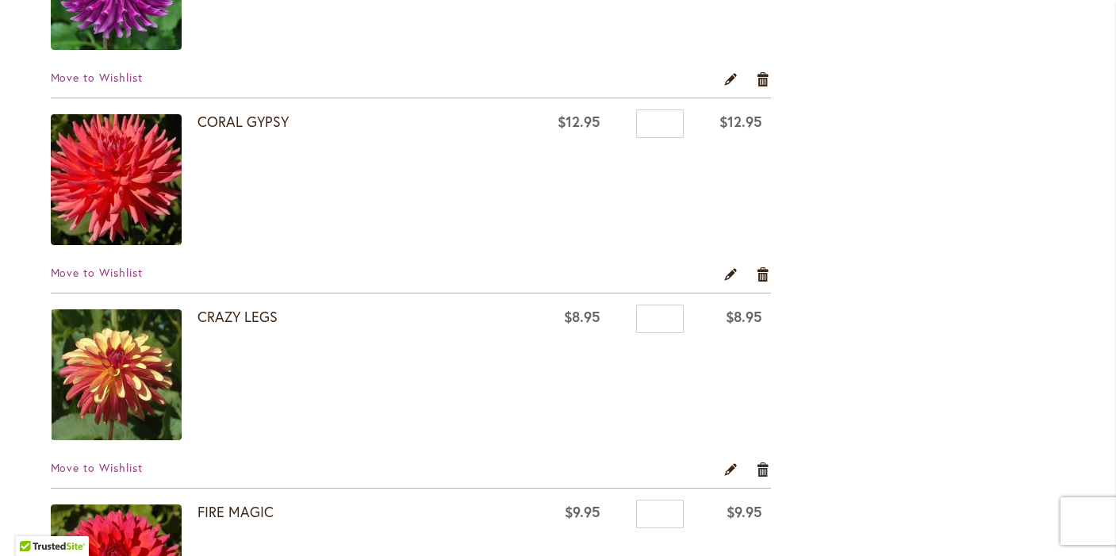
click at [764, 465] on link "Remove item" at bounding box center [763, 468] width 15 height 17
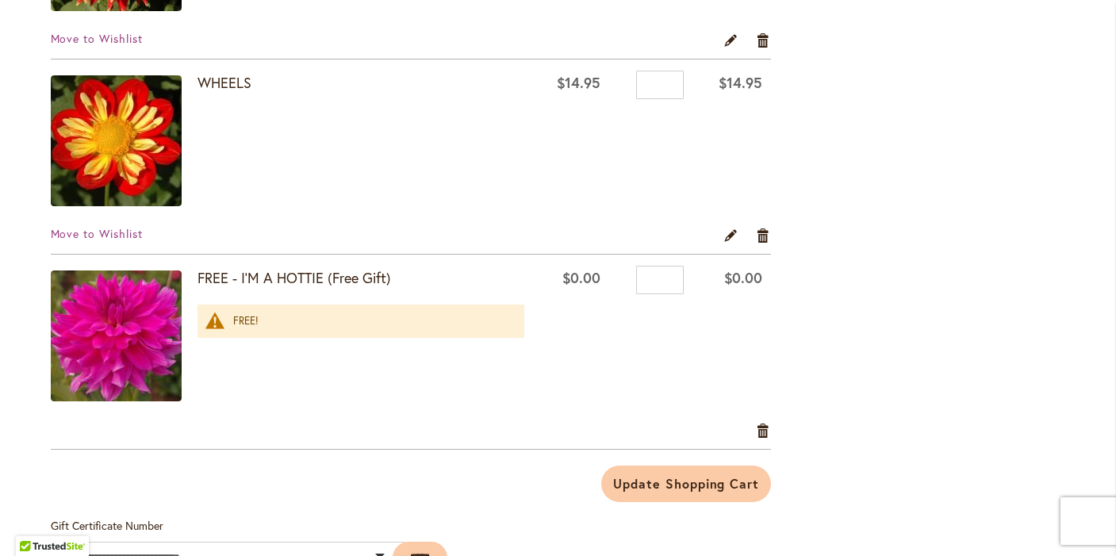
scroll to position [1628, 0]
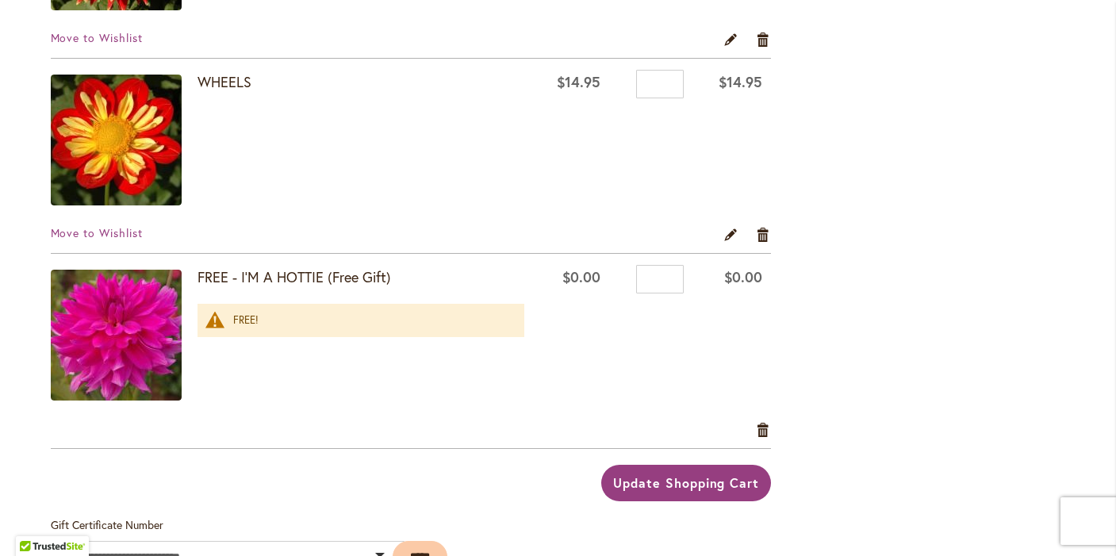
click at [671, 480] on span "Update Shopping Cart" at bounding box center [686, 482] width 146 height 17
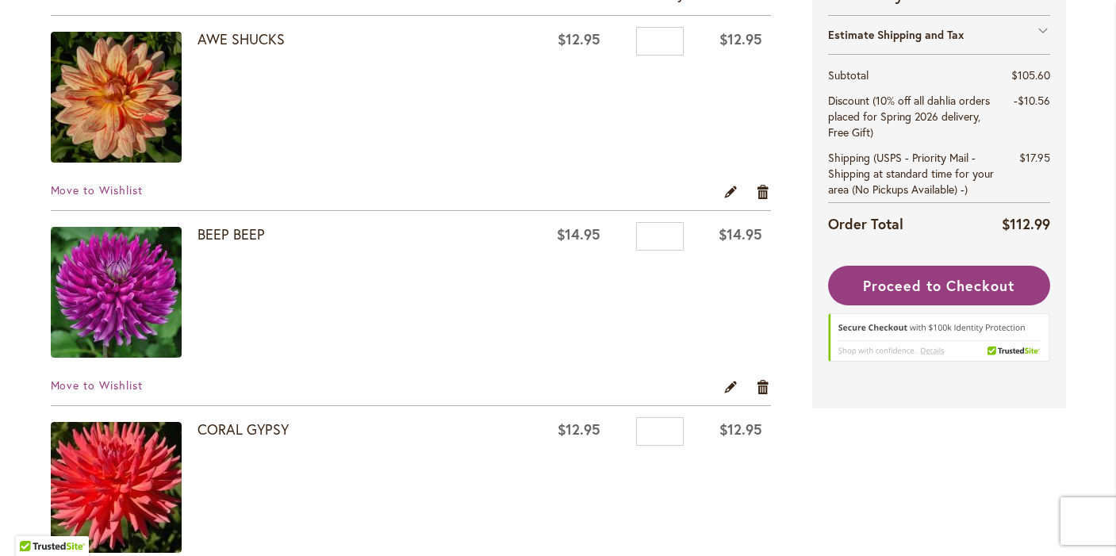
scroll to position [308, 0]
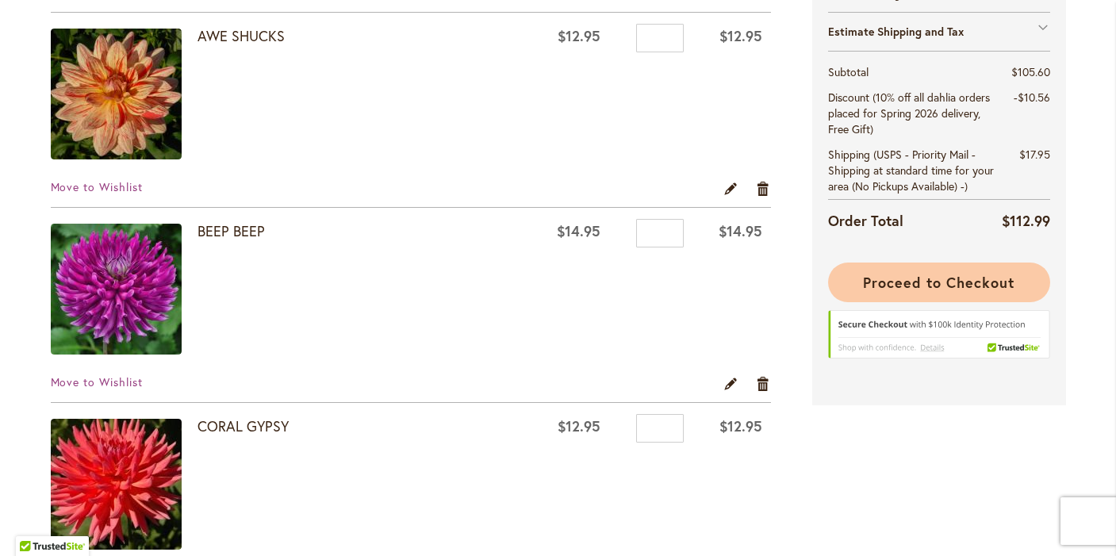
click at [901, 276] on span "Proceed to Checkout" at bounding box center [938, 282] width 151 height 19
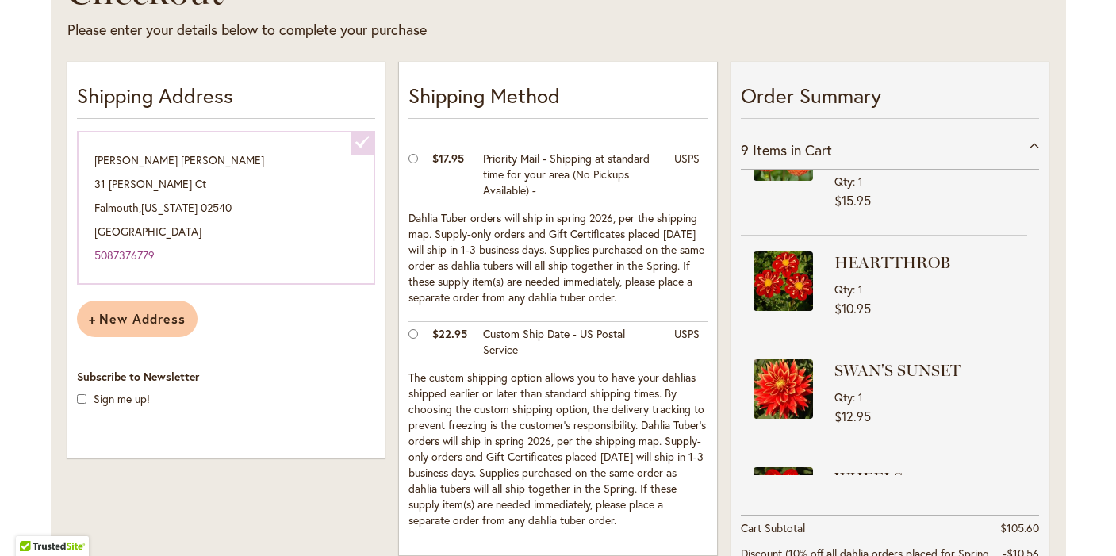
scroll to position [304, 0]
